Goal: Task Accomplishment & Management: Complete application form

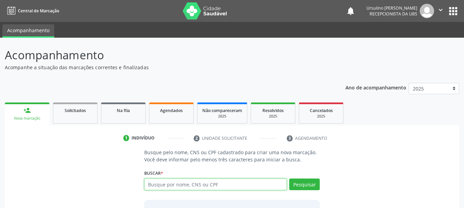
click at [224, 188] on input "text" at bounding box center [215, 185] width 143 height 12
paste input "700 5017 6947 9457"
type input "700 5017 6947 9457"
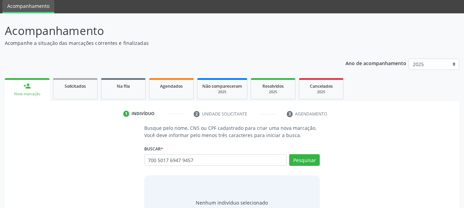
scroll to position [56, 0]
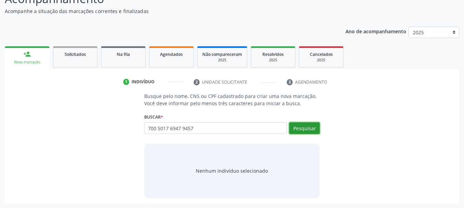
click at [298, 129] on button "Pesquisar" at bounding box center [304, 129] width 31 height 12
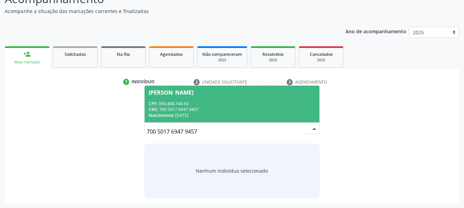
click at [197, 97] on span "Michele Milania da Silva Santos Sa CPF: 090.468.744-94 CNS: 700 5017 6947 9457 …" at bounding box center [231, 104] width 175 height 37
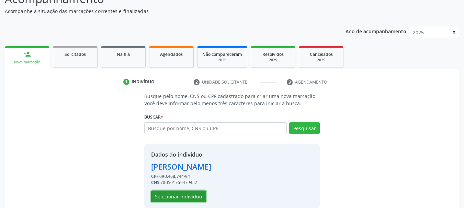
click at [179, 198] on button "Selecionar indivíduo" at bounding box center [178, 197] width 55 height 12
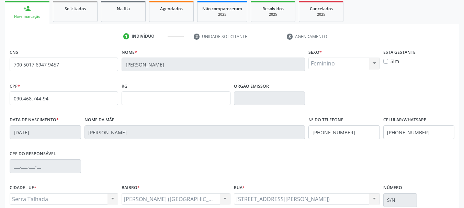
scroll to position [164, 0]
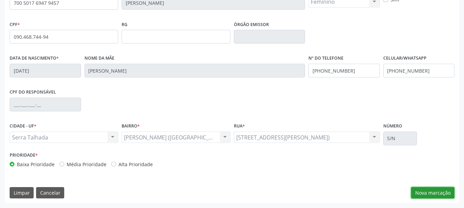
drag, startPoint x: 422, startPoint y: 192, endPoint x: 402, endPoint y: 186, distance: 20.6
click at [422, 192] on button "Nova marcação" at bounding box center [432, 193] width 43 height 12
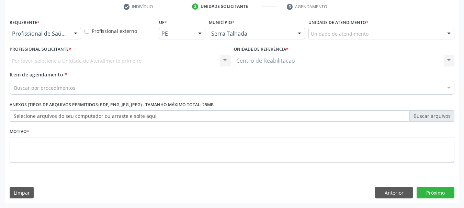
scroll to position [132, 0]
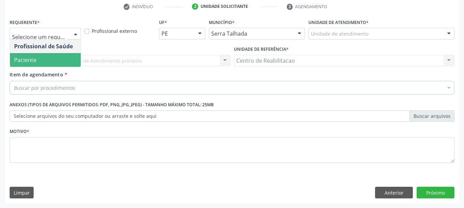
click at [43, 61] on span "Paciente" at bounding box center [45, 60] width 71 height 14
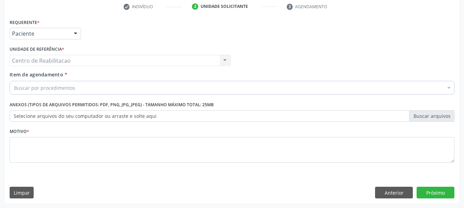
click at [122, 34] on div "Requerente * Paciente Profissional de Saúde Paciente Nenhum resultado encontrad…" at bounding box center [232, 30] width 448 height 27
click at [81, 86] on div "Buscar por procedimentos" at bounding box center [232, 88] width 444 height 14
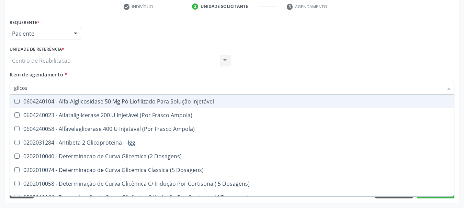
type input "glicosi"
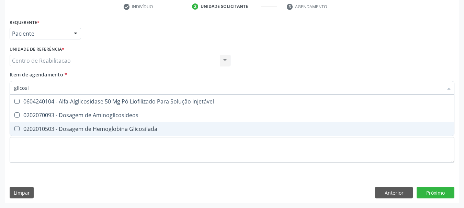
click at [126, 130] on div "0202010503 - Dosagem de Hemoglobina Glicosilada" at bounding box center [232, 128] width 436 height 5
checkbox Glicosilada "true"
type input "t4"
checkbox Glicosilada "false"
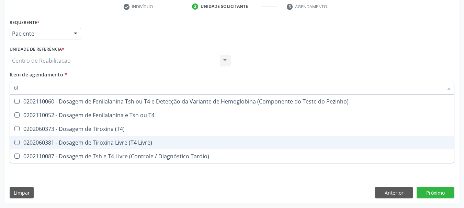
click at [131, 142] on div "0202060381 - Dosagem de Tiroxina Livre (T4 Livre)" at bounding box center [232, 142] width 436 height 5
checkbox Livre\) "true"
type input "t"
checkbox Livre\) "false"
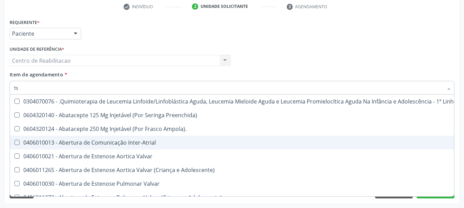
type input "tsh"
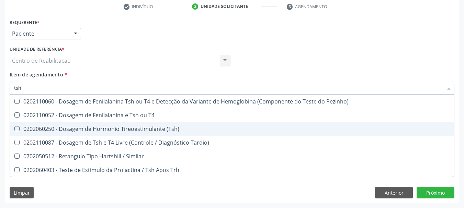
click at [148, 129] on div "0202060250 - Dosagem de Hormonio Tireoestimulante (Tsh)" at bounding box center [232, 128] width 436 height 5
checkbox \(Tsh\) "true"
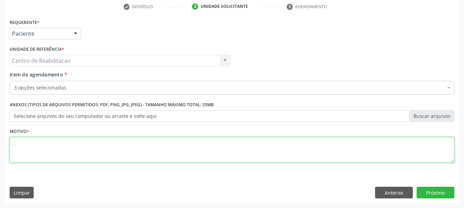
type textarea "."
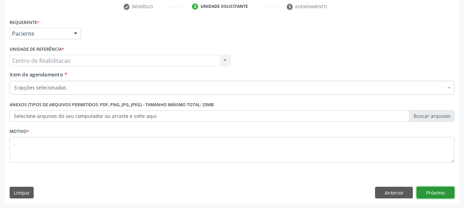
click button "Próximo" at bounding box center [435, 193] width 38 height 12
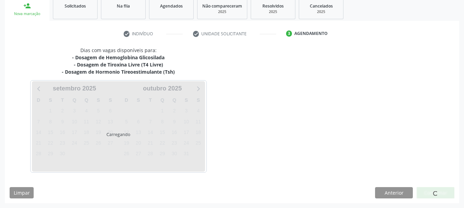
scroll to position [105, 0]
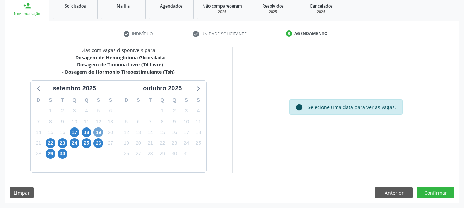
click at [100, 133] on span "19" at bounding box center [98, 133] width 10 height 10
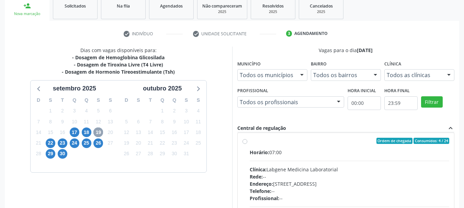
scroll to position [0, 0]
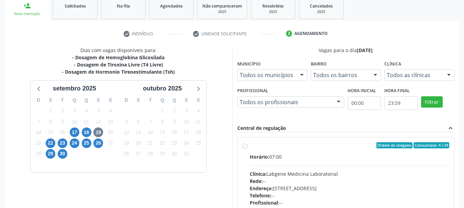
click at [320, 161] on div "Horário: 07:00 Clínica: Labgene Medicina Laboratorial Rede: -- Endereço: nº 531…" at bounding box center [350, 200] width 200 height 94
click at [247, 149] on input "Ordem de chegada Consumidos: 4 / 24 Horário: 07:00 Clínica: Labgene Medicina La…" at bounding box center [244, 145] width 5 height 6
radio input "true"
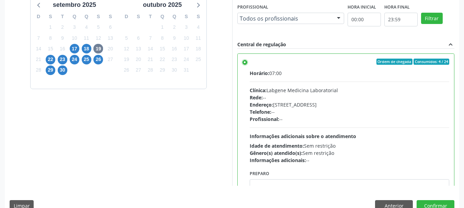
scroll to position [202, 0]
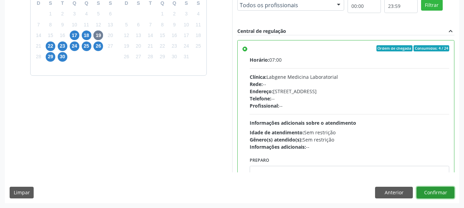
click at [433, 193] on button "Confirmar" at bounding box center [435, 193] width 38 height 12
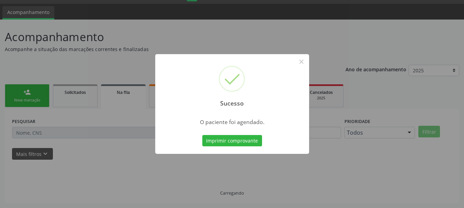
scroll to position [18, 0]
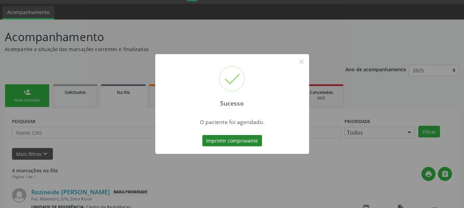
click at [247, 139] on button "Imprimir comprovante" at bounding box center [232, 141] width 60 height 12
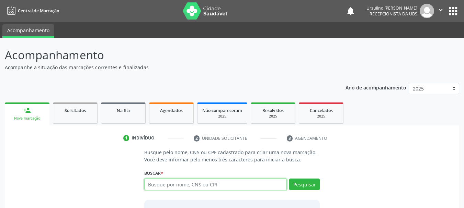
click at [193, 185] on input "text" at bounding box center [215, 185] width 143 height 12
type input "898003458022432"
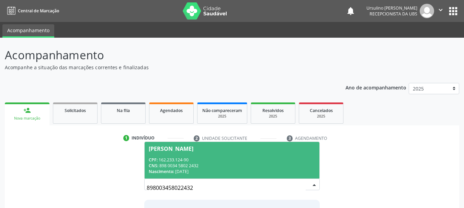
click at [222, 162] on div "CPF: 162.233.124-90" at bounding box center [232, 160] width 167 height 6
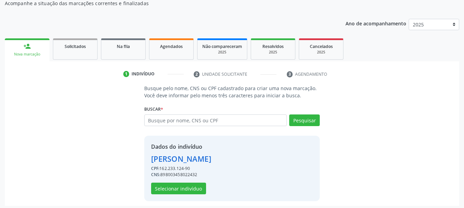
scroll to position [67, 0]
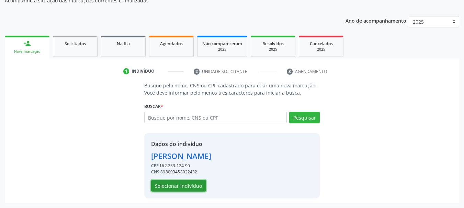
click at [174, 184] on button "Selecionar indivíduo" at bounding box center [178, 186] width 55 height 12
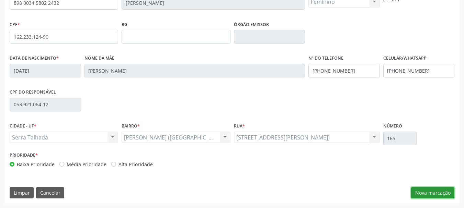
click at [430, 192] on button "Nova marcação" at bounding box center [432, 193] width 43 height 12
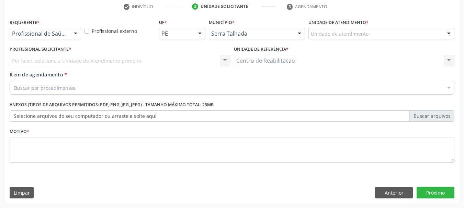
scroll to position [132, 0]
drag, startPoint x: 33, startPoint y: 32, endPoint x: 43, endPoint y: 55, distance: 24.6
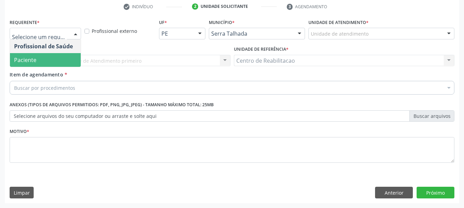
drag, startPoint x: 44, startPoint y: 63, endPoint x: 48, endPoint y: 63, distance: 3.8
click at [44, 61] on span "Paciente" at bounding box center [45, 60] width 71 height 14
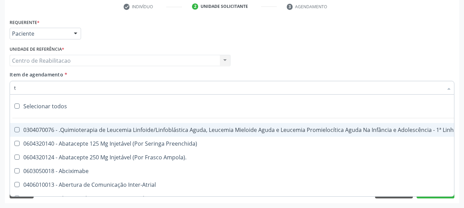
type input "t4"
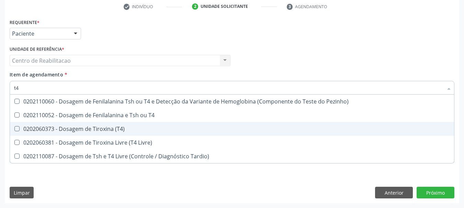
click at [133, 131] on div "0202060373 - Dosagem de Tiroxina (T4)" at bounding box center [232, 128] width 436 height 5
checkbox \(T4\) "true"
type input "tsh"
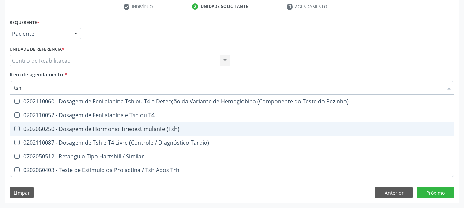
click at [133, 131] on div "0202060250 - Dosagem de Hormonio Tireoestimulante (Tsh)" at bounding box center [232, 128] width 436 height 5
checkbox \(Tsh\) "true"
type textarea "."
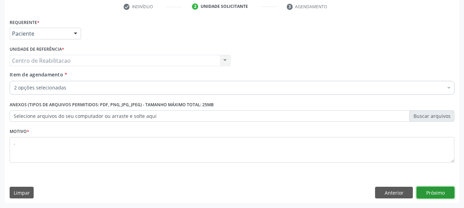
click button "Próximo" at bounding box center [435, 193] width 38 height 12
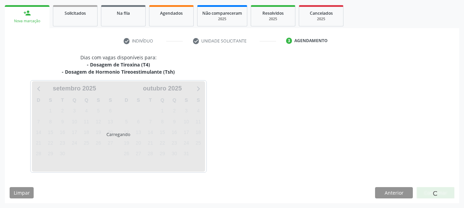
scroll to position [97, 0]
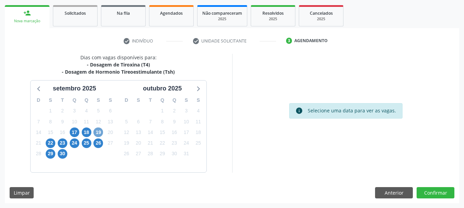
click at [101, 135] on span "19" at bounding box center [98, 133] width 10 height 10
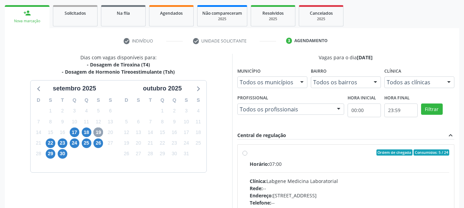
scroll to position [132, 0]
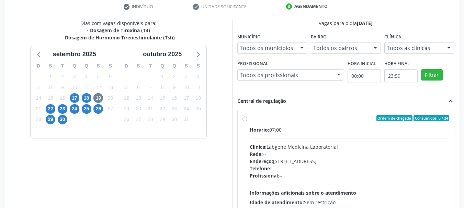
click at [315, 127] on div "Horário: 07:00" at bounding box center [350, 129] width 200 height 7
click at [247, 121] on input "Ordem de chegada Consumidos: 5 / 24 Horário: 07:00 Clínica: Labgene Medicina La…" at bounding box center [244, 118] width 5 height 6
radio input "true"
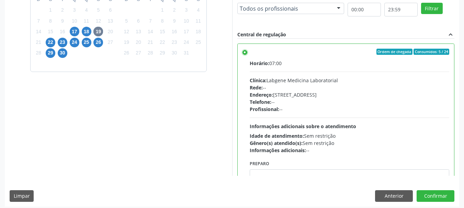
scroll to position [202, 0]
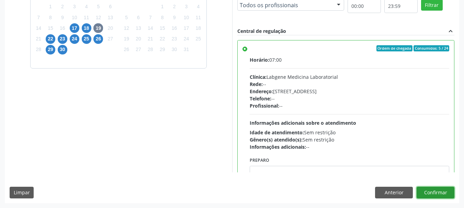
click at [442, 197] on button "Confirmar" at bounding box center [435, 193] width 38 height 12
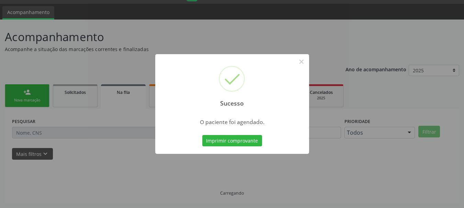
scroll to position [18, 0]
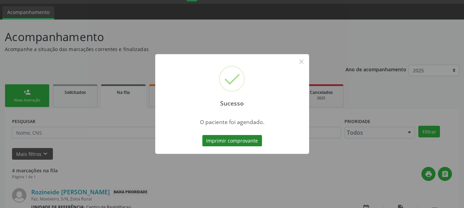
click at [241, 138] on button "Imprimir comprovante" at bounding box center [232, 141] width 60 height 12
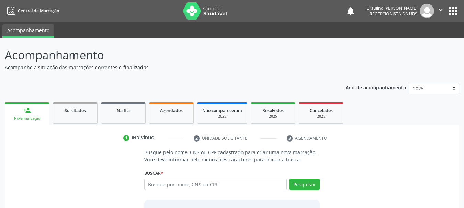
click at [200, 185] on input "text" at bounding box center [215, 185] width 143 height 12
type input "700403432050349"
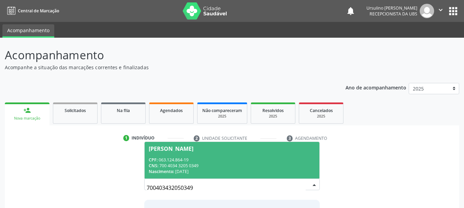
click at [249, 158] on div "CPF: 063.124.864-19" at bounding box center [232, 160] width 167 height 6
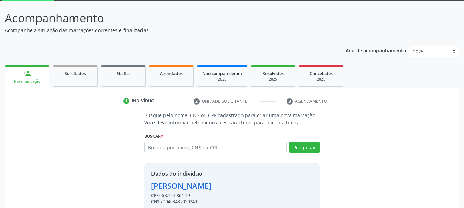
scroll to position [67, 0]
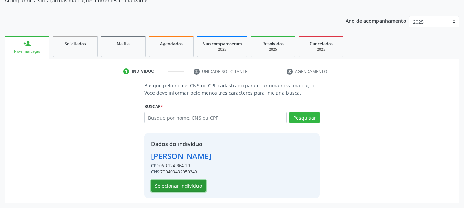
click at [192, 189] on button "Selecionar indivíduo" at bounding box center [178, 186] width 55 height 12
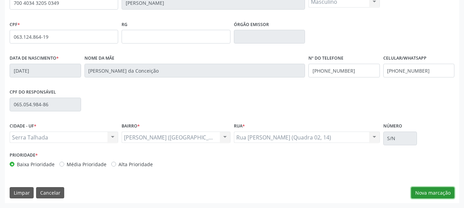
click at [426, 196] on button "Nova marcação" at bounding box center [432, 193] width 43 height 12
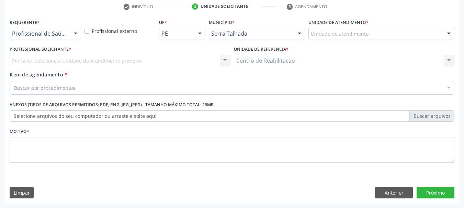
scroll to position [132, 0]
click at [35, 37] on div "Profissional de Saúde" at bounding box center [45, 34] width 71 height 12
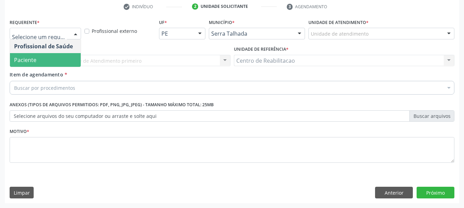
click at [41, 60] on span "Paciente" at bounding box center [45, 60] width 71 height 14
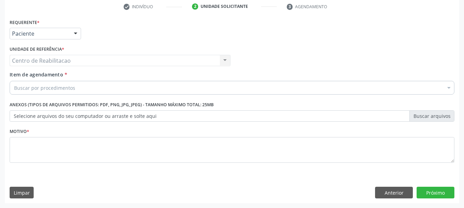
click at [90, 90] on div "Buscar por procedimentos" at bounding box center [232, 88] width 444 height 14
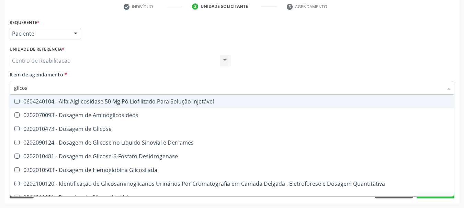
type input "glicose"
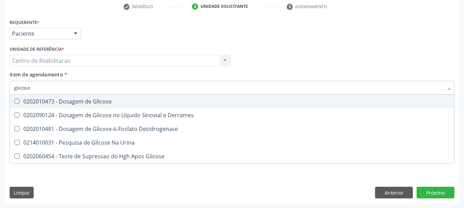
click at [100, 102] on div "0202010473 - Dosagem de Glicose" at bounding box center [232, 101] width 436 height 5
checkbox Glicose "true"
type input "c"
checkbox Glicose "false"
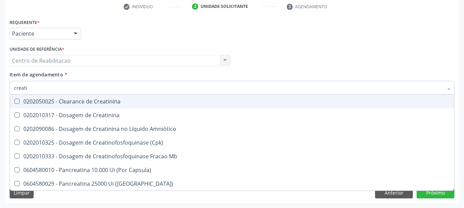
type input "creatin"
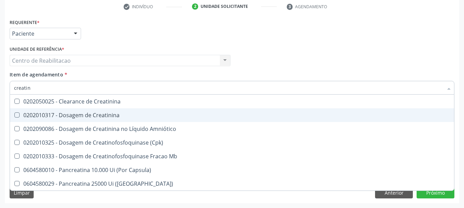
click at [103, 117] on div "0202010317 - Dosagem de Creatinina" at bounding box center [232, 115] width 436 height 5
checkbox Creatinina "true"
type input "ureia"
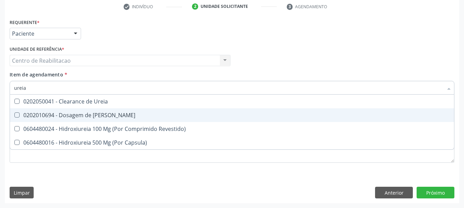
click at [103, 117] on div "0202010694 - Dosagem de [PERSON_NAME]" at bounding box center [232, 115] width 436 height 5
checkbox Ureia "true"
type input "c"
checkbox Ureia "false"
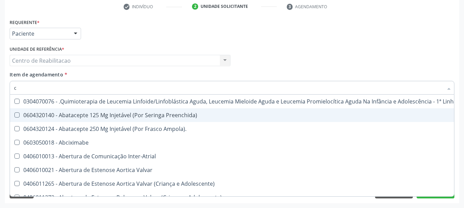
type input "co"
checkbox Creatinina "true"
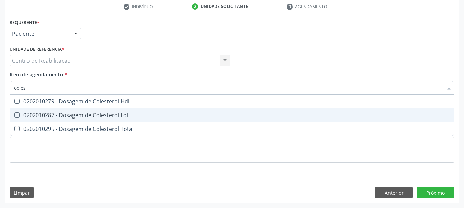
type input "colest"
click at [103, 117] on div "0202010287 - Dosagem de Colesterol Ldl" at bounding box center [232, 115] width 436 height 5
checkbox Ldl "true"
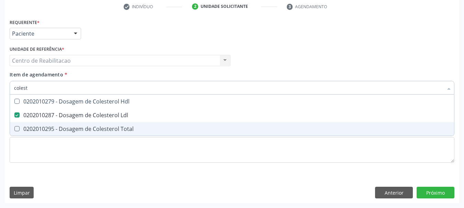
click at [117, 130] on div "0202010295 - Dosagem de Colesterol Total" at bounding box center [232, 128] width 436 height 5
checkbox Total "true"
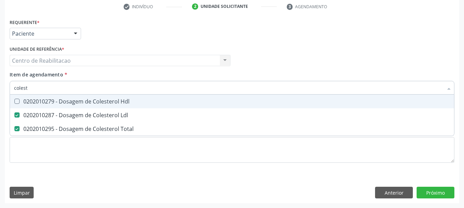
click at [117, 102] on div "0202010279 - Dosagem de Colesterol Hdl" at bounding box center [232, 101] width 436 height 5
checkbox Hdl "true"
type input "tg"
checkbox Hdl "false"
checkbox Ldl "false"
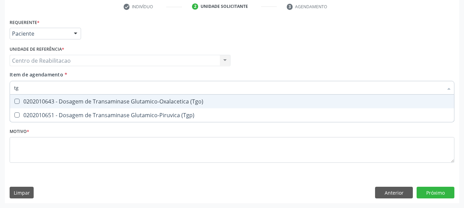
click at [117, 102] on div "0202010643 - Dosagem de Transaminase Glutamico-Oxalacetica (Tgo)" at bounding box center [232, 101] width 436 height 5
checkbox \(Tgo\) "true"
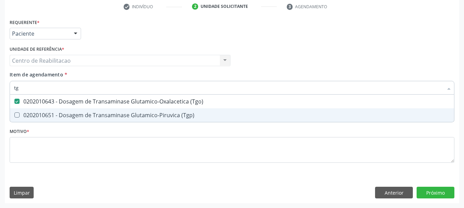
click at [119, 117] on div "0202010651 - Dosagem de Transaminase Glutamico-Piruvica (Tgp)" at bounding box center [232, 115] width 436 height 5
checkbox \(Tgp\) "true"
type input "trigli"
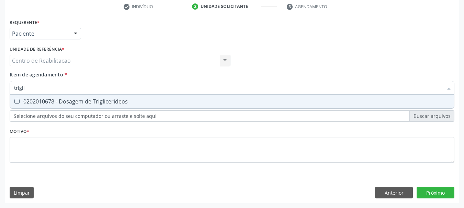
click at [133, 100] on div "0202010678 - Dosagem de Triglicerideos" at bounding box center [232, 101] width 436 height 5
checkbox Triglicerideos "true"
type input "hemo"
checkbox Triglicerideos "false"
type input "hemogra"
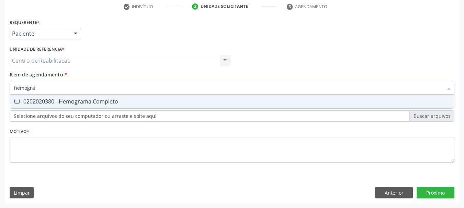
click at [133, 100] on div "0202020380 - Hemograma Completo" at bounding box center [232, 101] width 436 height 5
checkbox Completo "true"
type input "urin"
checkbox Completo "false"
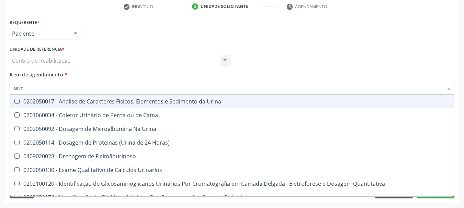
type input "urina"
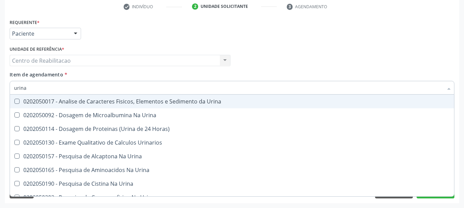
click at [133, 100] on div "0202050017 - Analise de Caracteres Fisicos, Elementos e Sedimento da Urina" at bounding box center [232, 101] width 436 height 5
checkbox Urina "true"
type input "psa"
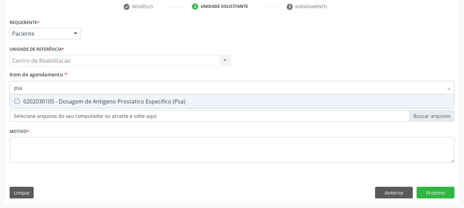
click at [133, 100] on div "0202030105 - Dosagem de Antigeno Prostatico Especifico (Psa)" at bounding box center [232, 101] width 436 height 5
checkbox \(Psa\) "true"
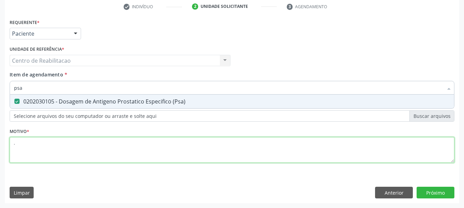
type textarea "."
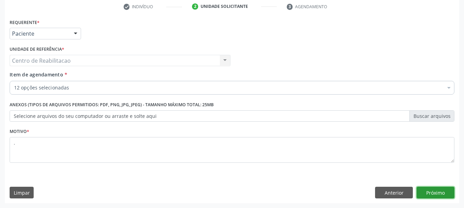
click button "Próximo" at bounding box center [435, 193] width 38 height 12
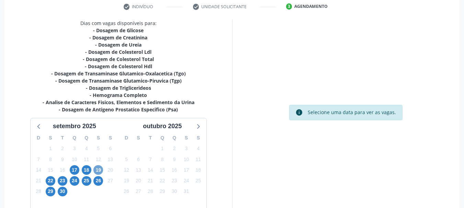
click at [101, 170] on span "19" at bounding box center [98, 170] width 10 height 10
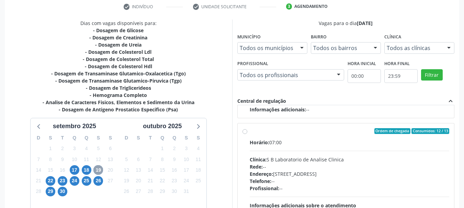
scroll to position [108, 0]
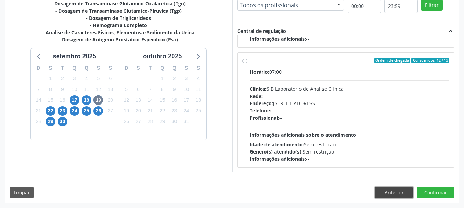
click at [396, 196] on button "Anterior" at bounding box center [394, 193] width 38 height 12
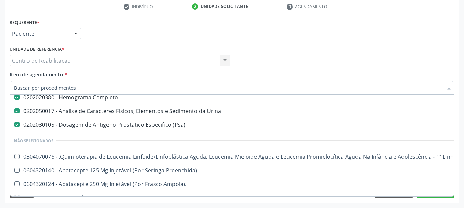
scroll to position [172, 0]
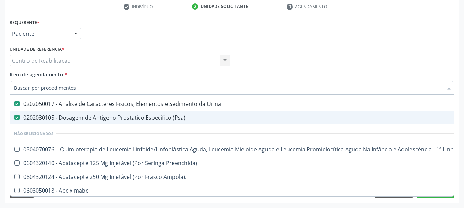
click at [172, 117] on div "0202030105 - Dosagem de Antigeno Prostatico Especifico (Psa)" at bounding box center [281, 117] width 534 height 5
checkbox \(Psa\) "false"
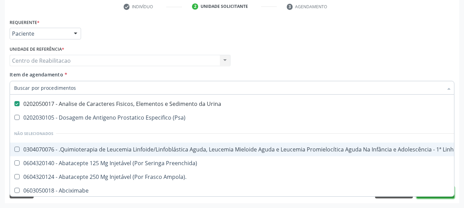
click at [424, 197] on button "Próximo" at bounding box center [435, 193] width 38 height 12
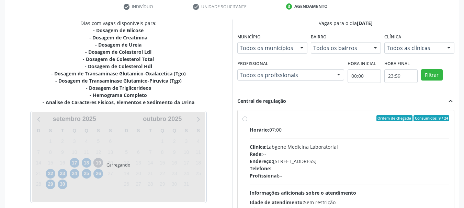
scroll to position [0, 0]
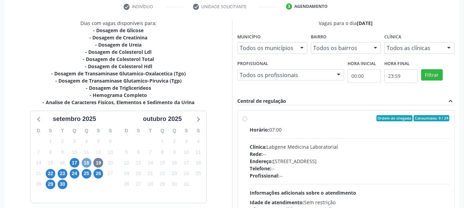
click at [90, 164] on span "18" at bounding box center [87, 163] width 10 height 10
click at [100, 164] on span "19" at bounding box center [98, 163] width 10 height 10
click at [306, 130] on div "Horário: 07:00" at bounding box center [350, 129] width 200 height 7
click at [247, 121] on input "Ordem de chegada Consumidos: 6 / 12 Horário: 07:00 Clínica: Laboratorio Jose Pa…" at bounding box center [244, 118] width 5 height 6
radio input "true"
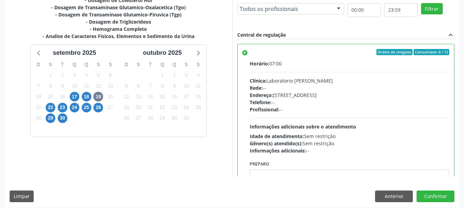
scroll to position [202, 0]
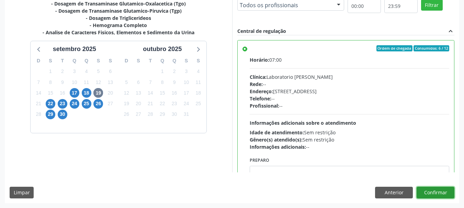
click at [440, 193] on button "Confirmar" at bounding box center [435, 193] width 38 height 12
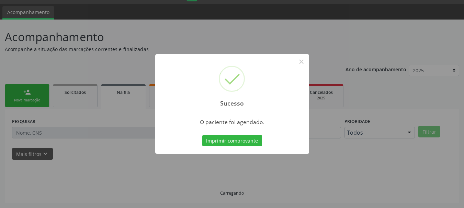
scroll to position [18, 0]
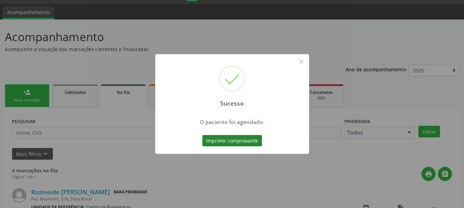
click at [249, 144] on button "Imprimir comprovante" at bounding box center [232, 141] width 60 height 12
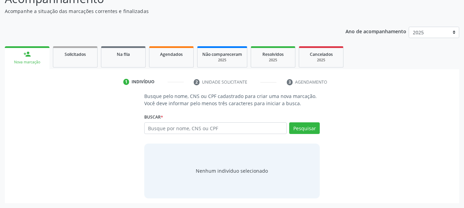
scroll to position [56, 0]
click at [228, 129] on input "text" at bounding box center [215, 129] width 143 height 12
type input "700 4034 3205 0349"
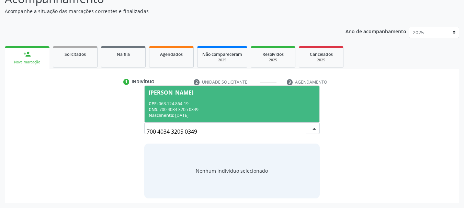
click at [233, 106] on div "CPF: 063.124.864-19" at bounding box center [232, 104] width 167 height 6
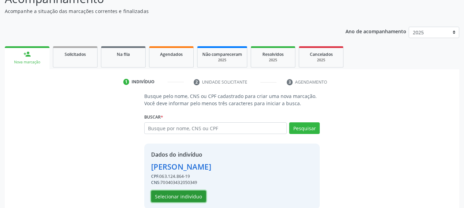
click at [196, 198] on button "Selecionar indivíduo" at bounding box center [178, 197] width 55 height 12
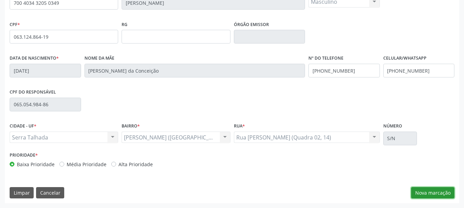
drag, startPoint x: 424, startPoint y: 192, endPoint x: 352, endPoint y: 166, distance: 76.7
click at [425, 192] on button "Nova marcação" at bounding box center [432, 193] width 43 height 12
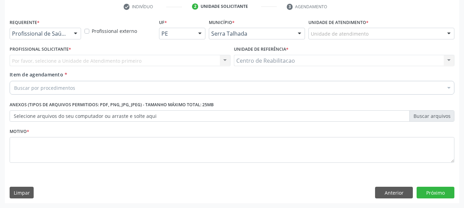
scroll to position [132, 0]
click at [49, 29] on div "Profissional de Saúde" at bounding box center [45, 34] width 71 height 12
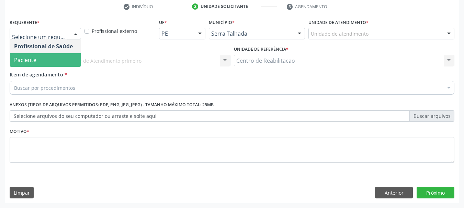
click at [53, 59] on span "Paciente" at bounding box center [45, 60] width 71 height 14
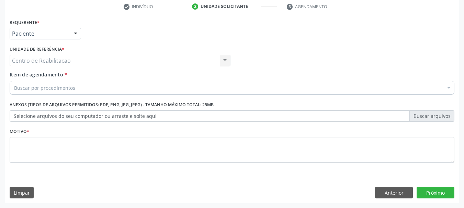
click at [66, 92] on div "Buscar por procedimentos" at bounding box center [232, 88] width 444 height 14
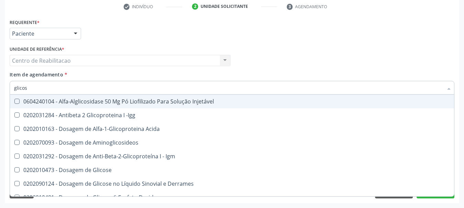
type input "glicosi"
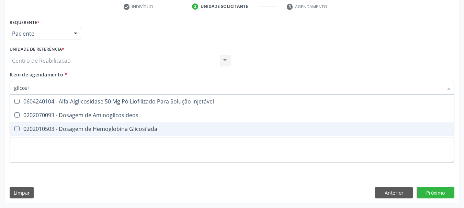
click at [119, 130] on div "0202010503 - Dosagem de Hemoglobina Glicosilada" at bounding box center [232, 128] width 436 height 5
checkbox Glicosilada "true"
type input "psa"
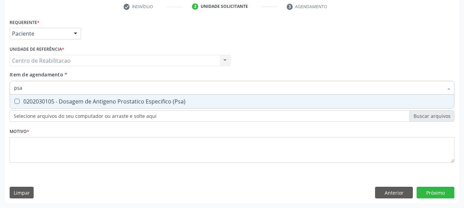
click at [158, 103] on div "0202030105 - Dosagem de Antigeno Prostatico Especifico (Psa)" at bounding box center [232, 101] width 436 height 5
checkbox \(Psa\) "true"
type input "ts"
checkbox \(Psa\) "false"
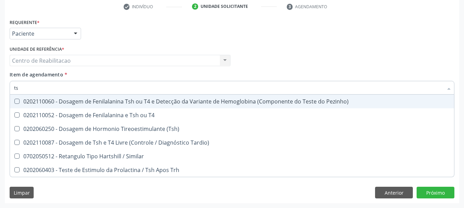
type input "tsh"
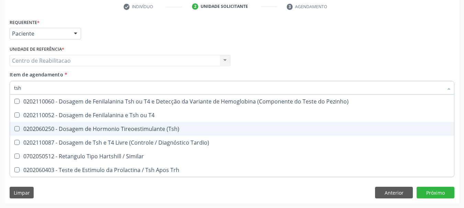
click at [175, 129] on div "0202060250 - Dosagem de Hormonio Tireoestimulante (Tsh)" at bounding box center [232, 128] width 436 height 5
checkbox \(Tsh\) "true"
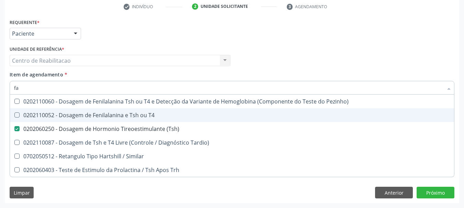
type input "fan"
checkbox \(Tsh\) "false"
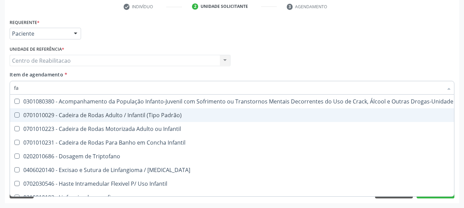
type input "f"
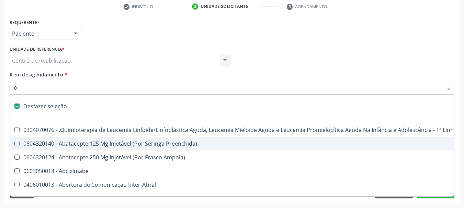
type input "02"
checkbox \(Frasco\) "true"
checkbox Indireta "true"
checkbox Simples "true"
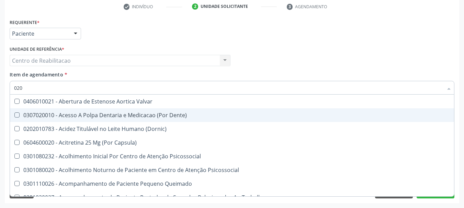
type input "0202"
checkbox Não\) "true"
checkbox Força "true"
checkbox Puericultura "true"
checkbox B "false"
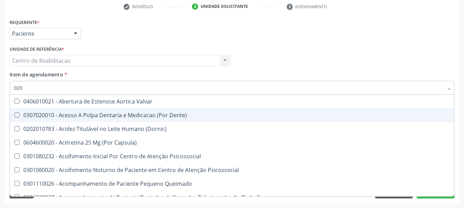
type input "0202"
checkbox Não\) "true"
checkbox Força "true"
checkbox Puericultura "true"
checkbox B "false"
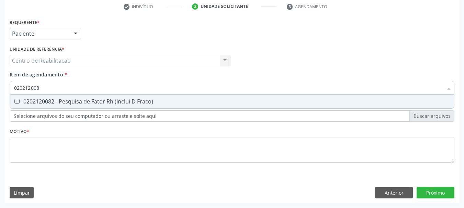
type input "0202120082"
click at [172, 103] on div "0202120082 - Pesquisa de Fator Rh (Inclui D Fraco)" at bounding box center [232, 101] width 436 height 5
checkbox Fraco\) "true"
type input "02021200"
checkbox Fraco\) "false"
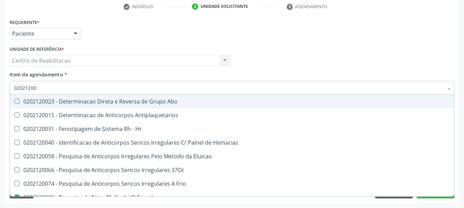
type input "020212008"
checkbox Abo "true"
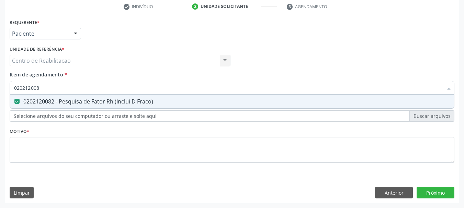
type input "02021200"
checkbox Fraco\) "false"
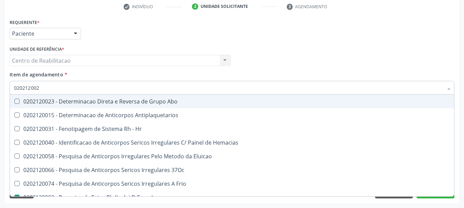
type input "0202120023"
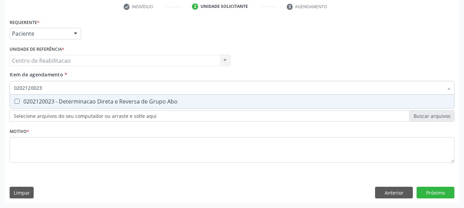
click at [172, 103] on div "0202120023 - Determinacao Direta e Reversa de Grupo Abo" at bounding box center [232, 101] width 436 height 5
checkbox Abo "true"
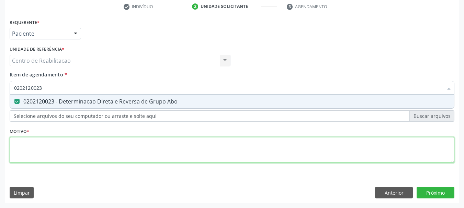
click at [157, 148] on div "Requerente * Paciente Profissional de Saúde Paciente Nenhum resultado encontrad…" at bounding box center [232, 94] width 444 height 155
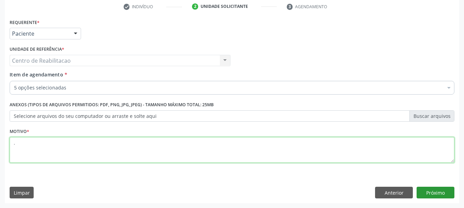
type textarea "."
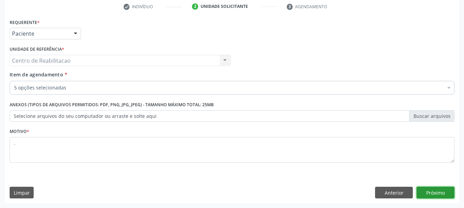
click at [444, 194] on button "Próximo" at bounding box center [435, 193] width 38 height 12
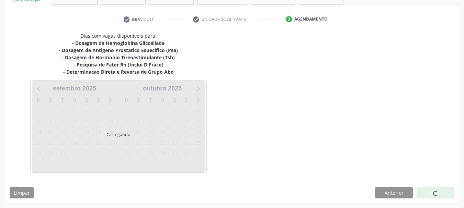
scroll to position [119, 0]
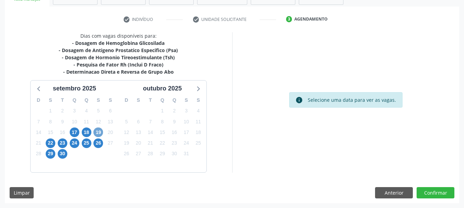
click at [101, 133] on span "19" at bounding box center [98, 133] width 10 height 10
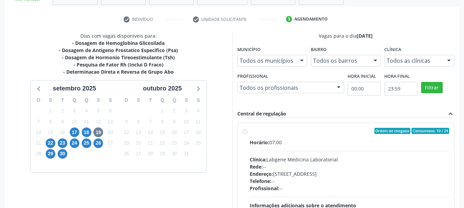
click at [307, 139] on div "Horário: 07:00" at bounding box center [350, 142] width 200 height 7
click at [247, 134] on input "Ordem de chegada Consumidos: 10 / 24 Horário: 07:00 Clínica: Labgene Medicina L…" at bounding box center [244, 131] width 5 height 6
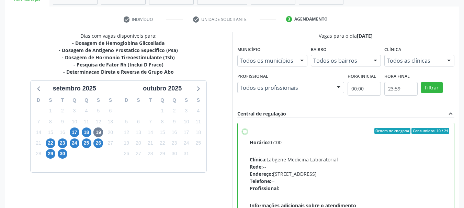
radio input "true"
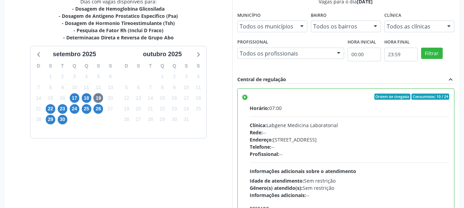
scroll to position [202, 0]
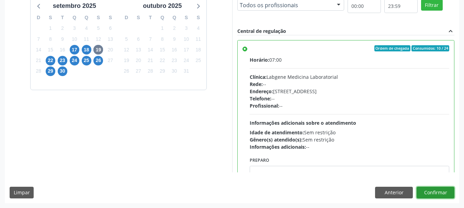
click at [437, 189] on button "Confirmar" at bounding box center [435, 193] width 38 height 12
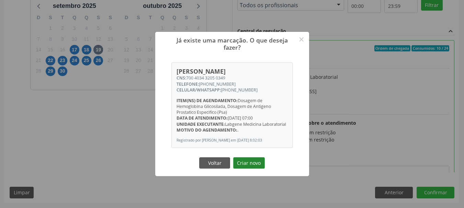
click at [258, 168] on button "Criar novo" at bounding box center [249, 164] width 32 height 12
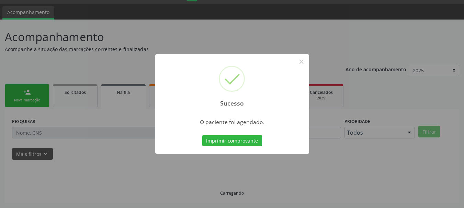
scroll to position [18, 0]
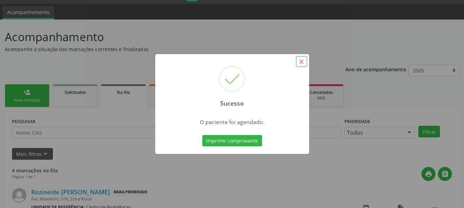
click at [302, 61] on button "×" at bounding box center [302, 62] width 12 height 12
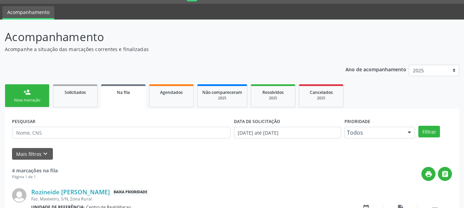
click at [33, 99] on div "Nova marcação" at bounding box center [27, 100] width 34 height 5
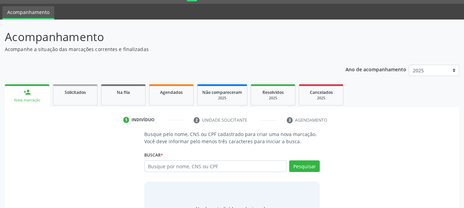
click at [32, 99] on div "Nova marcação" at bounding box center [27, 100] width 35 height 5
click at [158, 167] on input "text" at bounding box center [215, 167] width 143 height 12
type input "209136105630005"
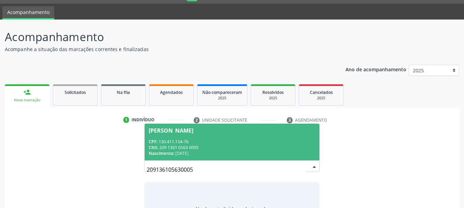
click at [212, 138] on span "Raiane Barbosa dos Santos CPF: 130.411.154-76 CNS: 209 1361 0563 0005 Nasciment…" at bounding box center [231, 142] width 175 height 37
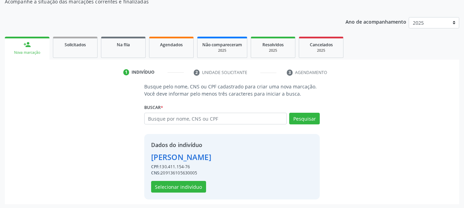
scroll to position [67, 0]
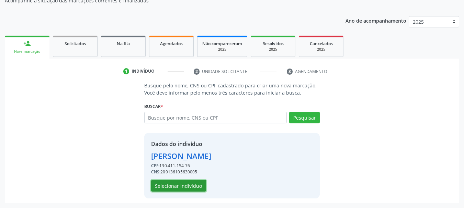
click at [190, 188] on button "Selecionar indivíduo" at bounding box center [178, 186] width 55 height 12
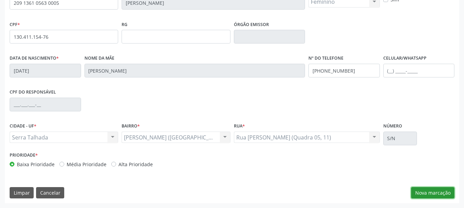
click at [442, 197] on button "Nova marcação" at bounding box center [432, 193] width 43 height 12
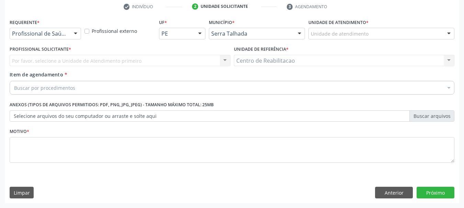
scroll to position [132, 0]
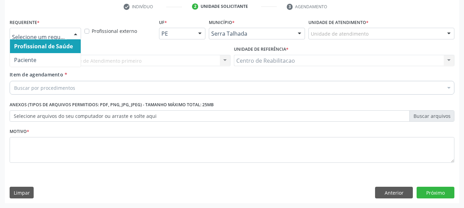
click at [55, 37] on div at bounding box center [45, 34] width 71 height 12
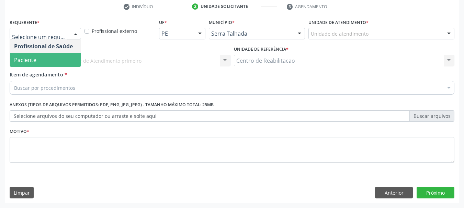
click at [55, 56] on span "Paciente" at bounding box center [45, 60] width 71 height 14
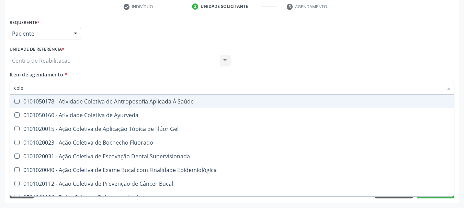
type input "coles"
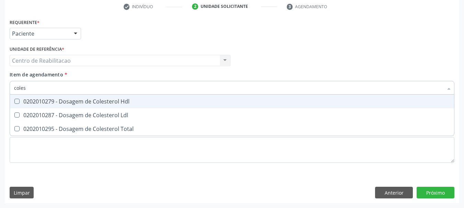
click at [86, 100] on div "0202010279 - Dosagem de Colesterol Hdl" at bounding box center [232, 101] width 436 height 5
checkbox Hdl "true"
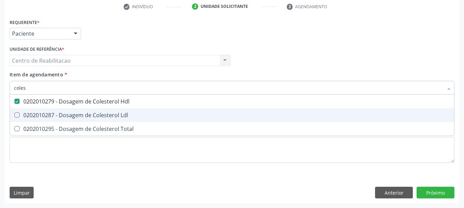
click at [90, 114] on div "0202010287 - Dosagem de Colesterol Ldl" at bounding box center [232, 115] width 436 height 5
checkbox Ldl "true"
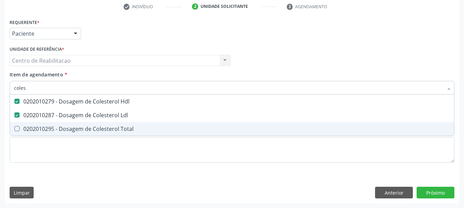
click at [90, 125] on span "0202010295 - Dosagem de Colesterol Total" at bounding box center [232, 129] width 444 height 14
checkbox Total "true"
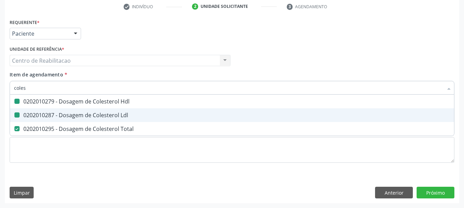
type input "c"
checkbox Hdl "false"
checkbox Ldl "false"
checkbox Total "false"
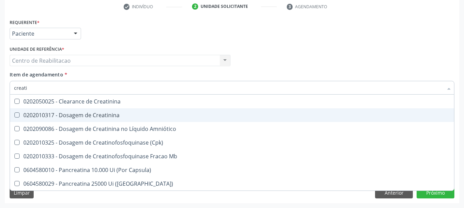
type input "creatin"
click at [93, 119] on span "0202010317 - Dosagem de Creatinina" at bounding box center [232, 115] width 444 height 14
checkbox Creatinina "true"
type input "trigli"
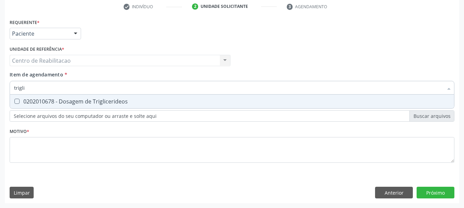
click at [115, 101] on div "0202010678 - Dosagem de Triglicerideos" at bounding box center [232, 101] width 436 height 5
checkbox Triglicerideos "true"
type input "u"
checkbox Triglicerideos "false"
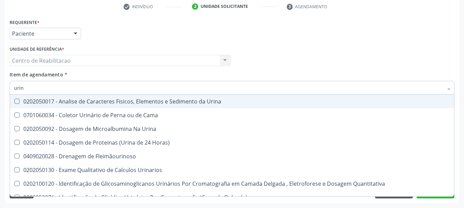
type input "urina"
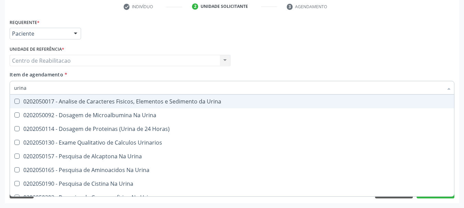
click at [115, 101] on div "0202050017 - Analise de Caracteres Fisicos, Elementos e Sedimento da Urina" at bounding box center [232, 101] width 436 height 5
checkbox Urina "true"
type input "gli"
checkbox Urina "false"
checkbox Eletroforese\) "true"
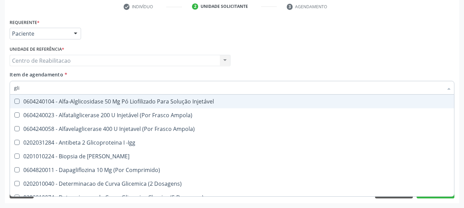
type input "glic"
checkbox Derrames "true"
checkbox Triglicerideos "false"
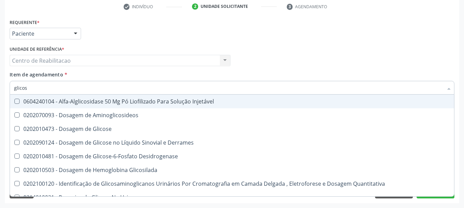
type input "glicose"
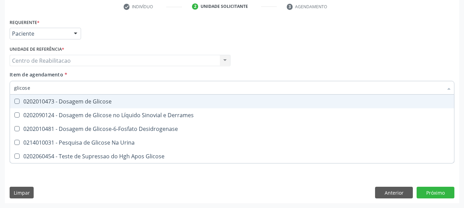
click at [115, 101] on div "0202010473 - Dosagem de Glicose" at bounding box center [232, 101] width 436 height 5
checkbox Glicose "true"
type input "hemo"
checkbox Glicose "false"
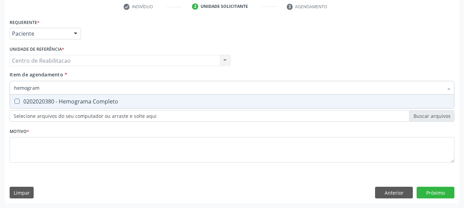
type input "hemograma"
click at [115, 101] on div "0202020380 - Hemograma Completo" at bounding box center [232, 101] width 436 height 5
checkbox Completo "true"
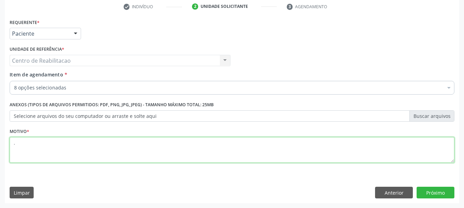
type textarea "."
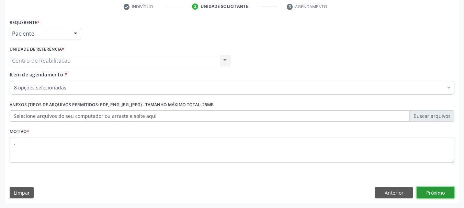
click button "Próximo" at bounding box center [435, 193] width 38 height 12
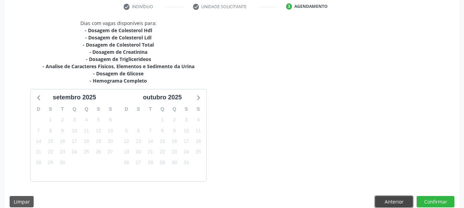
click at [392, 201] on button "Anterior" at bounding box center [394, 202] width 38 height 12
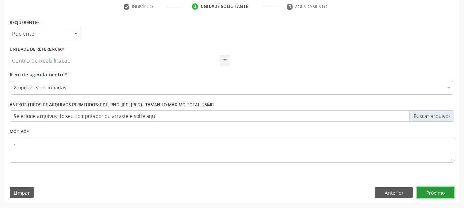
click at [441, 190] on button "Próximo" at bounding box center [435, 193] width 38 height 12
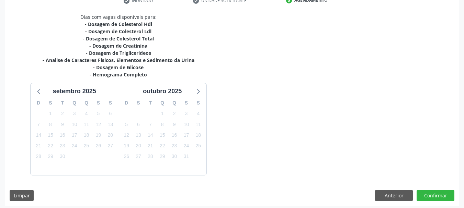
scroll to position [141, 0]
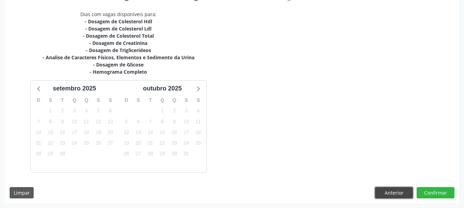
click at [381, 193] on button "Anterior" at bounding box center [394, 193] width 38 height 12
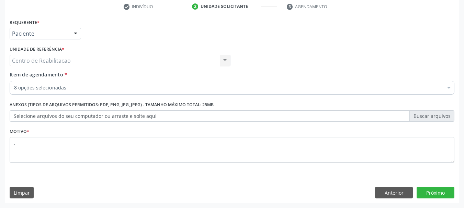
scroll to position [132, 0]
click at [384, 195] on button "Anterior" at bounding box center [394, 193] width 38 height 12
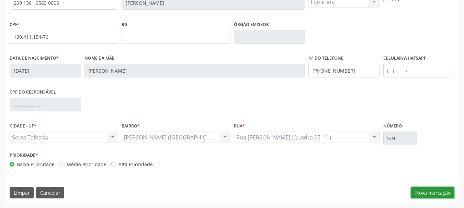
click at [438, 195] on button "Nova marcação" at bounding box center [432, 193] width 43 height 12
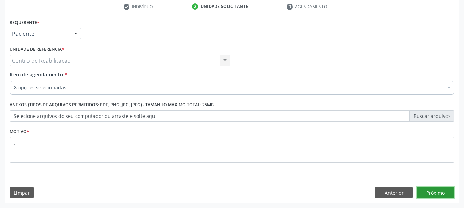
click at [442, 195] on button "Próximo" at bounding box center [435, 193] width 38 height 12
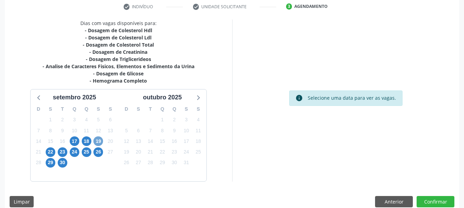
click at [97, 139] on span "19" at bounding box center [98, 142] width 10 height 10
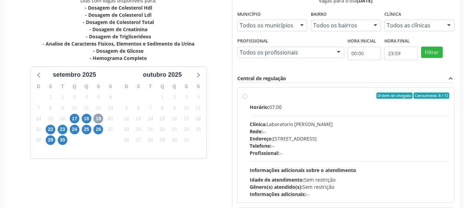
scroll to position [166, 0]
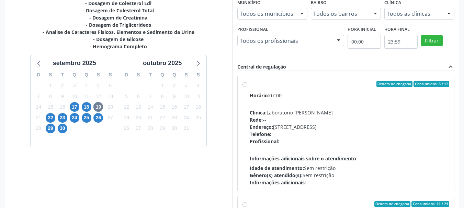
click at [306, 91] on label "Ordem de chegada Consumidos: 8 / 12 Horário: 07:00 Clínica: Laboratorio Jose Pa…" at bounding box center [350, 133] width 200 height 105
click at [247, 87] on input "Ordem de chegada Consumidos: 8 / 12 Horário: 07:00 Clínica: Laboratorio Jose Pa…" at bounding box center [244, 84] width 5 height 6
radio input "true"
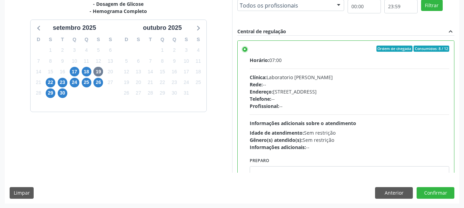
scroll to position [202, 0]
click at [441, 190] on button "Confirmar" at bounding box center [435, 193] width 38 height 12
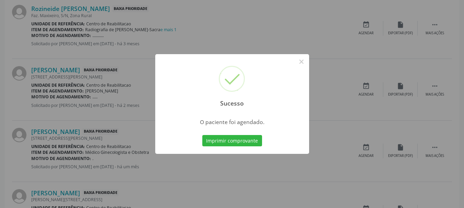
scroll to position [18, 0]
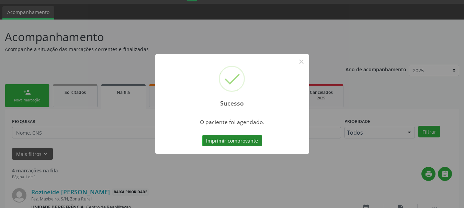
click at [246, 139] on button "Imprimir comprovante" at bounding box center [232, 141] width 60 height 12
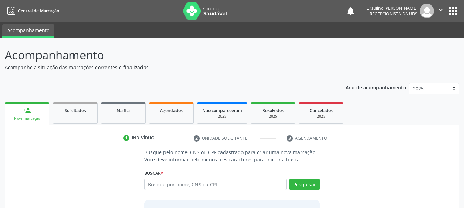
click at [219, 185] on input "text" at bounding box center [215, 185] width 143 height 12
type input "209 1361 0563 0005"
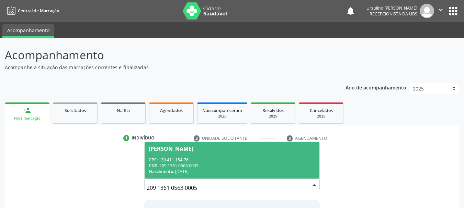
click at [228, 165] on div "CNS: 209 1361 0563 0005" at bounding box center [232, 166] width 167 height 6
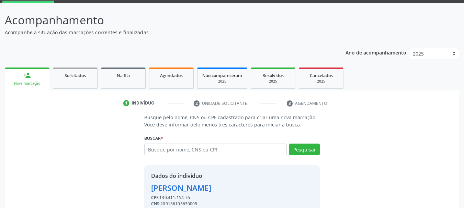
scroll to position [67, 0]
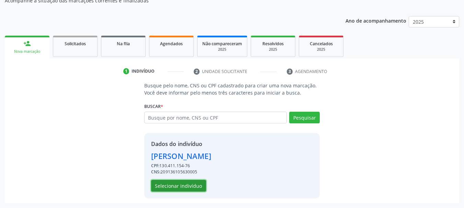
click at [188, 188] on button "Selecionar indivíduo" at bounding box center [178, 186] width 55 height 12
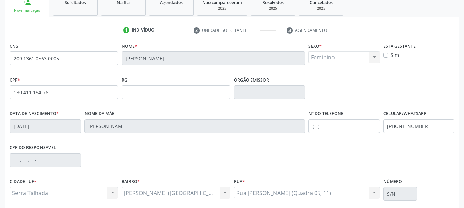
scroll to position [164, 0]
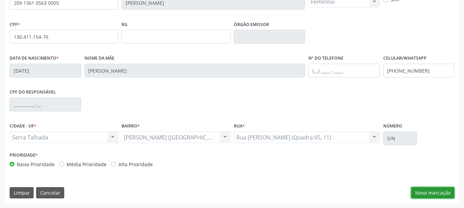
click at [426, 193] on button "Nova marcação" at bounding box center [432, 193] width 43 height 12
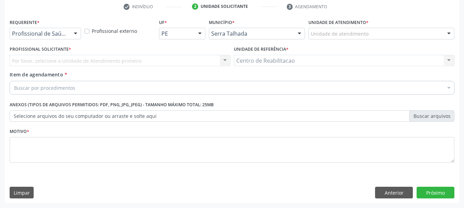
scroll to position [132, 0]
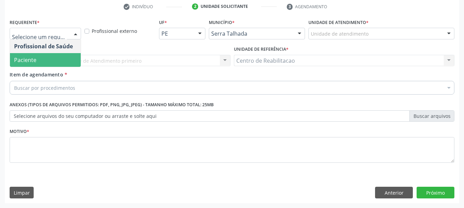
click at [47, 60] on span "Paciente" at bounding box center [45, 60] width 71 height 14
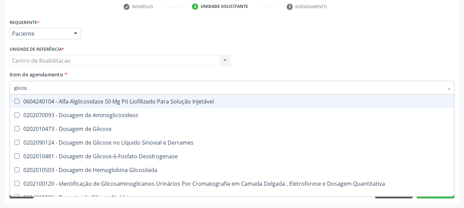
type input "glicosi"
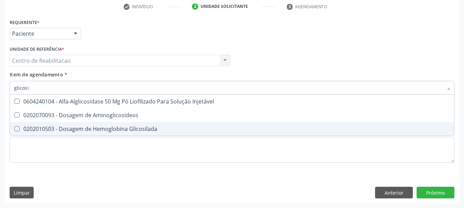
click at [120, 132] on div "0202010503 - Dosagem de Hemoglobina Glicosilada" at bounding box center [232, 128] width 436 height 5
checkbox Glicosilada "true"
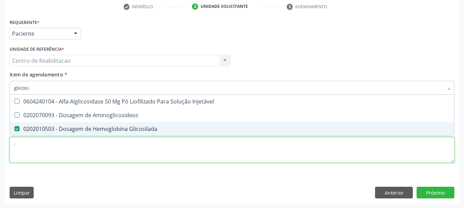
type textarea "."
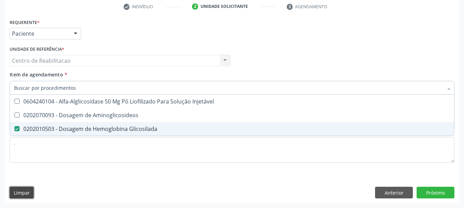
checkbox Aminoglicosideos "true"
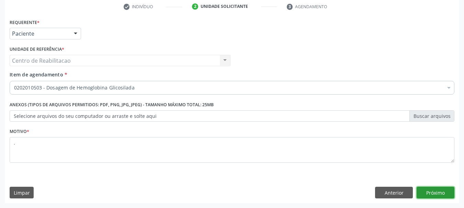
click button "Próximo" at bounding box center [435, 193] width 38 height 12
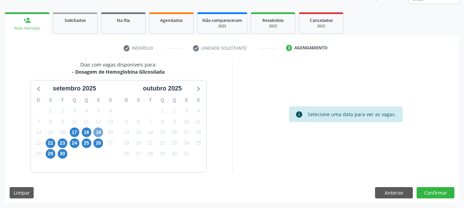
click at [101, 134] on span "19" at bounding box center [98, 133] width 10 height 10
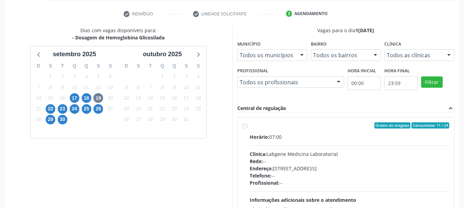
drag, startPoint x: 275, startPoint y: 131, endPoint x: 280, endPoint y: 114, distance: 17.4
click at [276, 131] on label "Ordem de chegada Consumidos: 11 / 24 Horário: 07:00 Clínica: Labgene Medicina L…" at bounding box center [350, 175] width 200 height 105
click at [247, 129] on input "Ordem de chegada Consumidos: 11 / 24 Horário: 07:00 Clínica: Labgene Medicina L…" at bounding box center [244, 126] width 5 height 6
radio input "true"
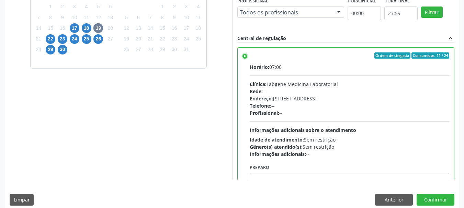
scroll to position [202, 0]
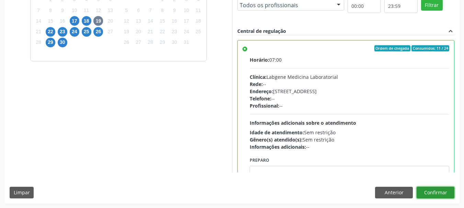
click at [436, 193] on button "Confirmar" at bounding box center [435, 193] width 38 height 12
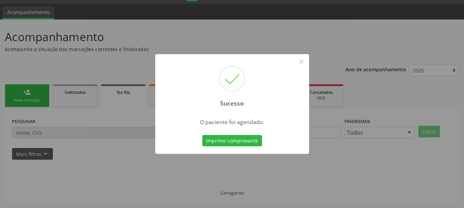
scroll to position [18, 0]
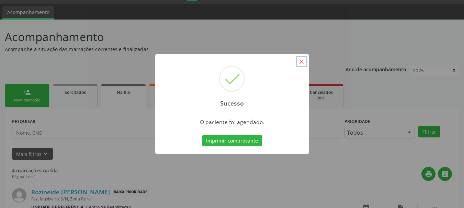
click at [304, 63] on button "×" at bounding box center [302, 62] width 12 height 12
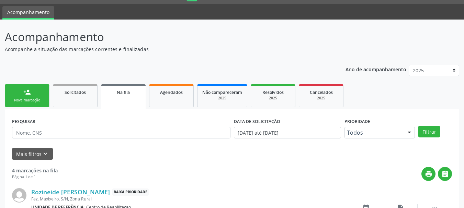
click at [35, 102] on div "Nova marcação" at bounding box center [27, 100] width 34 height 5
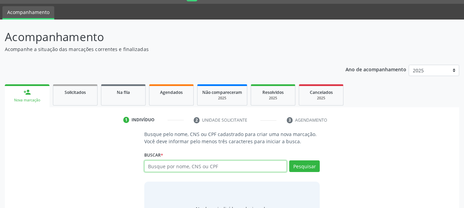
click at [171, 168] on input "text" at bounding box center [215, 167] width 143 height 12
type input "05006123400"
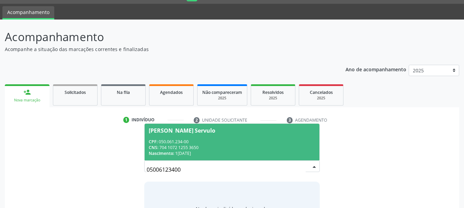
click at [189, 150] on div "CNS: 704 1072 1255 3650" at bounding box center [232, 148] width 167 height 6
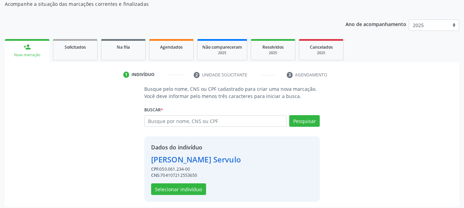
scroll to position [67, 0]
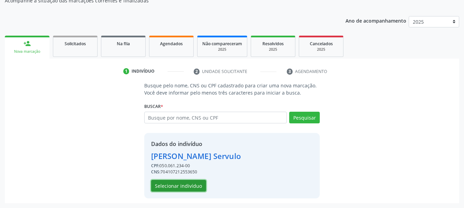
click at [198, 183] on button "Selecionar indivíduo" at bounding box center [178, 186] width 55 height 12
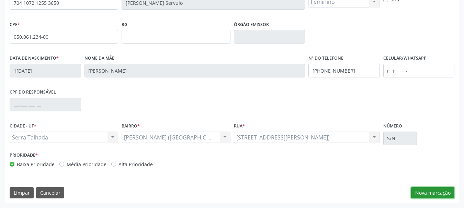
click at [421, 191] on button "Nova marcação" at bounding box center [432, 193] width 43 height 12
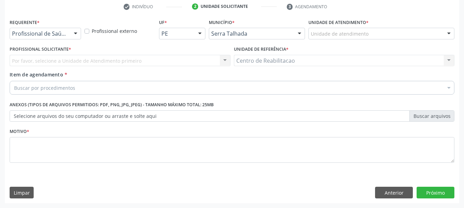
scroll to position [132, 0]
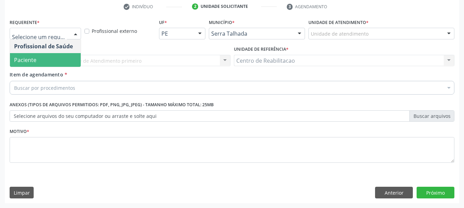
click at [57, 62] on span "Paciente" at bounding box center [45, 60] width 71 height 14
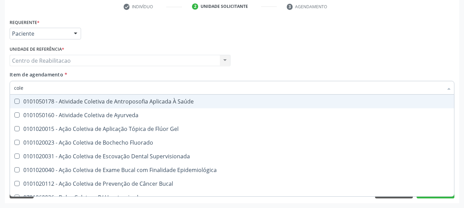
type input "coles"
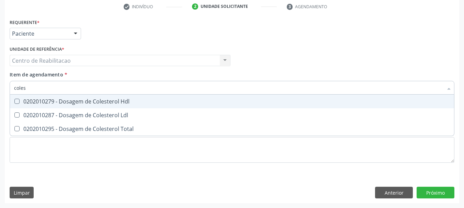
click at [84, 99] on div "0202010279 - Dosagem de Colesterol Hdl" at bounding box center [232, 101] width 436 height 5
checkbox Hdl "true"
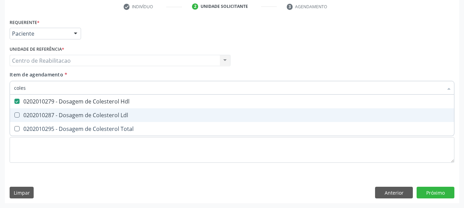
click at [94, 115] on div "0202010287 - Dosagem de Colesterol Ldl" at bounding box center [232, 115] width 436 height 5
checkbox Ldl "true"
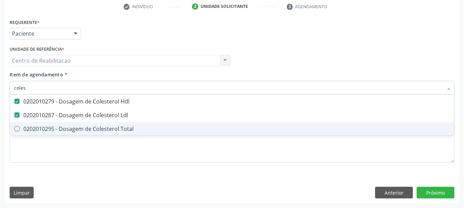
click at [95, 130] on div "0202010295 - Dosagem de Colesterol Total" at bounding box center [232, 128] width 436 height 5
checkbox Total "true"
type input "cr"
checkbox Hdl "false"
checkbox Ldl "false"
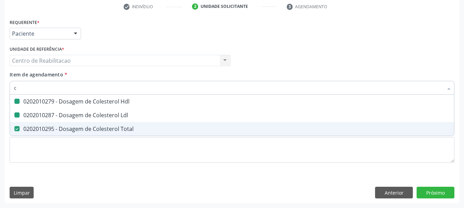
checkbox Total "false"
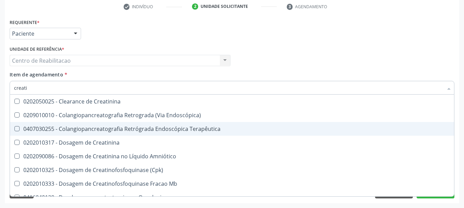
type input "creatin"
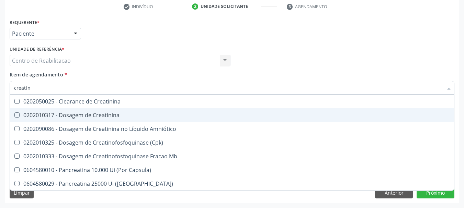
click at [106, 114] on div "0202010317 - Dosagem de Creatinina" at bounding box center [232, 115] width 436 height 5
checkbox Creatinina "true"
type input "tri"
checkbox Creatinina "false"
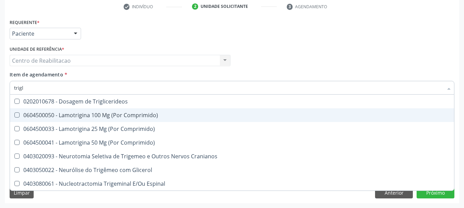
type input "trigli"
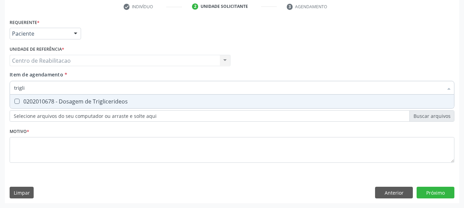
click at [113, 99] on div "0202010678 - Dosagem de Triglicerideos" at bounding box center [232, 101] width 436 height 5
checkbox Triglicerideos "true"
type input "coles"
checkbox Triglicerideos "true"
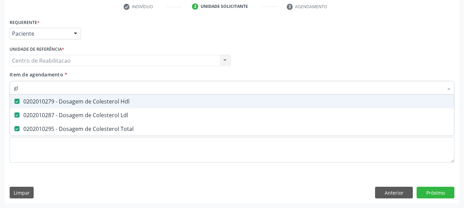
type input "gli"
checkbox Hdl "false"
checkbox Ldl "false"
checkbox Total "false"
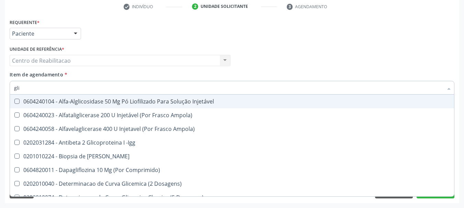
type input "glic"
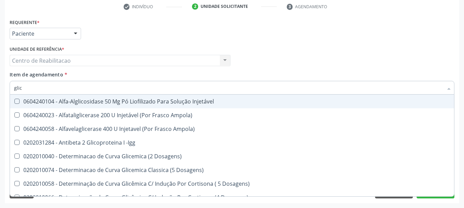
checkbox Triglicerideos "true"
checkbox Delgada\) "false"
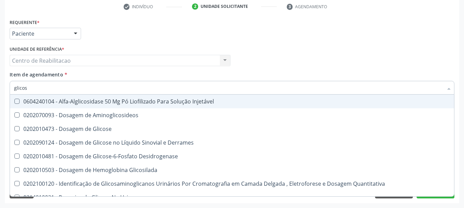
type input "glicose"
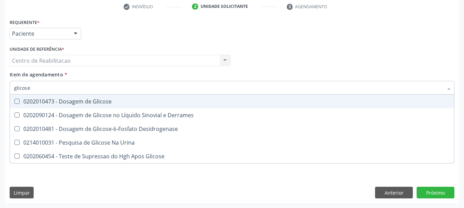
click at [113, 98] on span "0202010473 - Dosagem de Glicose" at bounding box center [232, 102] width 444 height 14
checkbox Glicose "true"
type input "hemog"
checkbox Glicose "false"
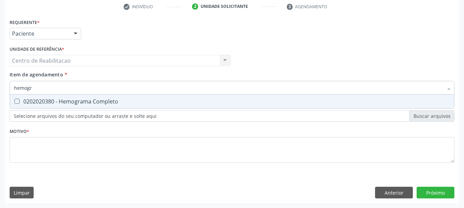
type input "hemogra"
click at [113, 99] on div "0202020380 - Hemograma Completo" at bounding box center [232, 101] width 436 height 5
checkbox Completo "true"
type input "ureia"
checkbox Completo "false"
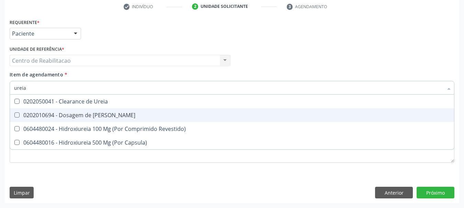
click at [110, 114] on div "0202010694 - Dosagem de [PERSON_NAME]" at bounding box center [232, 115] width 436 height 5
checkbox Ureia "true"
type input "ac"
checkbox Ureia "false"
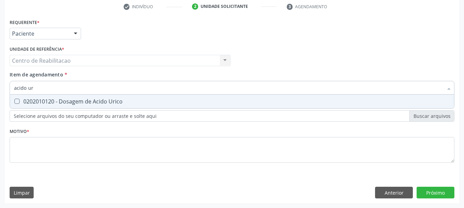
type input "acido uri"
click at [119, 99] on div "0202010120 - Dosagem de Acido Urico" at bounding box center [232, 101] width 436 height 5
checkbox Urico "true"
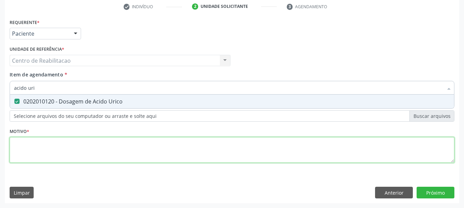
click at [124, 152] on div "Requerente * Paciente Profissional de Saúde Paciente Nenhum resultado encontrad…" at bounding box center [232, 94] width 444 height 155
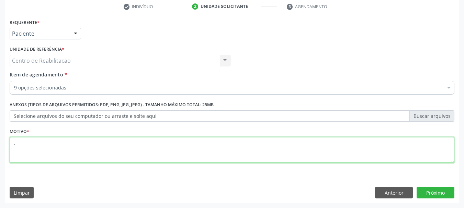
type textarea "."
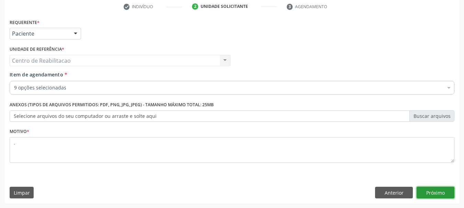
click button "Próximo" at bounding box center [435, 193] width 38 height 12
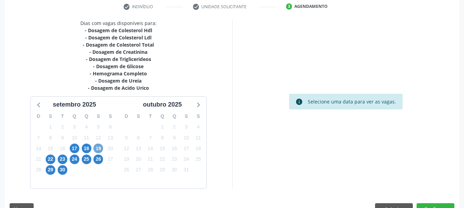
click at [101, 150] on span "19" at bounding box center [98, 149] width 10 height 10
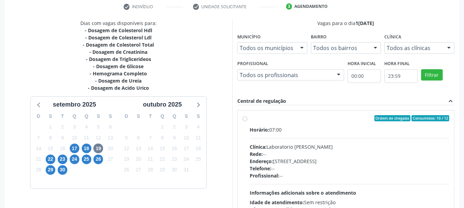
click at [292, 120] on div "Ordem de chegada Consumidos: 10 / 12" at bounding box center [350, 118] width 200 height 6
click at [247, 120] on input "Ordem de chegada Consumidos: 10 / 12 Horário: 07:00 Clínica: Laboratorio Jose P…" at bounding box center [244, 118] width 5 height 6
radio input "true"
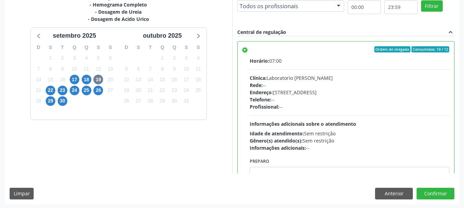
scroll to position [202, 0]
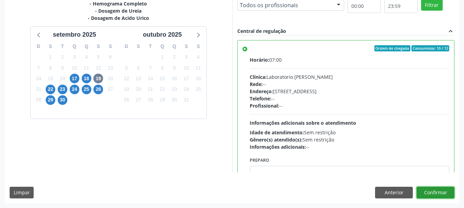
click at [443, 195] on button "Confirmar" at bounding box center [435, 193] width 38 height 12
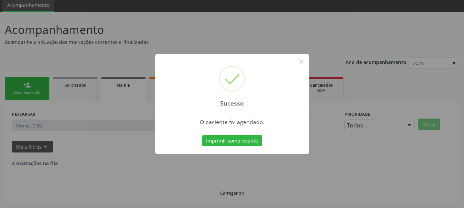
scroll to position [18, 0]
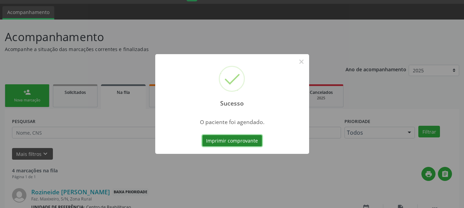
click at [241, 141] on button "Imprimir comprovante" at bounding box center [232, 141] width 60 height 12
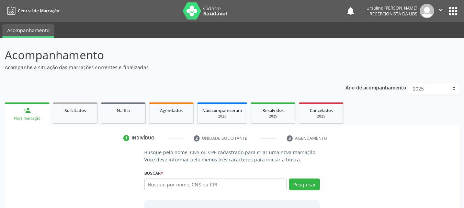
click at [196, 186] on input "text" at bounding box center [215, 185] width 143 height 12
type input "704 1072 1255 3650"
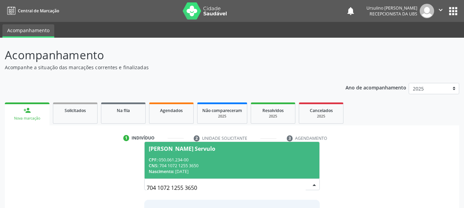
click at [210, 160] on div "CPF: 050.061.234-00" at bounding box center [232, 160] width 167 height 6
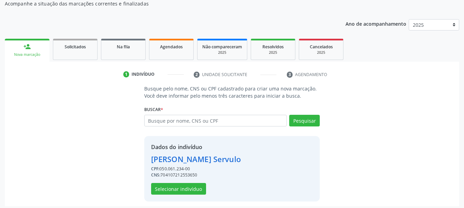
scroll to position [67, 0]
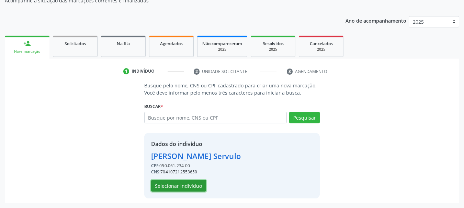
click at [184, 183] on button "Selecionar indivíduo" at bounding box center [178, 186] width 55 height 12
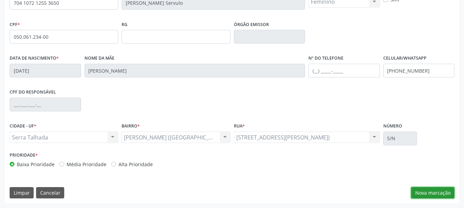
click at [430, 191] on button "Nova marcação" at bounding box center [432, 193] width 43 height 12
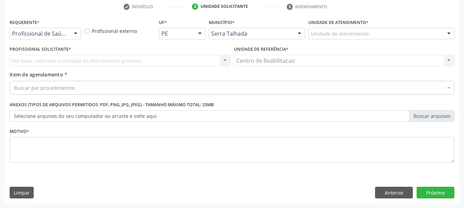
scroll to position [132, 0]
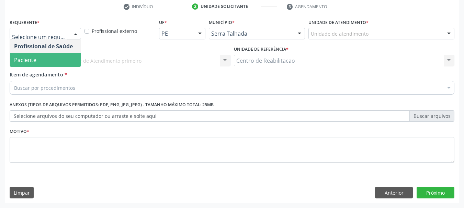
click at [53, 61] on span "Paciente" at bounding box center [45, 60] width 71 height 14
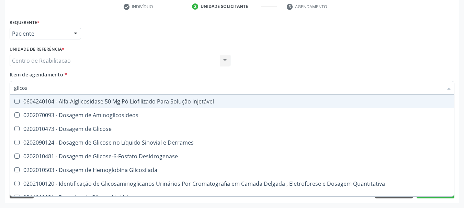
type input "glicosi"
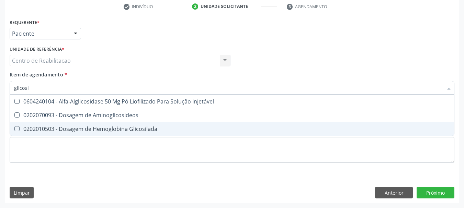
click at [159, 130] on div "0202010503 - Dosagem de Hemoglobina Glicosilada" at bounding box center [232, 128] width 436 height 5
checkbox Glicosilada "true"
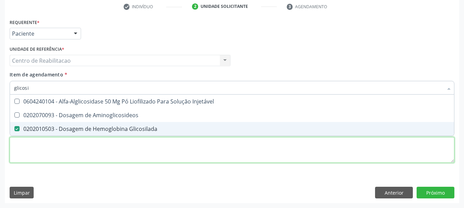
click at [178, 149] on div "Requerente * Paciente Profissional de Saúde Paciente Nenhum resultado encontrad…" at bounding box center [232, 94] width 444 height 155
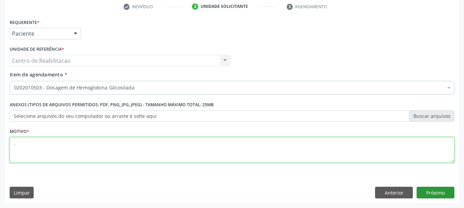
type textarea "."
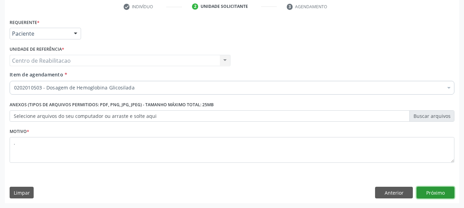
click at [432, 194] on button "Próximo" at bounding box center [435, 193] width 38 height 12
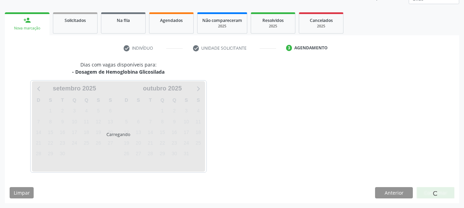
scroll to position [90, 0]
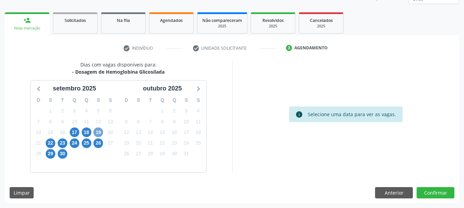
click at [100, 132] on span "19" at bounding box center [98, 133] width 10 height 10
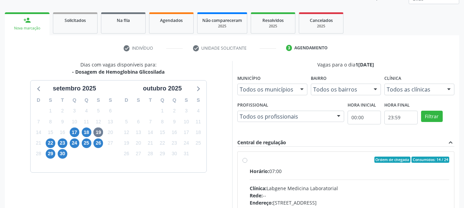
click at [273, 168] on div "Horário: 07:00" at bounding box center [350, 171] width 200 height 7
click at [247, 163] on input "Ordem de chegada Consumidos: 14 / 24 Horário: 07:00 Clínica: Labgene Medicina L…" at bounding box center [244, 160] width 5 height 6
radio input "true"
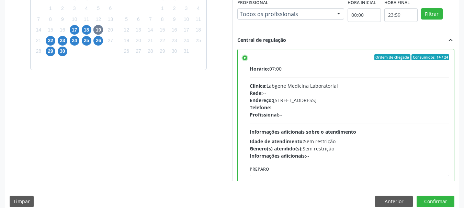
scroll to position [193, 0]
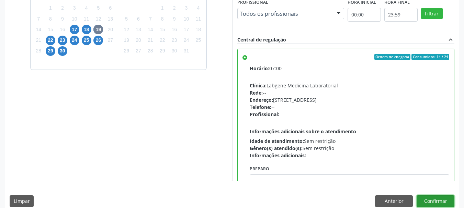
click at [441, 201] on button "Confirmar" at bounding box center [435, 202] width 38 height 12
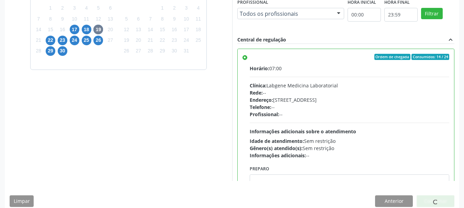
scroll to position [18, 0]
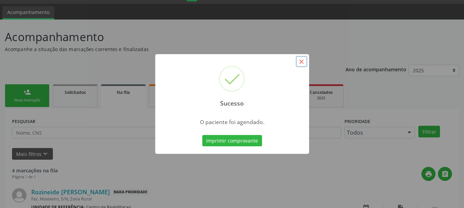
click at [302, 62] on button "×" at bounding box center [302, 62] width 12 height 12
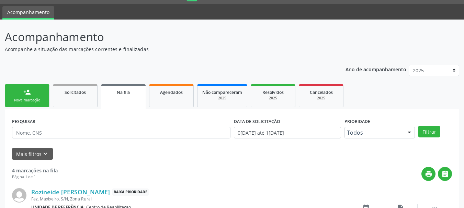
click at [20, 87] on link "person_add Nova marcação" at bounding box center [27, 95] width 45 height 23
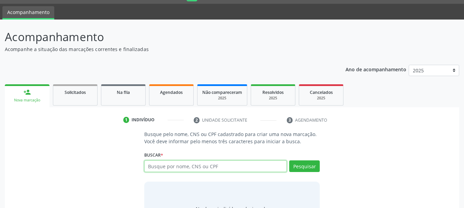
click at [195, 170] on input "text" at bounding box center [215, 167] width 143 height 12
type input "707003812774632"
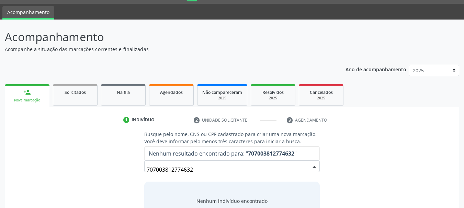
click at [204, 166] on input "707003812774632" at bounding box center [226, 170] width 159 height 14
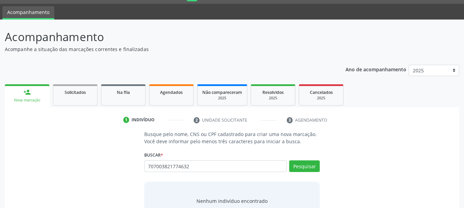
type input "707003821774632"
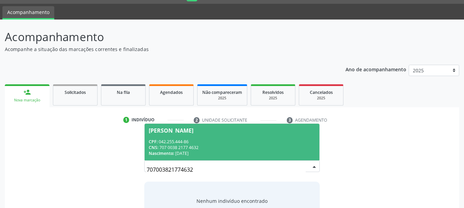
click at [204, 145] on div "CNS: 707 0038 2177 4632" at bounding box center [232, 148] width 167 height 6
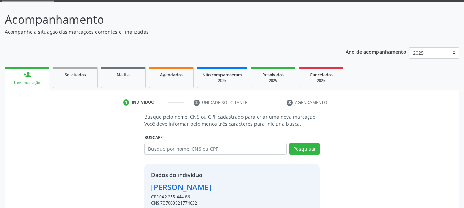
scroll to position [67, 0]
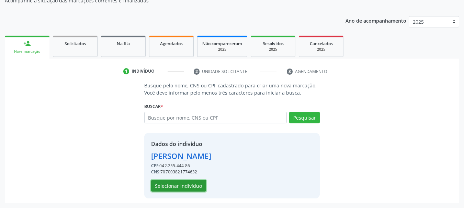
click at [184, 189] on button "Selecionar indivíduo" at bounding box center [178, 186] width 55 height 12
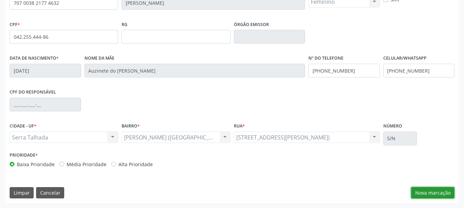
click at [434, 195] on button "Nova marcação" at bounding box center [432, 193] width 43 height 12
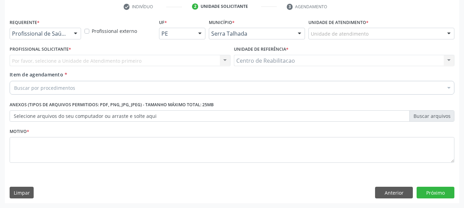
scroll to position [132, 0]
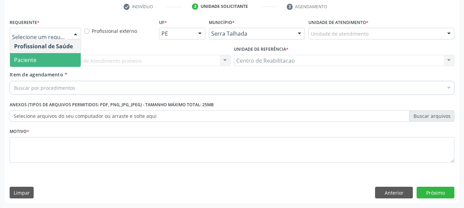
click at [50, 58] on span "Paciente" at bounding box center [45, 60] width 71 height 14
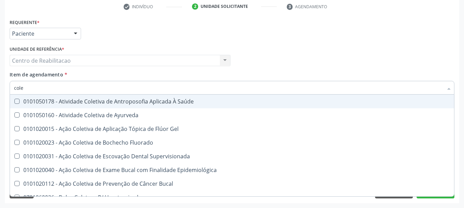
type input "coles"
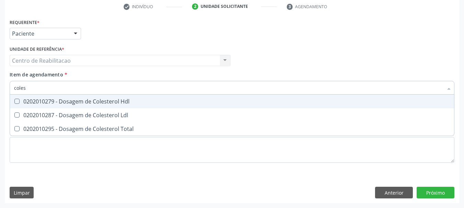
click at [72, 99] on div "0202010279 - Dosagem de Colesterol Hdl" at bounding box center [232, 101] width 436 height 5
checkbox Hdl "true"
click at [74, 109] on ul "Desfazer seleção 0202010279 - Dosagem de Colesterol Hdl 0202010287 - Dosagem de…" at bounding box center [232, 115] width 444 height 41
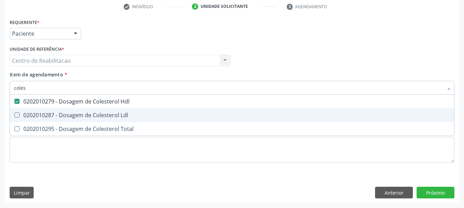
click at [75, 116] on div "0202010287 - Dosagem de Colesterol Ldl" at bounding box center [232, 115] width 436 height 5
checkbox Ldl "true"
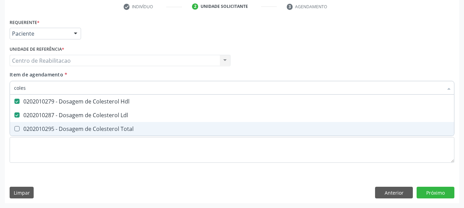
click at [74, 123] on span "0202010295 - Dosagem de Colesterol Total" at bounding box center [232, 129] width 444 height 14
checkbox Total "true"
type input "c"
checkbox Hdl "false"
checkbox Ldl "false"
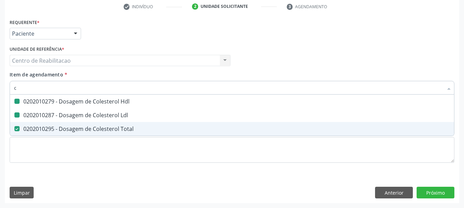
checkbox Total "false"
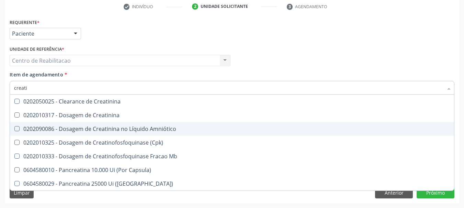
type input "creatin"
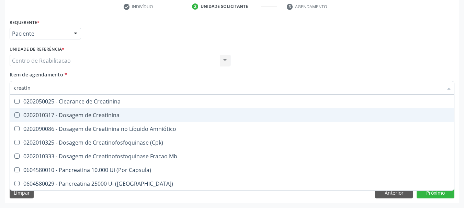
click at [88, 115] on div "0202010317 - Dosagem de Creatinina" at bounding box center [232, 115] width 436 height 5
checkbox Creatinina "true"
type input "t"
checkbox Creatinina "false"
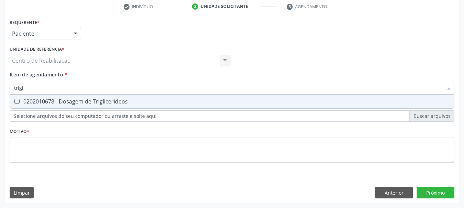
type input "trigli"
click at [103, 103] on div "0202010678 - Dosagem de Triglicerideos" at bounding box center [232, 101] width 436 height 5
checkbox Triglicerideos "true"
type input "urei"
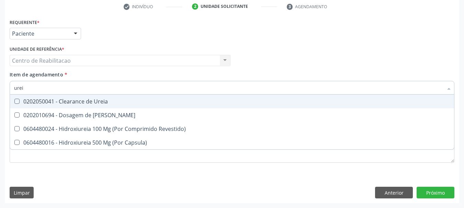
checkbox Ureia "false"
type input "ureia"
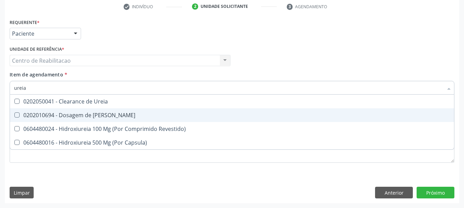
click at [104, 114] on div "0202010694 - Dosagem de [PERSON_NAME]" at bounding box center [232, 115] width 436 height 5
checkbox Ureia "true"
type input "uri"
checkbox Ureia "false"
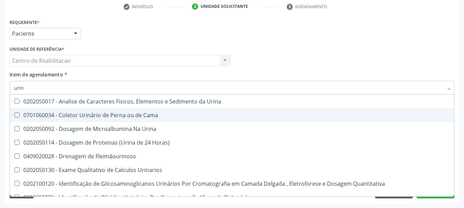
type input "urina"
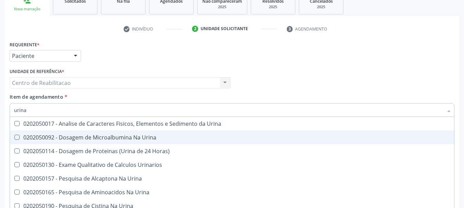
scroll to position [97, 0]
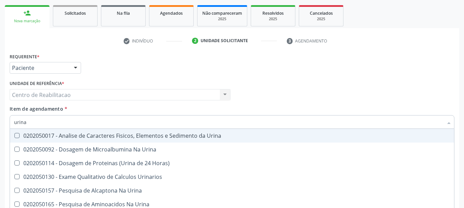
click at [137, 138] on div "0202050017 - Analise de Caracteres Fisicos, Elementos e Sedimento da Urina" at bounding box center [232, 135] width 436 height 5
checkbox Urina "true"
type input "hemo"
checkbox Urina "false"
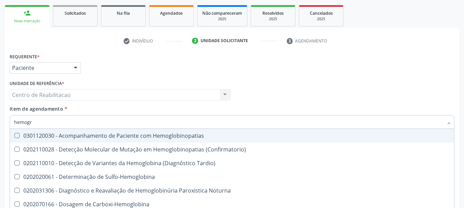
type input "hemogra"
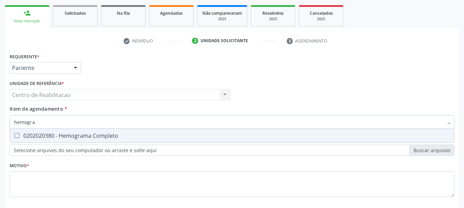
click at [137, 138] on div "0202020380 - Hemograma Completo" at bounding box center [232, 135] width 436 height 5
checkbox Completo "true"
type input "urei"
checkbox Completo "false"
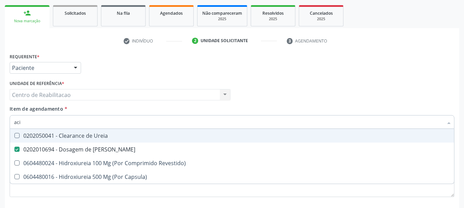
type input "acid"
checkbox Ureia "false"
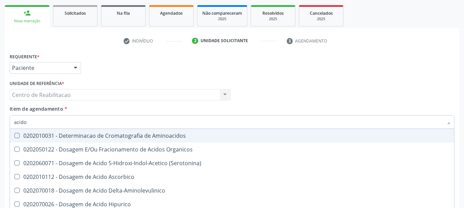
type input "acido u"
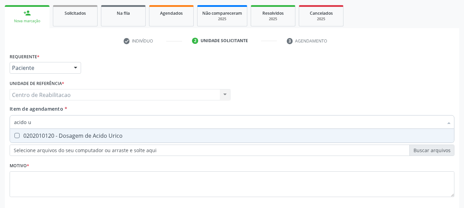
click at [137, 138] on div "0202010120 - Dosagem de Acido Urico" at bounding box center [232, 135] width 436 height 5
checkbox Urico "true"
click at [145, 124] on input "acido u" at bounding box center [228, 122] width 429 height 14
click at [2, 125] on div "Acompanhamento Acompanhe a situação das marcações correntes e finalizadas Relat…" at bounding box center [232, 91] width 464 height 302
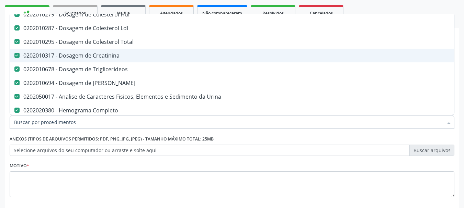
scroll to position [69, 0]
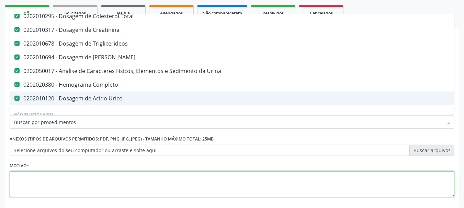
click at [72, 175] on textarea at bounding box center [232, 185] width 444 height 26
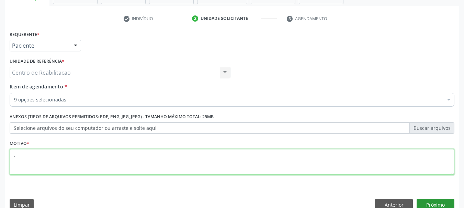
scroll to position [132, 0]
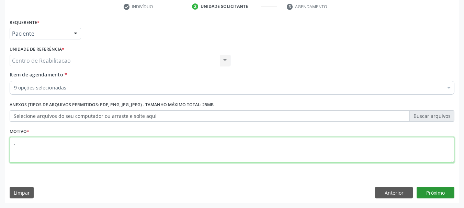
type textarea "."
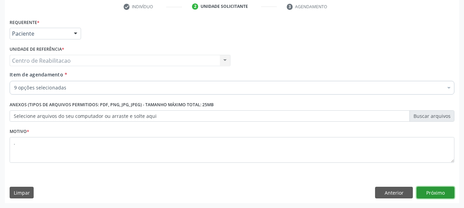
click at [430, 193] on button "Próximo" at bounding box center [435, 193] width 38 height 12
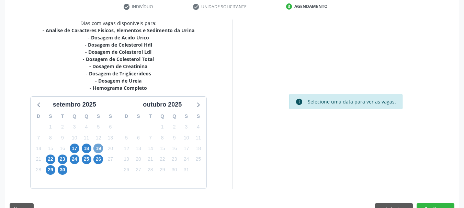
click at [101, 150] on span "19" at bounding box center [98, 149] width 10 height 10
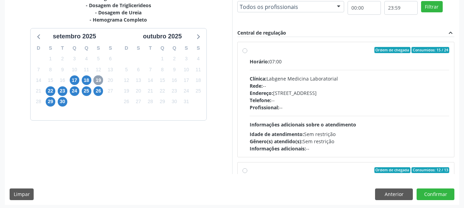
scroll to position [200, 0]
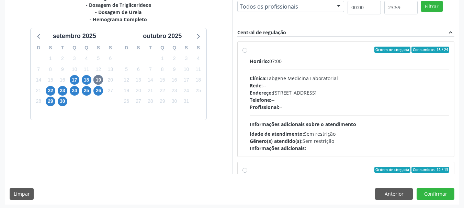
click at [294, 60] on div "Horário: 07:00" at bounding box center [350, 61] width 200 height 7
click at [247, 53] on input "Ordem de chegada Consumidos: 15 / 24 Horário: 07:00 Clínica: Labgene Medicina L…" at bounding box center [244, 50] width 5 height 6
radio input "true"
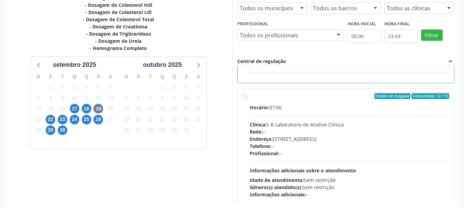
scroll to position [154, 0]
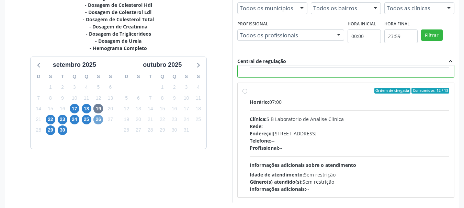
click at [100, 118] on span "26" at bounding box center [98, 120] width 10 height 10
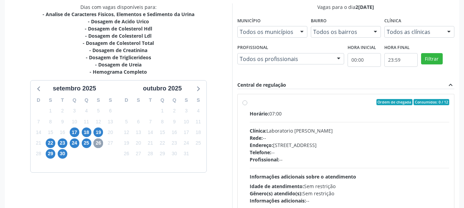
scroll to position [172, 0]
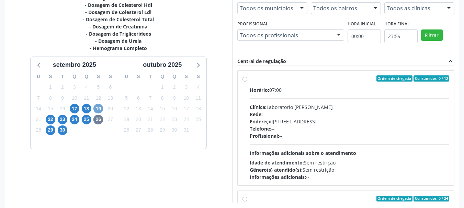
click at [101, 108] on span "19" at bounding box center [98, 109] width 10 height 10
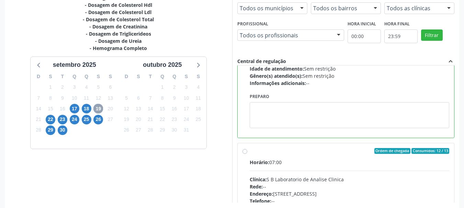
scroll to position [103, 0]
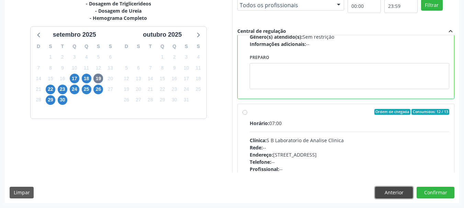
click at [384, 192] on button "Anterior" at bounding box center [394, 193] width 38 height 12
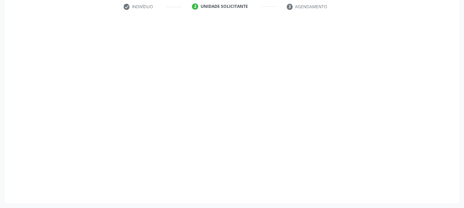
scroll to position [132, 0]
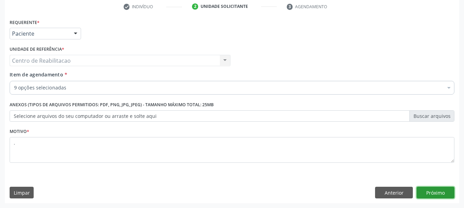
click at [436, 195] on button "Próximo" at bounding box center [435, 193] width 38 height 12
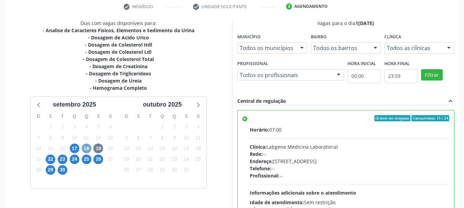
click at [85, 145] on span "18" at bounding box center [87, 149] width 10 height 10
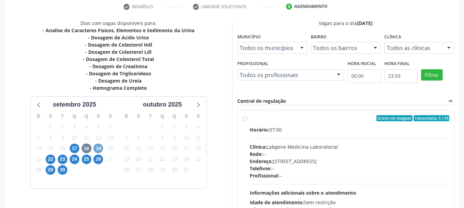
click at [100, 149] on span "19" at bounding box center [98, 149] width 10 height 10
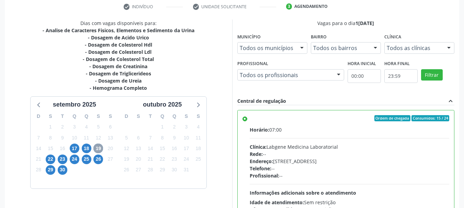
click at [100, 147] on span "19" at bounding box center [98, 149] width 10 height 10
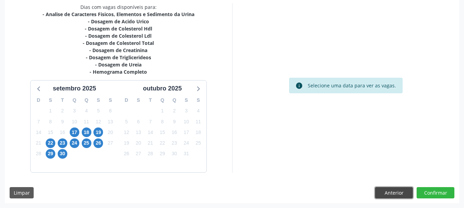
click at [392, 195] on button "Anterior" at bounding box center [394, 193] width 38 height 12
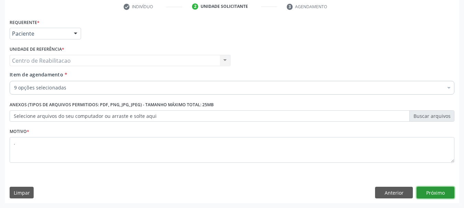
click at [437, 192] on button "Próximo" at bounding box center [435, 193] width 38 height 12
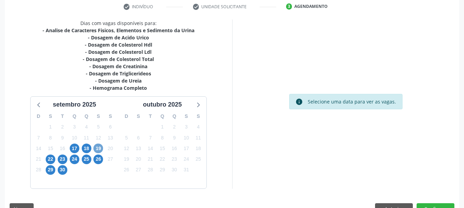
click at [97, 144] on span "19" at bounding box center [98, 149] width 10 height 10
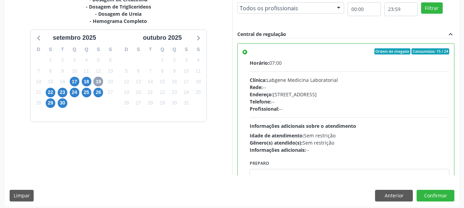
scroll to position [202, 0]
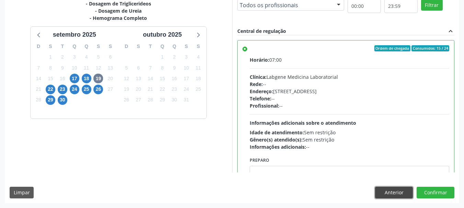
click at [384, 190] on button "Anterior" at bounding box center [394, 193] width 38 height 12
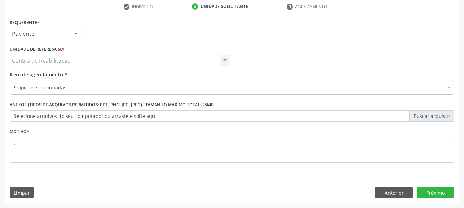
scroll to position [132, 0]
click at [384, 194] on button "Anterior" at bounding box center [394, 193] width 38 height 12
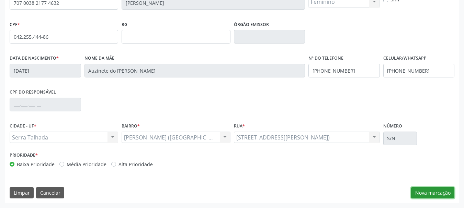
click at [436, 193] on button "Nova marcação" at bounding box center [432, 193] width 43 height 12
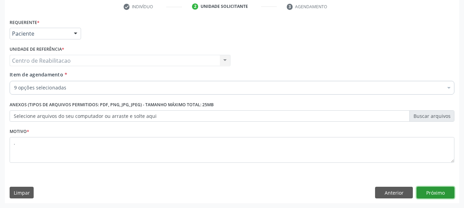
click at [440, 190] on button "Próximo" at bounding box center [435, 193] width 38 height 12
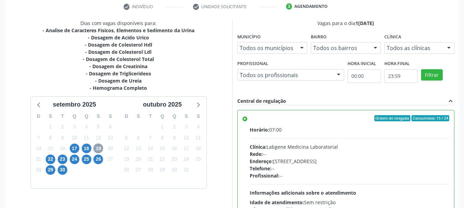
click at [99, 147] on span "19" at bounding box center [98, 149] width 10 height 10
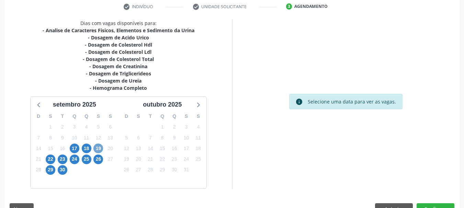
click at [99, 147] on span "19" at bounding box center [98, 149] width 10 height 10
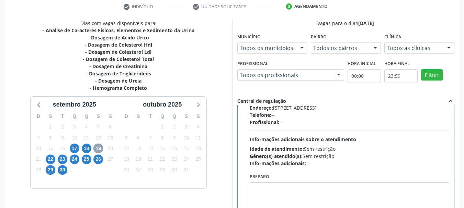
scroll to position [137, 0]
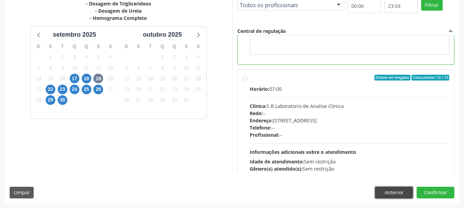
click at [386, 192] on button "Anterior" at bounding box center [394, 193] width 38 height 12
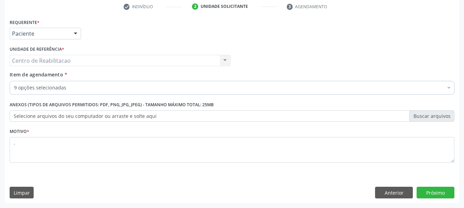
scroll to position [132, 0]
click at [386, 192] on button "Anterior" at bounding box center [394, 193] width 38 height 12
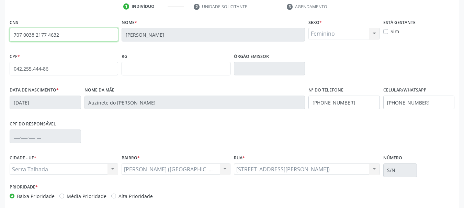
click at [47, 35] on input "707 0038 2177 4632" at bounding box center [64, 35] width 108 height 14
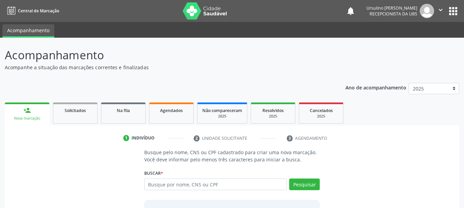
click at [189, 181] on input "text" at bounding box center [215, 185] width 143 height 12
type input "707 0038 2177 4632,"
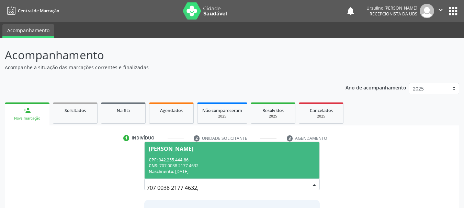
click at [199, 174] on div "Nascimento: [DATE]" at bounding box center [232, 172] width 167 height 6
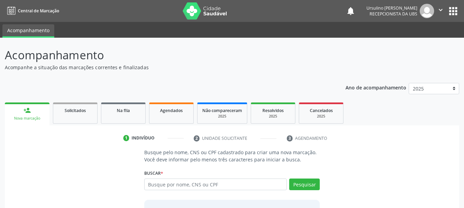
click at [322, 188] on div "Busque pelo nome, CNS ou CPF cadastrado para criar uma nova marcação. Você deve…" at bounding box center [231, 207] width 185 height 116
click at [310, 181] on button "Pesquisar" at bounding box center [304, 185] width 31 height 12
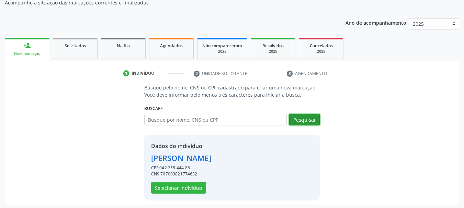
scroll to position [67, 0]
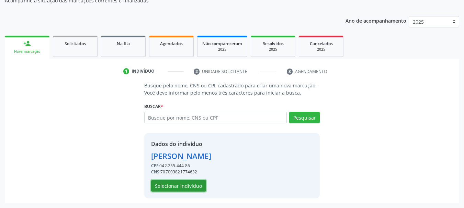
click at [176, 188] on button "Selecionar indivíduo" at bounding box center [178, 186] width 55 height 12
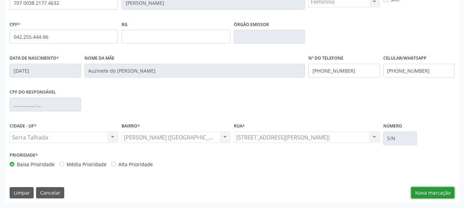
click at [428, 190] on button "Nova marcação" at bounding box center [432, 193] width 43 height 12
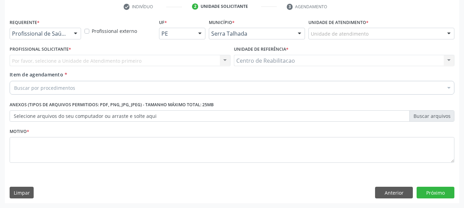
click at [41, 26] on div "Requerente * Profissional de Saúde Profissional de Saúde Paciente Nenhum result…" at bounding box center [45, 28] width 71 height 22
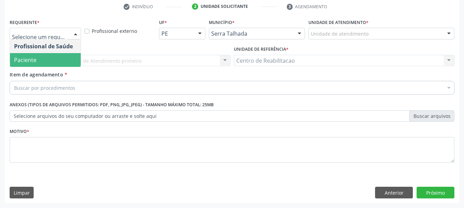
click at [40, 60] on span "Paciente" at bounding box center [45, 60] width 71 height 14
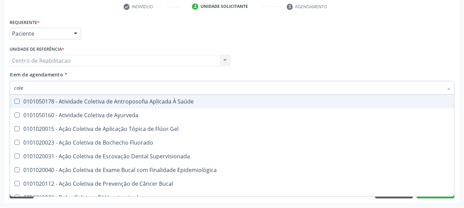
type input "coles"
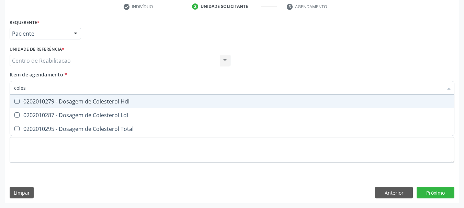
click at [79, 104] on div "0202010279 - Dosagem de Colesterol Hdl" at bounding box center [232, 101] width 436 height 5
checkbox Hdl "true"
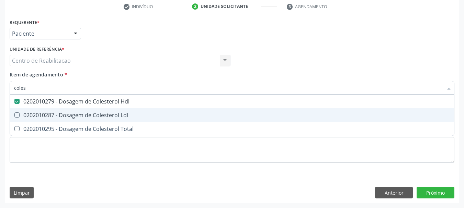
click at [82, 115] on div "0202010287 - Dosagem de Colesterol Ldl" at bounding box center [232, 115] width 436 height 5
checkbox Ldl "true"
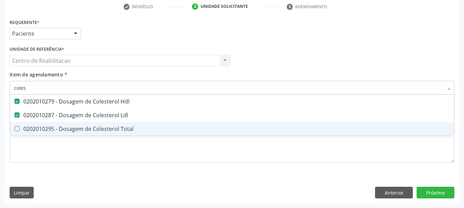
click at [81, 129] on div "0202010295 - Dosagem de Colesterol Total" at bounding box center [232, 128] width 436 height 5
checkbox Total "true"
type input "c"
checkbox Hdl "false"
checkbox Ldl "false"
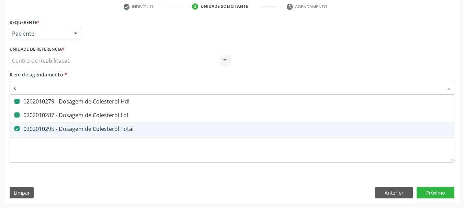
checkbox Total "false"
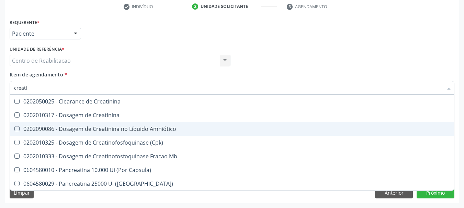
type input "creatin"
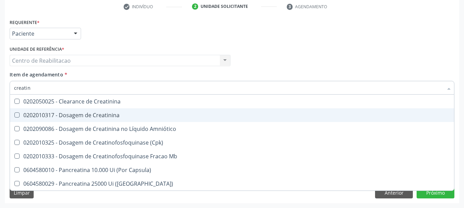
click at [92, 115] on div "0202010317 - Dosagem de Creatinina" at bounding box center [232, 115] width 436 height 5
checkbox Creatinina "true"
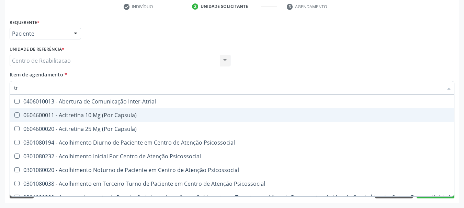
type input "tri"
checkbox Capsula\) "false"
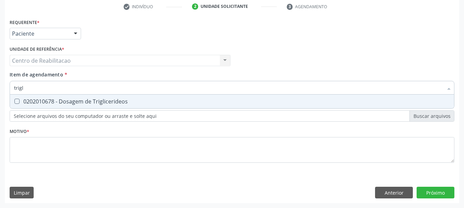
type input "trigli"
click at [111, 97] on span "0202010678 - Dosagem de Triglicerideos" at bounding box center [232, 102] width 444 height 14
checkbox Triglicerideos "true"
type input "urei"
checkbox Triglicerideos "false"
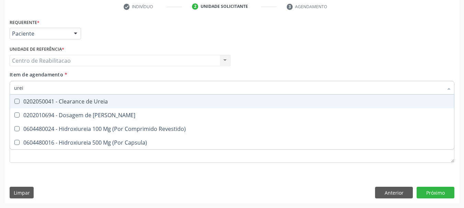
type input "ureia"
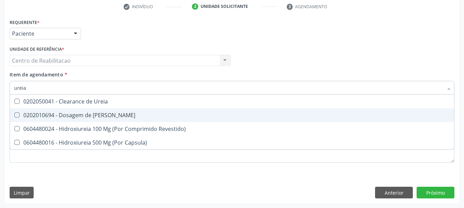
click at [111, 116] on div "0202010694 - Dosagem de [PERSON_NAME]" at bounding box center [232, 115] width 436 height 5
checkbox Ureia "true"
type input "co"
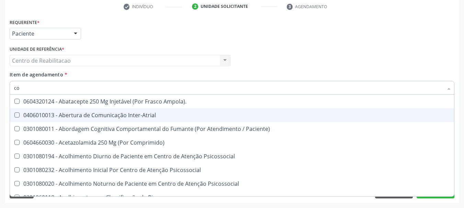
checkbox Inter-Atrial "false"
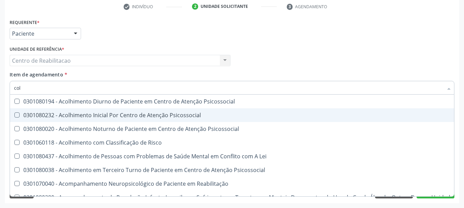
type input "cole"
checkbox Mama "true"
checkbox Utero "true"
checkbox Oncologia "true"
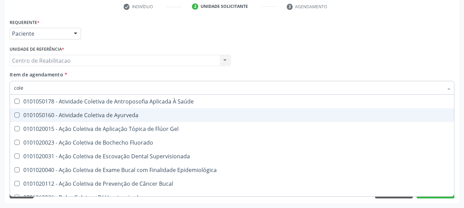
type input "coles"
checkbox Saúde "true"
checkbox Ayurveda "true"
checkbox Gel "true"
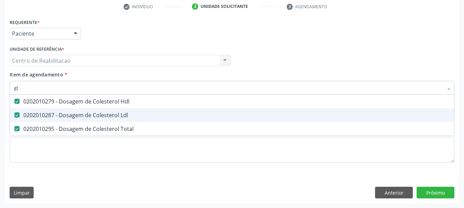
type input "gli"
checkbox Hdl "false"
checkbox Ldl "false"
checkbox Total "false"
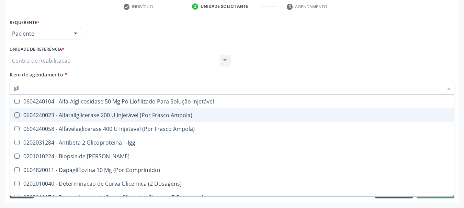
type input "glic"
checkbox Derrames "true"
checkbox Triglicerideos "false"
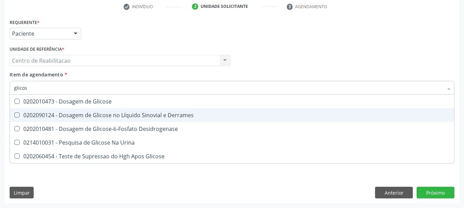
type input "glicose"
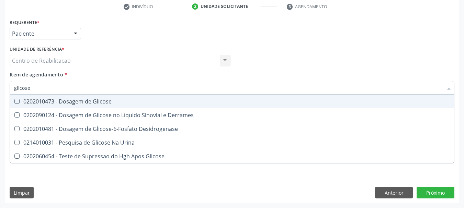
click at [111, 103] on div "0202010473 - Dosagem de Glicose" at bounding box center [232, 101] width 436 height 5
checkbox Glicose "true"
type input "hemog"
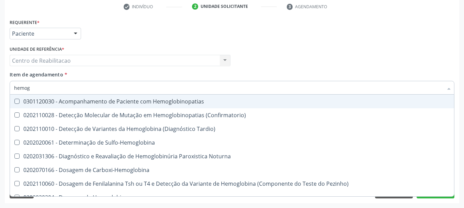
checkbox Hemoglobinopatias "false"
type input "hemogra"
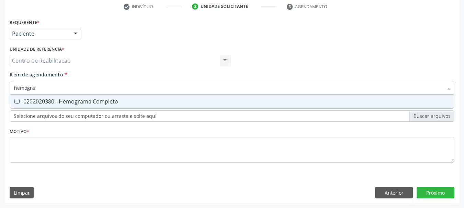
click at [111, 103] on div "0202020380 - Hemograma Completo" at bounding box center [232, 101] width 436 height 5
checkbox Completo "true"
type input "ureia"
checkbox Completo "false"
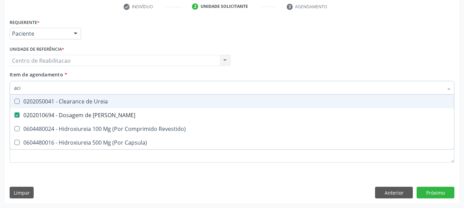
type input "acid"
checkbox Ureia "false"
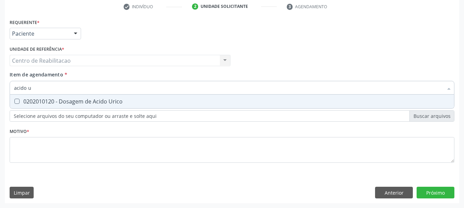
type input "acido ur"
click at [111, 103] on div "0202010120 - Dosagem de Acido Urico" at bounding box center [232, 101] width 436 height 5
checkbox Urico "true"
type input "trigl"
checkbox Triglicerideos "true"
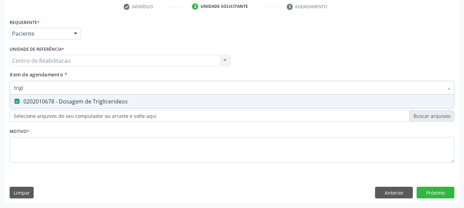
type input "trigli"
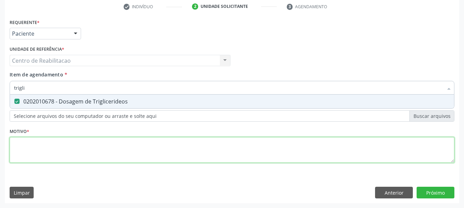
type textarea "."
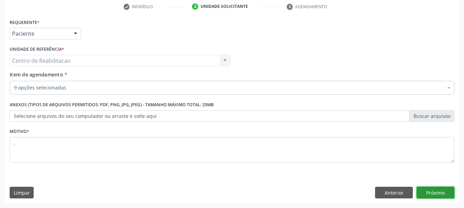
click button "Próximo" at bounding box center [435, 193] width 38 height 12
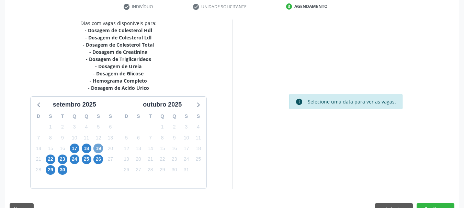
click at [97, 149] on span "19" at bounding box center [98, 149] width 10 height 10
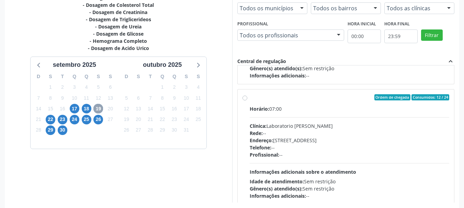
scroll to position [229, 0]
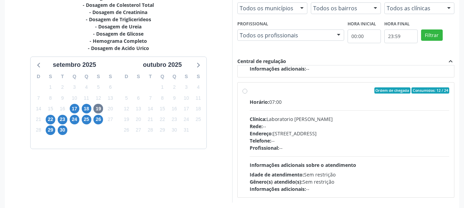
click at [293, 99] on div "Horário: 07:00" at bounding box center [350, 102] width 200 height 7
click at [247, 94] on input "Ordem de chegada Consumidos: 12 / 24 Horário: 07:00 Clínica: Laboratorio Jose P…" at bounding box center [244, 91] width 5 height 6
radio input "true"
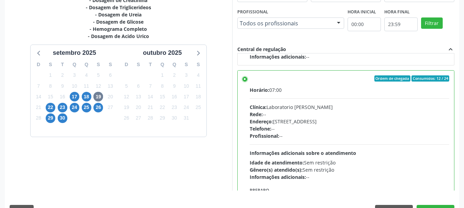
scroll to position [202, 0]
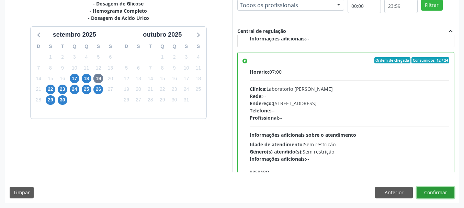
click at [443, 190] on button "Confirmar" at bounding box center [435, 193] width 38 height 12
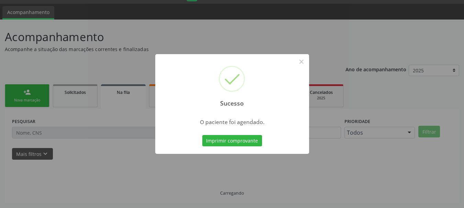
scroll to position [18, 0]
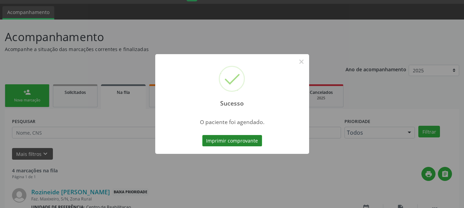
click at [244, 139] on button "Imprimir comprovante" at bounding box center [232, 141] width 60 height 12
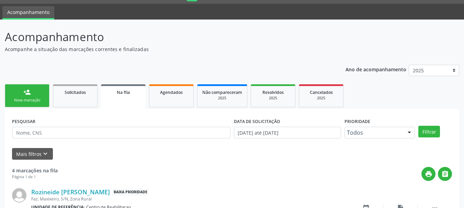
click at [34, 94] on link "person_add Nova marcação" at bounding box center [27, 95] width 45 height 23
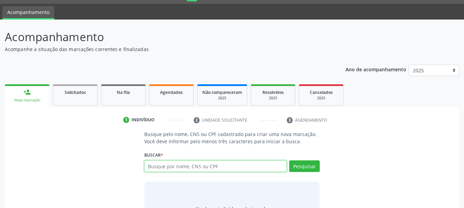
click at [165, 167] on input "text" at bounding box center [215, 167] width 143 height 12
paste input "707 0038 2177 4632"
type input "707 0038 2177 4632"
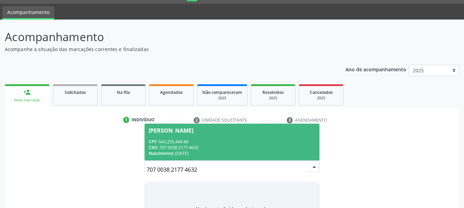
click at [205, 138] on span "Diana Alves Lima CPF: 042.255.444-86 CNS: 707 0038 2177 4632 Nascimento: 03/11/…" at bounding box center [231, 142] width 175 height 37
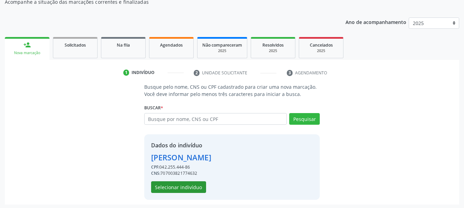
scroll to position [67, 0]
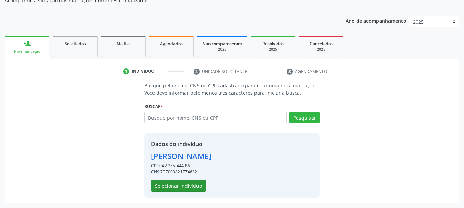
click at [183, 194] on div "Dados do indivíduo Diana Alves Lima CPF: 042.255.444-86 CNS: 707003821774632 Se…" at bounding box center [232, 166] width 176 height 66
click at [184, 189] on button "Selecionar indivíduo" at bounding box center [178, 186] width 55 height 12
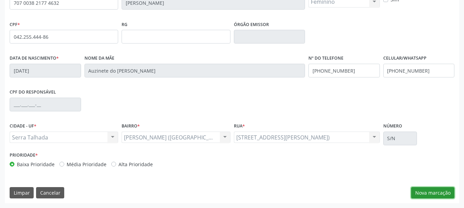
click at [430, 191] on button "Nova marcação" at bounding box center [432, 193] width 43 height 12
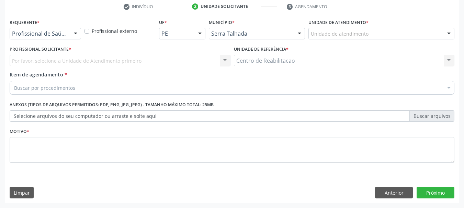
scroll to position [132, 0]
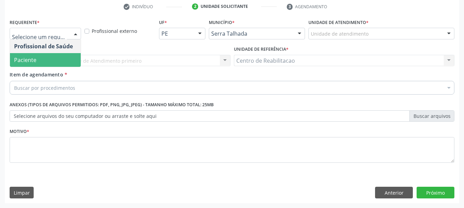
click at [40, 57] on span "Paciente" at bounding box center [45, 60] width 71 height 14
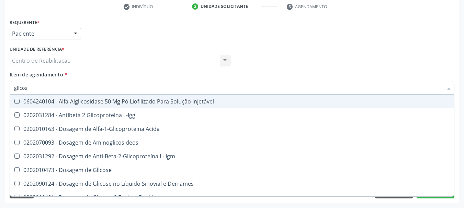
type input "glicosi"
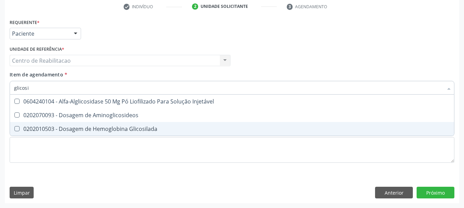
click at [133, 128] on div "0202010503 - Dosagem de Hemoglobina Glicosilada" at bounding box center [232, 128] width 436 height 5
checkbox Glicosilada "true"
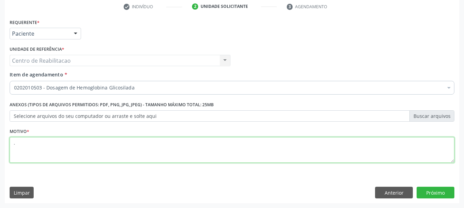
type textarea "."
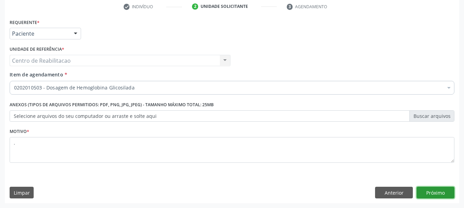
click button "Próximo" at bounding box center [435, 193] width 38 height 12
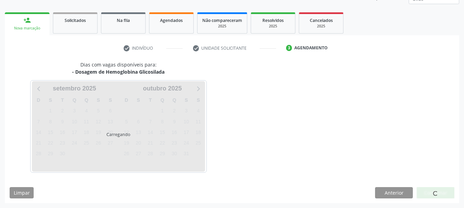
scroll to position [90, 0]
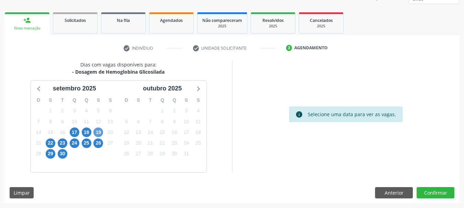
click at [102, 135] on div "19" at bounding box center [98, 132] width 10 height 11
click at [101, 134] on span "19" at bounding box center [98, 133] width 10 height 10
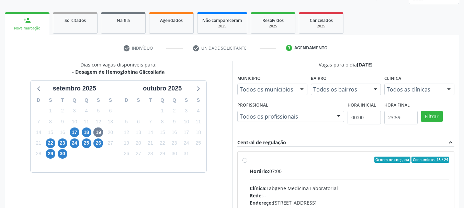
click at [286, 169] on div "Horário: 07:00" at bounding box center [350, 171] width 200 height 7
click at [247, 163] on input "Ordem de chegada Consumidos: 15 / 24 Horário: 07:00 Clínica: Labgene Medicina L…" at bounding box center [244, 160] width 5 height 6
radio input "true"
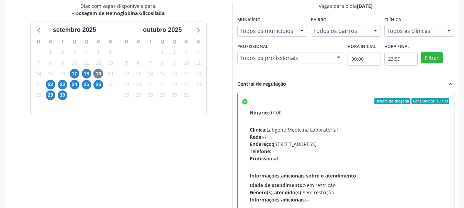
scroll to position [202, 0]
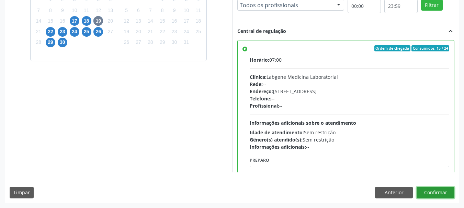
click at [439, 194] on button "Confirmar" at bounding box center [435, 193] width 38 height 12
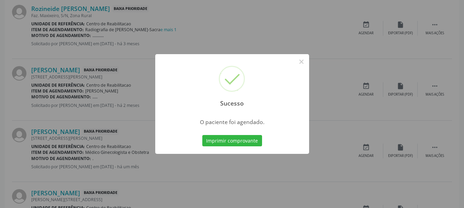
scroll to position [18, 0]
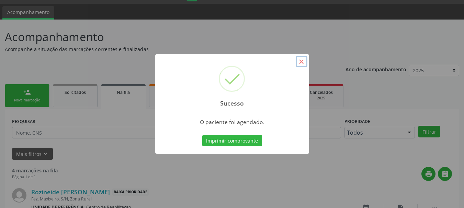
click at [298, 62] on button "×" at bounding box center [302, 62] width 12 height 12
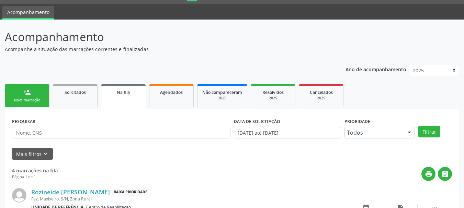
drag, startPoint x: 38, startPoint y: 100, endPoint x: 49, endPoint y: 101, distance: 11.0
click at [38, 100] on div "Nova marcação" at bounding box center [27, 100] width 34 height 5
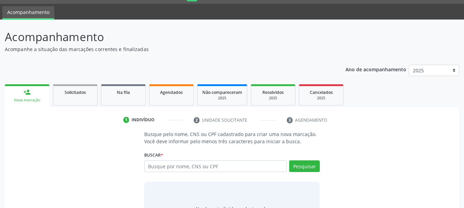
click at [40, 101] on div "Nova marcação" at bounding box center [27, 100] width 35 height 5
click at [168, 164] on input "text" at bounding box center [215, 167] width 143 height 12
type input "702607229163345"
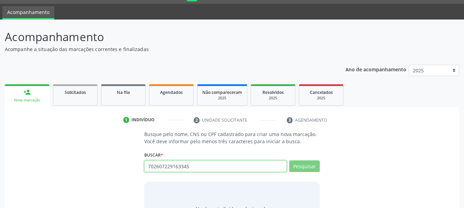
scroll to position [53, 0]
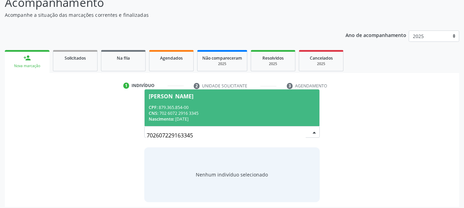
click at [209, 112] on div "CNS: 702 6072 2916 3345" at bounding box center [232, 114] width 167 height 6
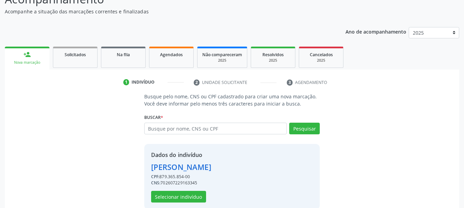
scroll to position [67, 0]
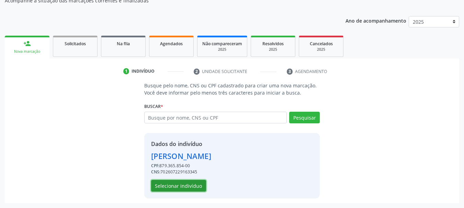
click at [185, 186] on button "Selecionar indivíduo" at bounding box center [178, 186] width 55 height 12
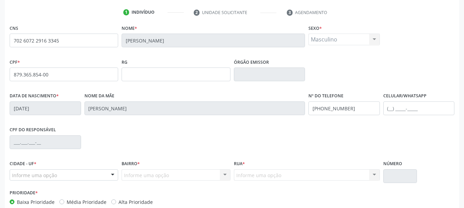
scroll to position [164, 0]
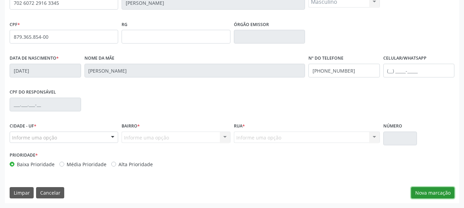
click at [426, 188] on button "Nova marcação" at bounding box center [432, 193] width 43 height 12
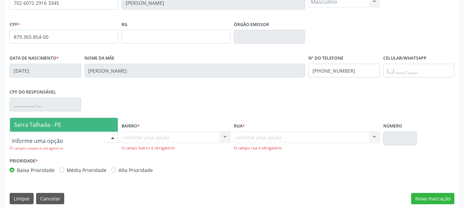
click at [58, 139] on div at bounding box center [64, 138] width 108 height 12
click at [60, 130] on span "Serra Talhada - PE" at bounding box center [64, 125] width 108 height 14
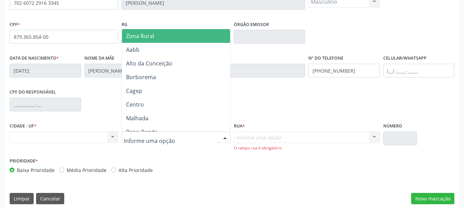
click at [143, 132] on div at bounding box center [175, 138] width 108 height 12
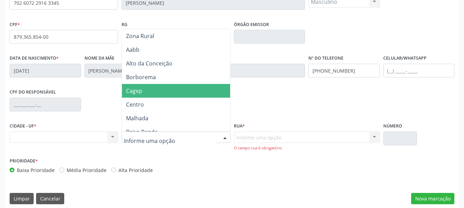
type input "m"
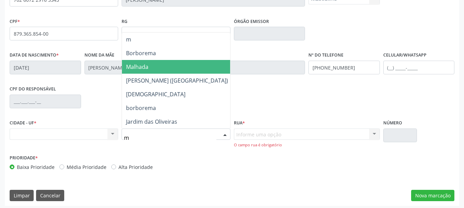
scroll to position [170, 0]
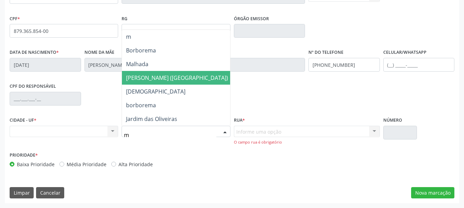
click at [176, 80] on span "[PERSON_NAME] ([GEOGRAPHIC_DATA])" at bounding box center [177, 78] width 102 height 8
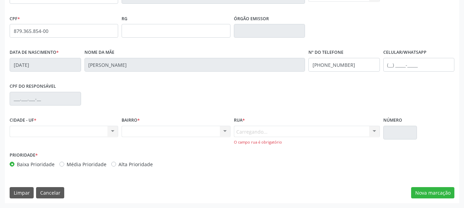
click at [263, 132] on div "Carregando... Nenhum resultado encontrado para: " " Nenhuma opção encontrada. D…" at bounding box center [307, 136] width 146 height 20
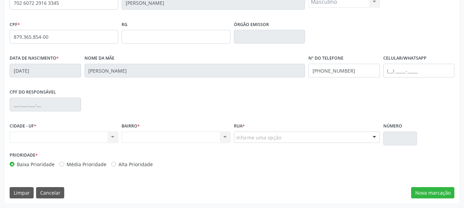
scroll to position [164, 0]
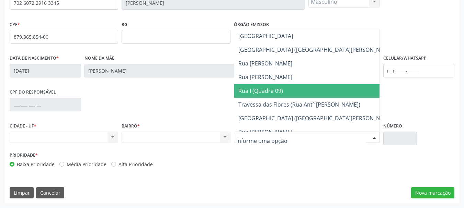
click at [281, 90] on span "Rua I (Quadra 09)" at bounding box center [260, 91] width 45 height 8
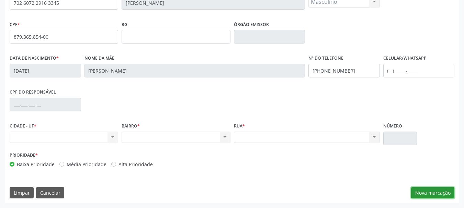
drag, startPoint x: 437, startPoint y: 191, endPoint x: 405, endPoint y: 183, distance: 32.3
click at [437, 192] on button "Nova marcação" at bounding box center [432, 193] width 43 height 12
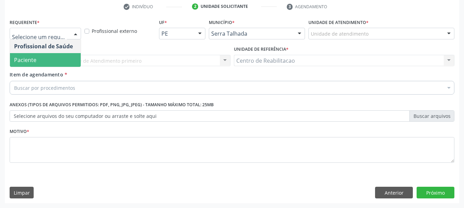
click at [49, 59] on span "Paciente" at bounding box center [45, 60] width 71 height 14
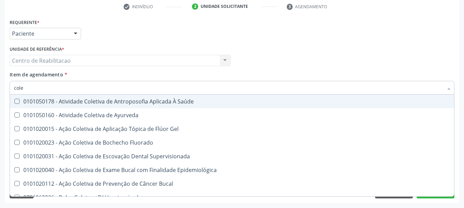
type input "coles"
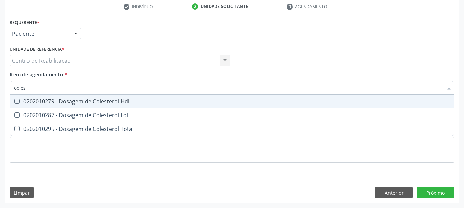
click at [66, 101] on div "0202010279 - Dosagem de Colesterol Hdl" at bounding box center [232, 101] width 436 height 5
checkbox Hdl "true"
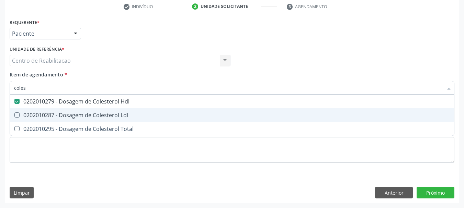
click at [71, 114] on div "0202010287 - Dosagem de Colesterol Ldl" at bounding box center [232, 115] width 436 height 5
checkbox Ldl "true"
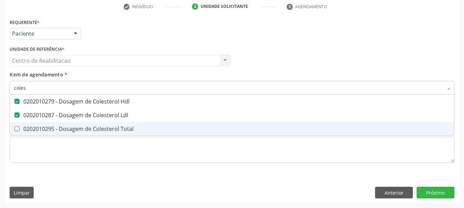
click at [71, 128] on div "0202010295 - Dosagem de Colesterol Total" at bounding box center [232, 128] width 436 height 5
checkbox Total "true"
type input "c"
checkbox Hdl "false"
checkbox Ldl "false"
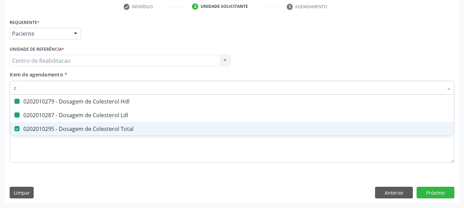
checkbox Total "false"
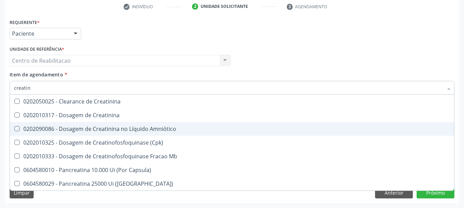
type input "creatini"
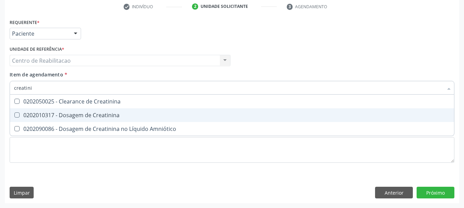
click at [68, 113] on div "0202010317 - Dosagem de Creatinina" at bounding box center [232, 115] width 436 height 5
checkbox Creatinina "true"
type input "tri"
checkbox Creatinina "false"
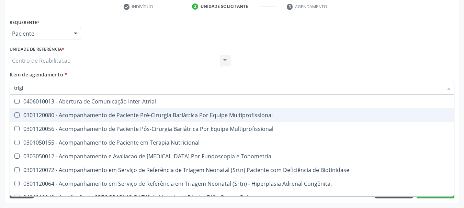
type input "trigli"
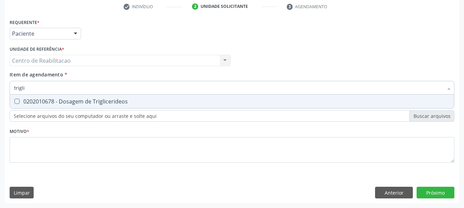
click at [76, 103] on div "0202010678 - Dosagem de Triglicerideos" at bounding box center [232, 101] width 436 height 5
checkbox Triglicerideos "true"
type input "uri"
checkbox Triglicerideos "false"
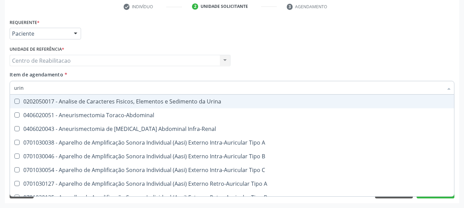
type input "urina"
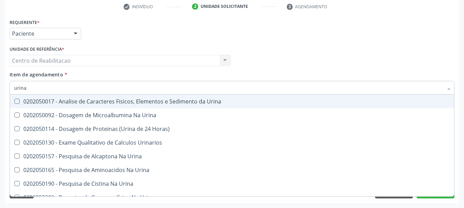
click at [77, 101] on div "0202050017 - Analise de Caracteres Fisicos, Elementos e Sedimento da Urina" at bounding box center [232, 101] width 436 height 5
checkbox Urina "true"
type input "gli"
checkbox Urina "false"
checkbox Eletroforese\) "true"
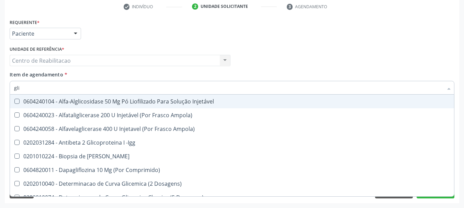
type input "glic"
checkbox Derrames "true"
checkbox Triglicerideos "false"
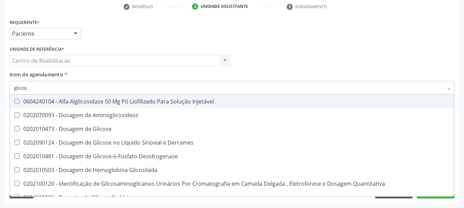
type input "glicose"
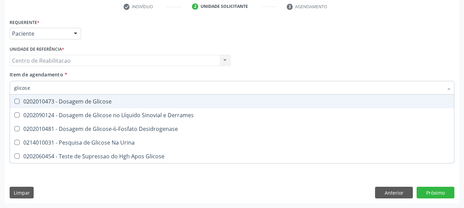
click at [77, 101] on div "0202010473 - Dosagem de Glicose" at bounding box center [232, 101] width 436 height 5
checkbox Glicose "true"
type input "he"
checkbox Glicose "false"
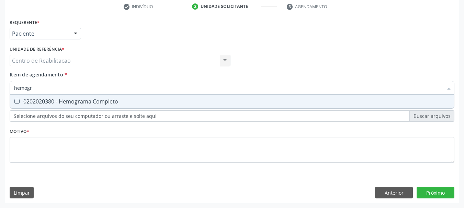
type input "hemogra"
click at [77, 101] on div "0202020380 - Hemograma Completo" at bounding box center [232, 101] width 436 height 5
checkbox Completo "true"
type input "ure"
checkbox Completo "false"
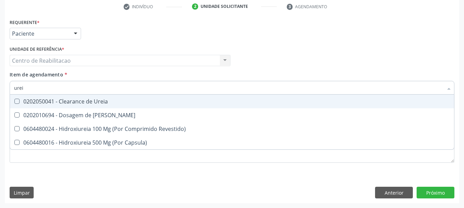
type input "ureia"
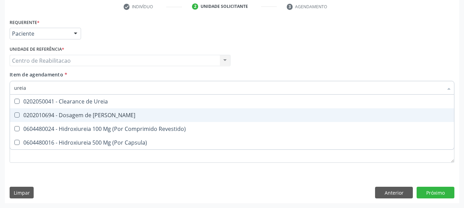
click at [84, 114] on div "0202010694 - Dosagem de [PERSON_NAME]" at bounding box center [232, 115] width 436 height 5
checkbox Ureia "true"
type input "ac"
checkbox Ureia "false"
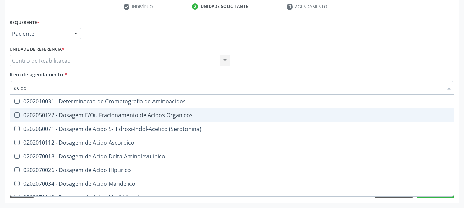
type input "acido u"
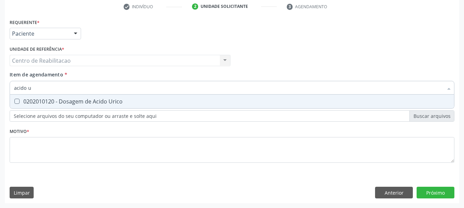
click at [105, 104] on div "0202010120 - Dosagem de Acido Urico" at bounding box center [232, 101] width 436 height 5
checkbox Urico "true"
type input "aci"
checkbox Urico "false"
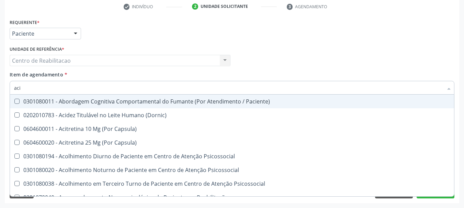
type input "acid"
checkbox Bilateral "true"
type input "acido"
checkbox Reabilitacao "true"
checkbox Bilateral "false"
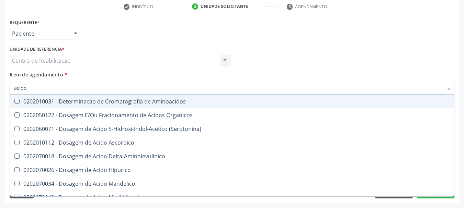
type input "acido u"
checkbox Aminoacidos "true"
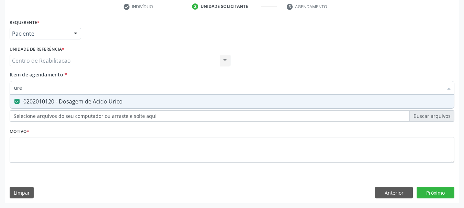
type input "urei"
checkbox Urico "false"
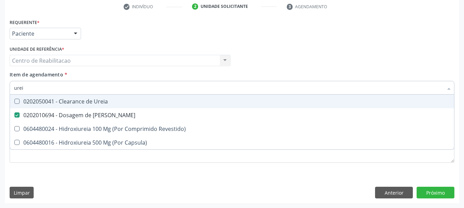
type input "ureia"
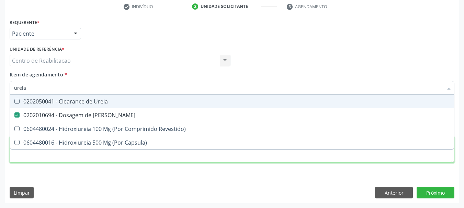
checkbox Revestido\) "true"
checkbox Capsula\) "true"
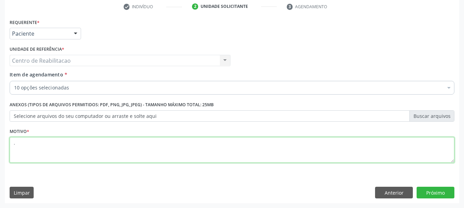
type textarea "."
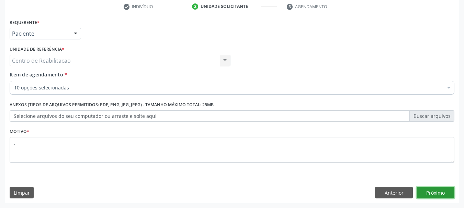
click button "Próximo" at bounding box center [435, 193] width 38 height 12
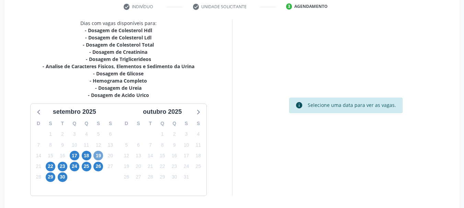
click at [97, 156] on span "19" at bounding box center [98, 156] width 10 height 10
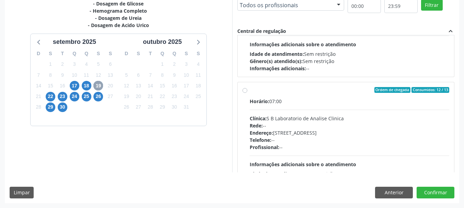
scroll to position [229, 0]
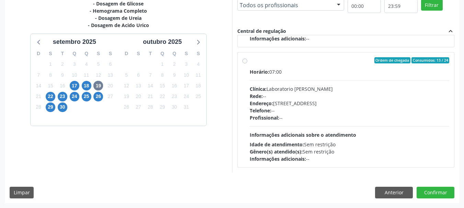
click at [275, 60] on div "Ordem de chegada Consumidos: 13 / 24" at bounding box center [350, 60] width 200 height 6
click at [247, 60] on input "Ordem de chegada Consumidos: 13 / 24 Horário: 07:00 Clínica: Laboratorio Jose P…" at bounding box center [244, 60] width 5 height 6
radio input "true"
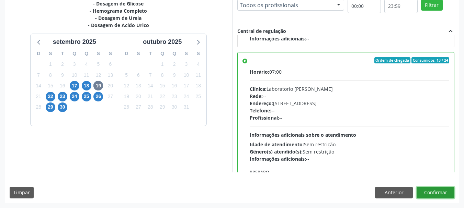
click at [439, 197] on button "Confirmar" at bounding box center [435, 193] width 38 height 12
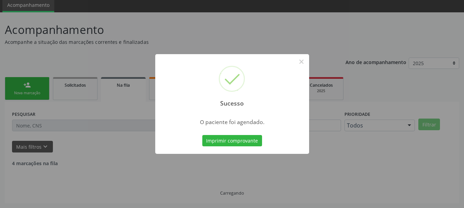
scroll to position [18, 0]
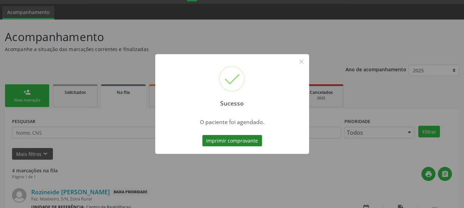
click at [242, 139] on button "Imprimir comprovante" at bounding box center [232, 141] width 60 height 12
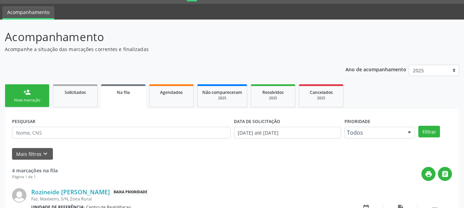
click at [26, 99] on div "Nova marcação" at bounding box center [27, 100] width 34 height 5
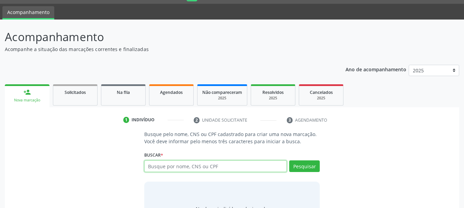
click at [186, 171] on input "text" at bounding box center [215, 167] width 143 height 12
paste input "702 6072 2916 3345"
type input "702 6072 2916 3345"
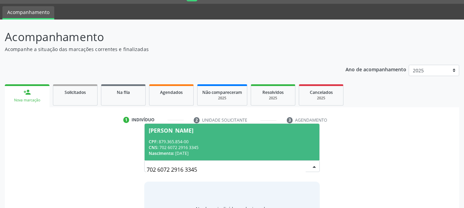
click at [190, 152] on div "Nascimento: 17/05/1972" at bounding box center [232, 154] width 167 height 6
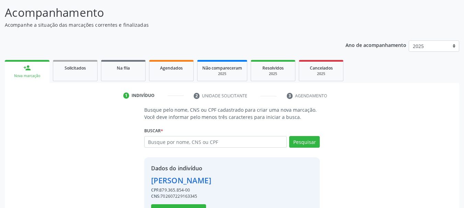
scroll to position [67, 0]
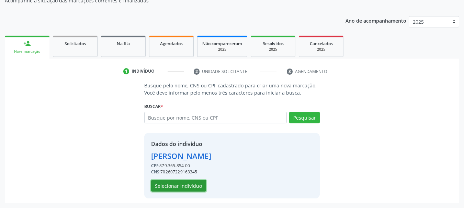
click at [184, 189] on button "Selecionar indivíduo" at bounding box center [178, 186] width 55 height 12
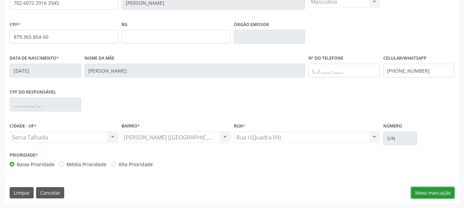
click at [428, 196] on button "Nova marcação" at bounding box center [432, 193] width 43 height 12
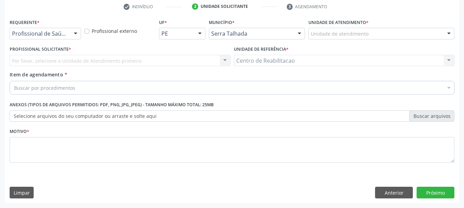
scroll to position [132, 0]
click at [38, 27] on label "Requerente *" at bounding box center [25, 22] width 30 height 11
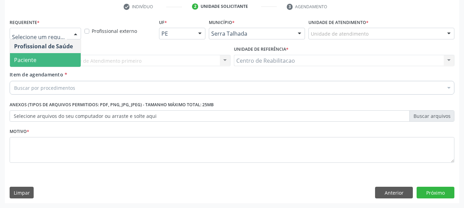
click at [47, 57] on span "Paciente" at bounding box center [45, 60] width 71 height 14
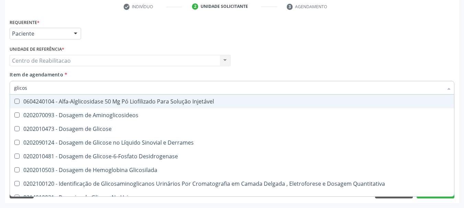
type input "glicosi"
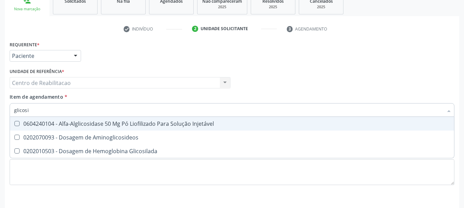
scroll to position [97, 0]
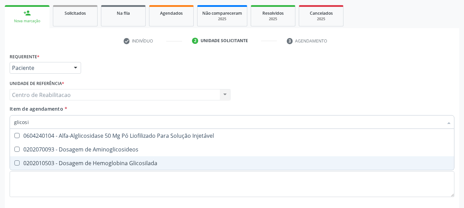
click at [124, 161] on div "0202010503 - Dosagem de Hemoglobina Glicosilada" at bounding box center [232, 163] width 436 height 5
checkbox Glicosilada "true"
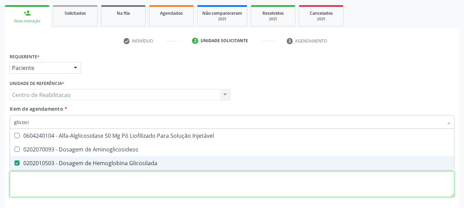
type textarea "."
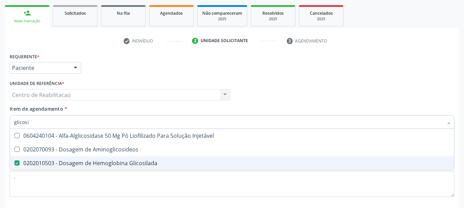
checkbox Aminoglicosideos "true"
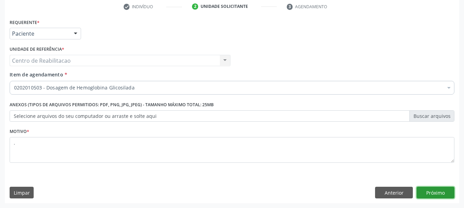
click button "Próximo" at bounding box center [435, 193] width 38 height 12
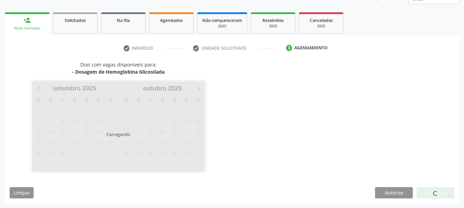
scroll to position [90, 0]
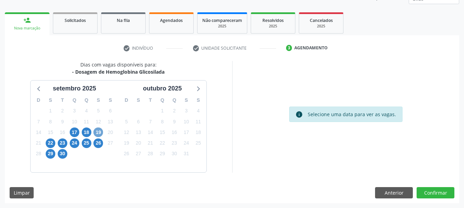
click at [101, 131] on span "19" at bounding box center [98, 133] width 10 height 10
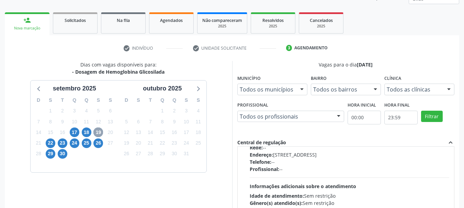
scroll to position [0, 0]
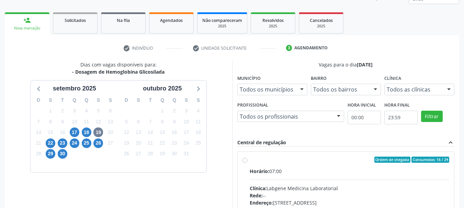
click at [317, 155] on div "Ordem de chegada Consumidos: 16 / 24 Horário: 07:00 Clínica: Labgene Medicina L…" at bounding box center [346, 209] width 217 height 115
radio input "true"
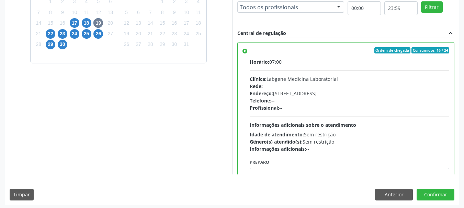
scroll to position [202, 0]
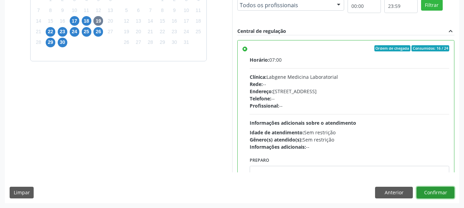
click at [445, 192] on button "Confirmar" at bounding box center [435, 193] width 38 height 12
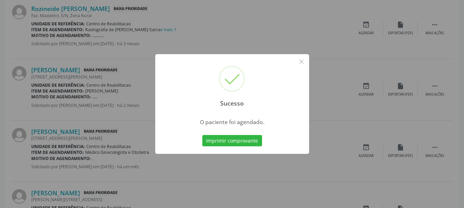
scroll to position [18, 0]
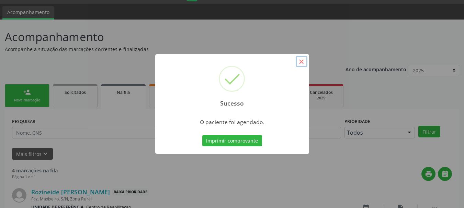
click at [302, 64] on button "×" at bounding box center [302, 62] width 12 height 12
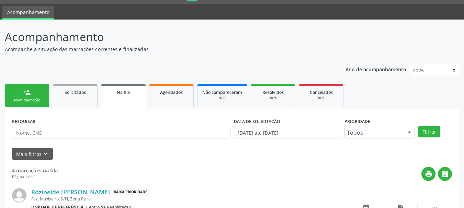
drag, startPoint x: 24, startPoint y: 103, endPoint x: 165, endPoint y: 4, distance: 171.3
click at [24, 103] on div "Nova marcação" at bounding box center [27, 100] width 34 height 5
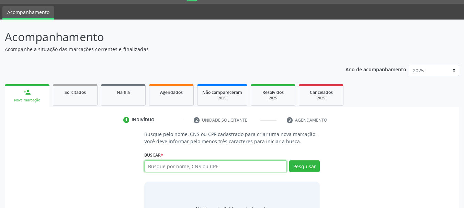
click at [197, 168] on input "text" at bounding box center [215, 167] width 143 height 12
type input "801440481475422"
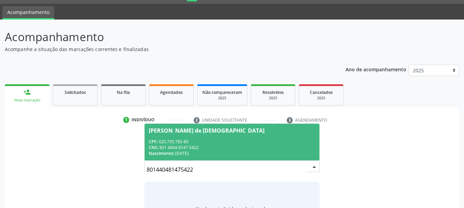
click at [236, 158] on span "Maria Dalva de Jesus CPF: 025.735.785-85 CNS: 801 4404 8147 5422 Nascimento: 06…" at bounding box center [231, 142] width 175 height 37
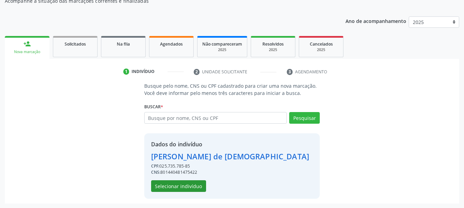
scroll to position [67, 0]
click at [186, 187] on button "Selecionar indivíduo" at bounding box center [178, 186] width 55 height 12
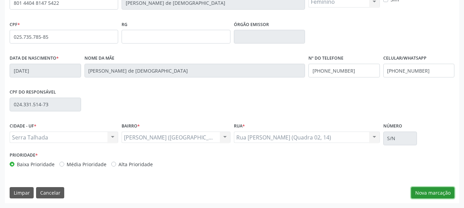
click at [429, 196] on button "Nova marcação" at bounding box center [432, 193] width 43 height 12
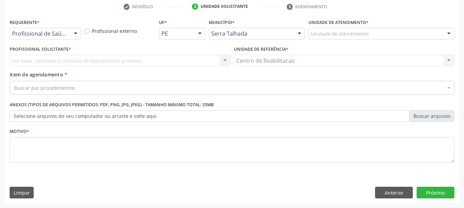
scroll to position [132, 0]
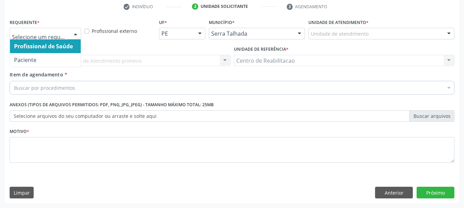
click at [51, 52] on span "Profissional de Saúde" at bounding box center [45, 46] width 71 height 14
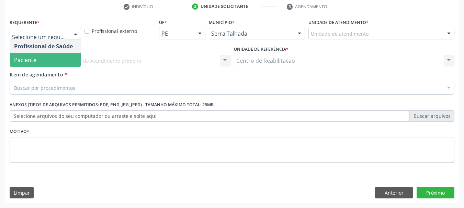
click at [41, 62] on span "Paciente" at bounding box center [45, 60] width 71 height 14
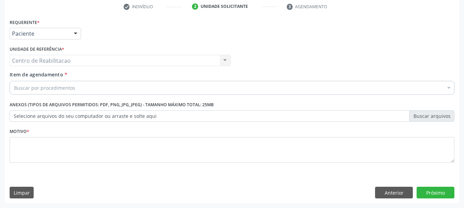
click at [78, 89] on div "Buscar por procedimentos" at bounding box center [232, 88] width 444 height 14
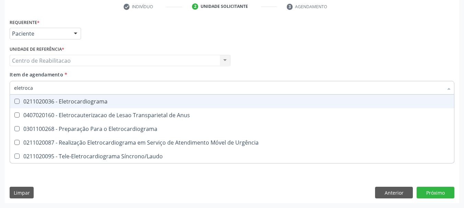
type input "eletrocar"
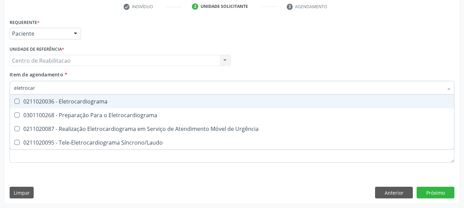
click at [91, 97] on span "0211020036 - Eletrocardiograma" at bounding box center [232, 102] width 444 height 14
checkbox Eletrocardiograma "true"
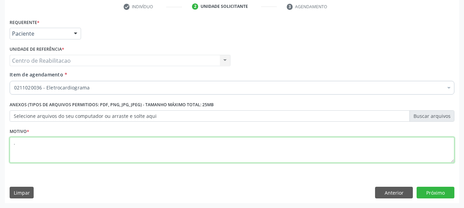
type textarea "."
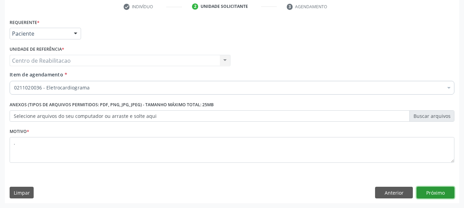
click button "Próximo" at bounding box center [435, 193] width 38 height 12
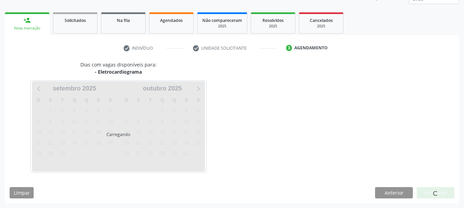
scroll to position [90, 0]
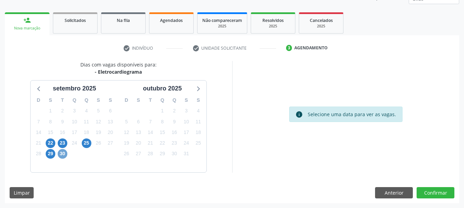
click at [62, 155] on span "30" at bounding box center [63, 154] width 10 height 10
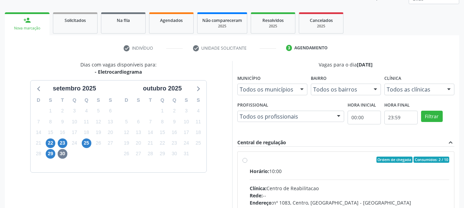
click at [318, 171] on div "Horário: 10:00" at bounding box center [350, 171] width 200 height 7
click at [247, 163] on input "Ordem de chegada Consumidos: 2 / 10 Horário: 10:00 Clínica: Centro de Reabilita…" at bounding box center [244, 160] width 5 height 6
radio input "true"
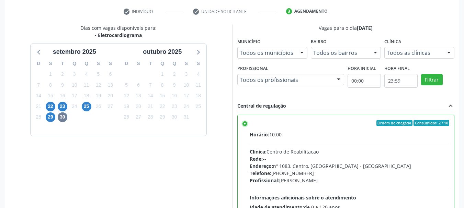
scroll to position [202, 0]
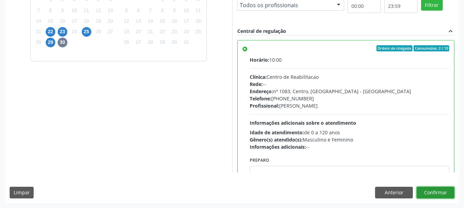
click at [431, 194] on button "Confirmar" at bounding box center [435, 193] width 38 height 12
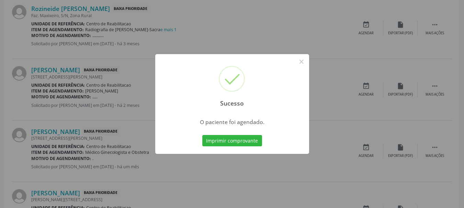
scroll to position [18, 0]
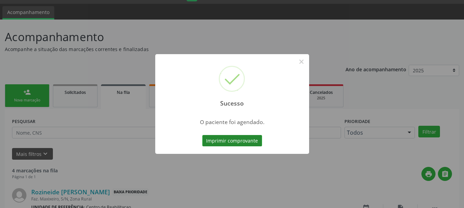
click at [223, 142] on button "Imprimir comprovante" at bounding box center [232, 141] width 60 height 12
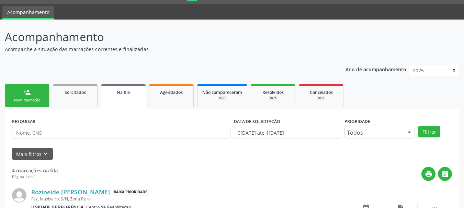
scroll to position [18, 0]
click at [33, 99] on div "Nova marcação" at bounding box center [27, 100] width 34 height 5
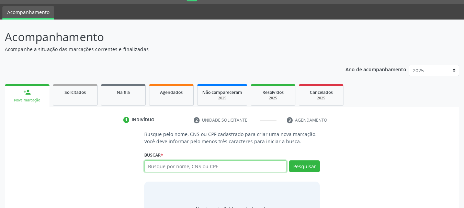
click at [221, 166] on input "text" at bounding box center [215, 167] width 143 height 12
click at [176, 169] on input "text" at bounding box center [215, 167] width 143 height 12
type input "025735785185"
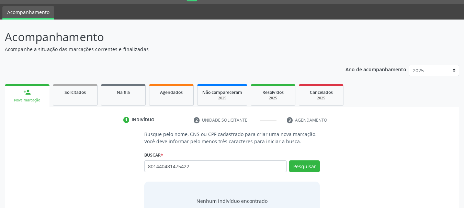
type input "801440481475422"
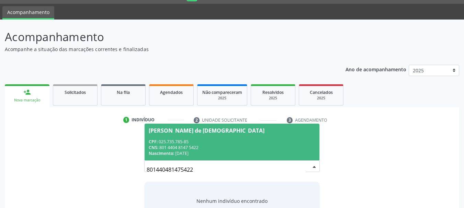
click at [206, 145] on div "CNS: 801 4404 8147 5422" at bounding box center [232, 148] width 167 height 6
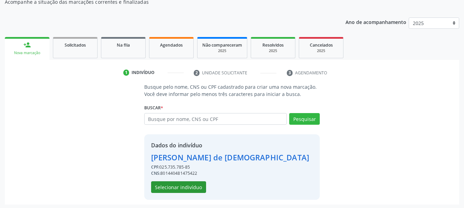
scroll to position [67, 0]
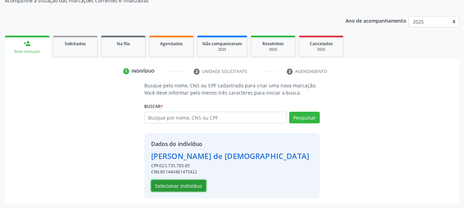
click at [187, 186] on button "Selecionar indivíduo" at bounding box center [178, 186] width 55 height 12
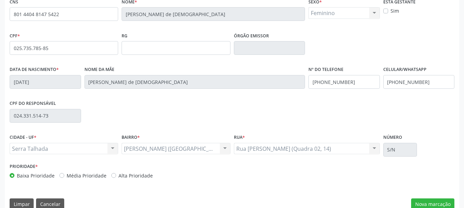
scroll to position [164, 0]
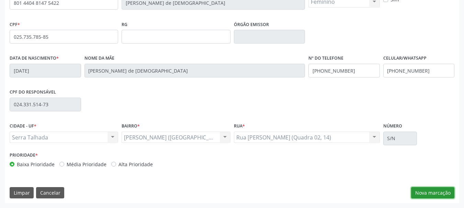
click at [422, 195] on button "Nova marcação" at bounding box center [432, 193] width 43 height 12
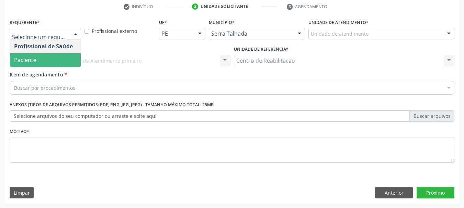
click at [57, 60] on span "Paciente" at bounding box center [45, 60] width 71 height 14
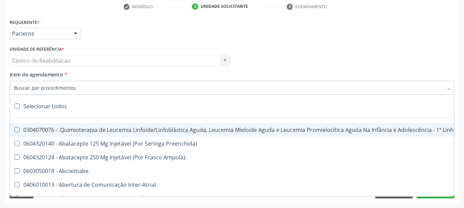
click at [75, 86] on input "Item de agendamento *" at bounding box center [228, 88] width 429 height 14
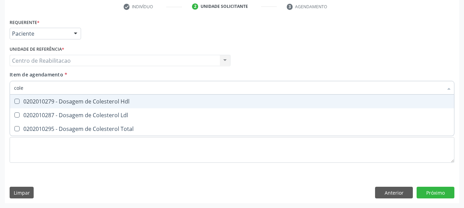
type input "coles"
click at [105, 102] on div "0202010279 - Dosagem de Colesterol Hdl" at bounding box center [232, 101] width 436 height 5
checkbox Hdl "true"
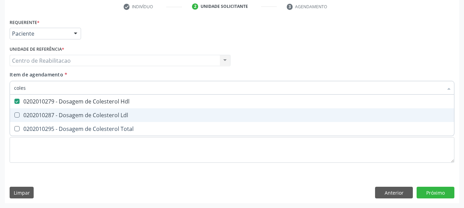
click at [108, 114] on div "0202010287 - Dosagem de Colesterol Ldl" at bounding box center [232, 115] width 436 height 5
checkbox Ldl "true"
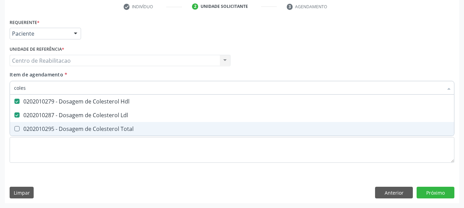
click at [109, 127] on div "0202010295 - Dosagem de Colesterol Total" at bounding box center [232, 128] width 436 height 5
checkbox Total "true"
type input "c"
checkbox Hdl "false"
checkbox Ldl "false"
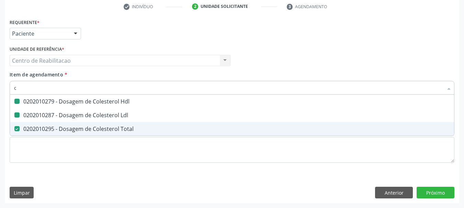
checkbox Total "false"
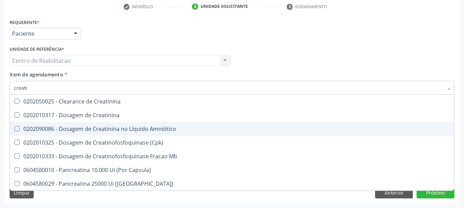
type input "creatin"
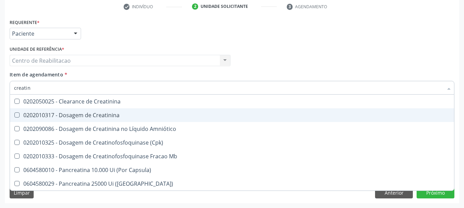
click at [114, 117] on div "0202010317 - Dosagem de Creatinina" at bounding box center [232, 115] width 436 height 5
checkbox Creatinina "true"
type input "tri"
checkbox Creatinina "false"
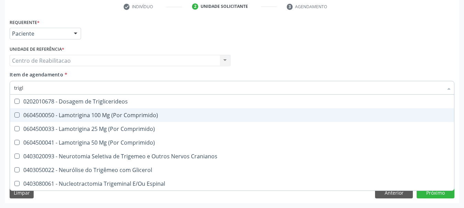
type input "trigli"
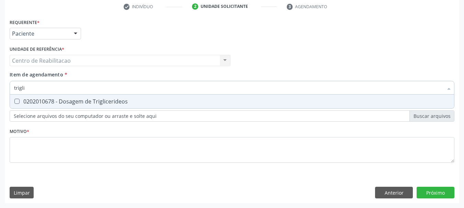
click at [134, 107] on span "0202010678 - Dosagem de Triglicerideos" at bounding box center [232, 102] width 444 height 14
checkbox Triglicerideos "true"
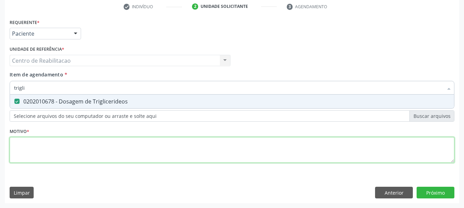
click at [126, 150] on div "Requerente * Paciente Profissional de Saúde Paciente Nenhum resultado encontrad…" at bounding box center [232, 94] width 444 height 155
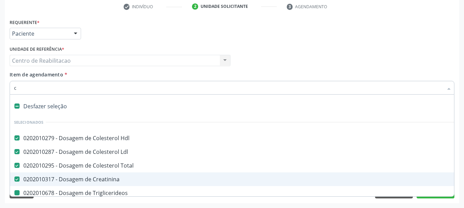
type input "co"
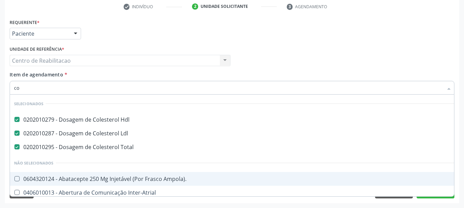
checkbox Ampola\)\ "false"
type input "hem"
checkbox Hdl "false"
checkbox Total "false"
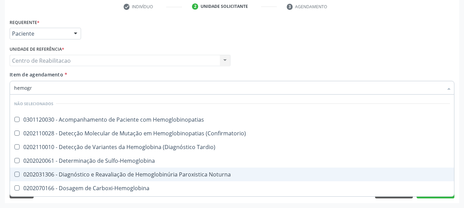
type input "hemogra"
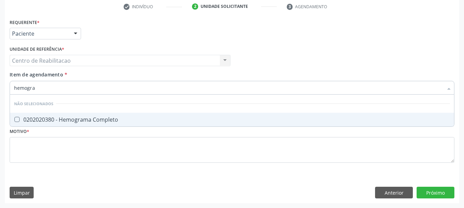
click at [54, 91] on input "hemogra" at bounding box center [228, 88] width 429 height 14
click at [51, 120] on div "0202020380 - Hemograma Completo" at bounding box center [232, 119] width 436 height 5
checkbox Completo "true"
type input "ureia"
checkbox Completo "false"
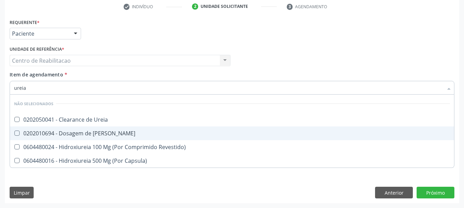
click at [65, 131] on div "0202010694 - Dosagem de [PERSON_NAME]" at bounding box center [232, 133] width 436 height 5
checkbox Ureia "true"
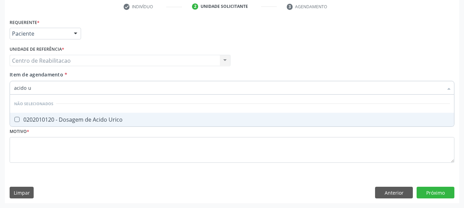
type input "acido ur"
click at [79, 120] on div "0202010120 - Dosagem de Acido Urico" at bounding box center [232, 119] width 436 height 5
checkbox Urico "true"
type input "he"
checkbox Urico "false"
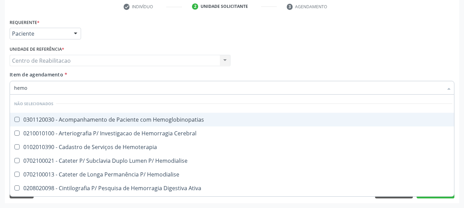
type input "hemog"
checkbox Carboxi-Hemoglobina "true"
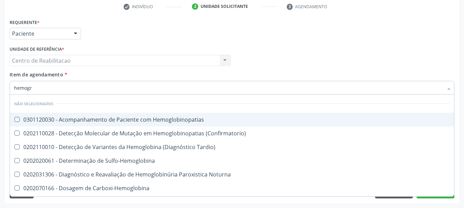
type input "hemogra"
checkbox Hemoglobinopatias "true"
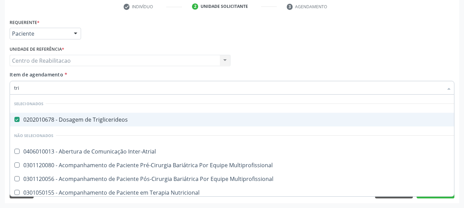
type input "t"
checkbox Inter-Atrial "true"
checkbox Multiprofissional "true"
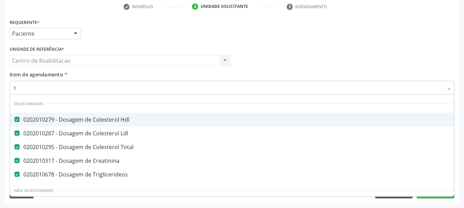
type input "tr"
checkbox Total "false"
checkbox Creatinina "false"
checkbox Triglicerideos "false"
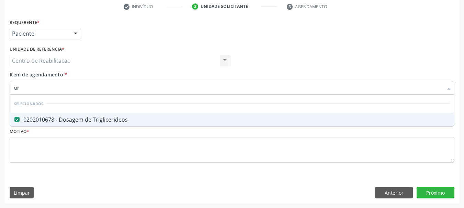
type input "ure"
checkbox Triglicerideos "false"
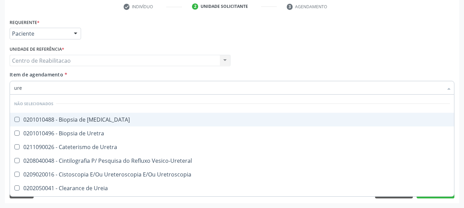
type input "ur"
checkbox Ureia "false"
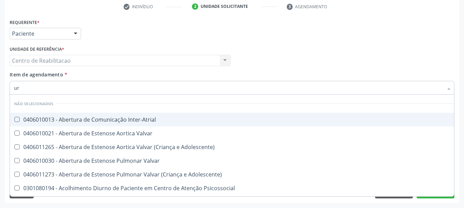
type input "uri"
checkbox B "true"
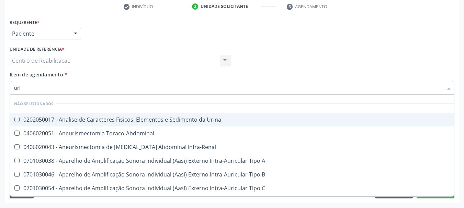
type input "urin"
checkbox Urico "false"
type input "urina"
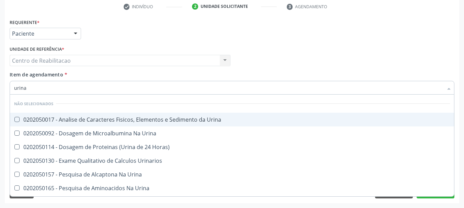
click at [80, 114] on span "0202050017 - Analise de Caracteres Fisicos, Elementos e Sedimento da Urina" at bounding box center [232, 120] width 444 height 14
checkbox Urina "true"
type input "co"
checkbox Urina "true"
checkbox Horas\) "true"
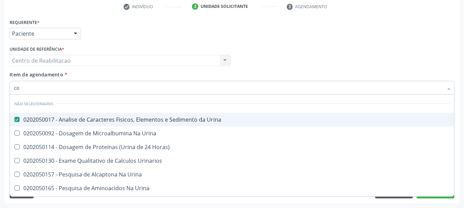
checkbox Urina "false"
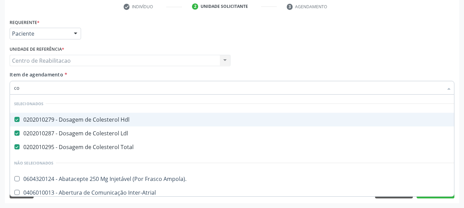
type input "col"
checkbox Urina "false"
click at [82, 74] on div "Item de agendamento * col Desfazer seleção Selecionados 0202010279 - Dosagem de…" at bounding box center [232, 82] width 444 height 22
checkbox Psicossocial "true"
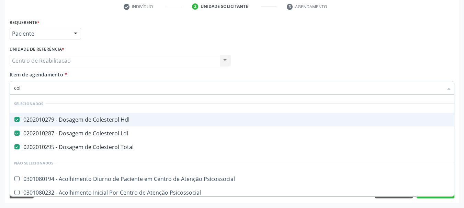
checkbox Risco "true"
checkbox Lei "true"
checkbox Psicossocial "true"
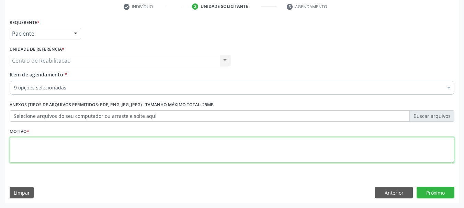
click at [43, 157] on textarea at bounding box center [232, 150] width 444 height 26
type textarea "."
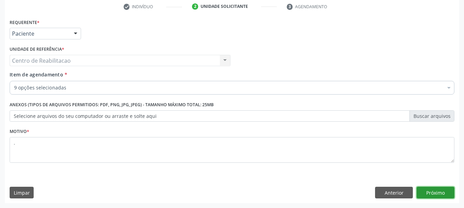
click at [435, 198] on button "Próximo" at bounding box center [435, 193] width 38 height 12
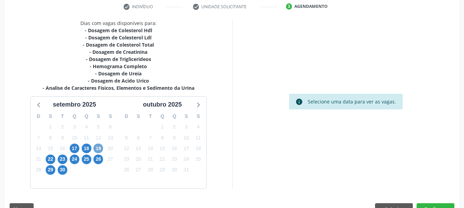
click at [102, 148] on span "19" at bounding box center [98, 149] width 10 height 10
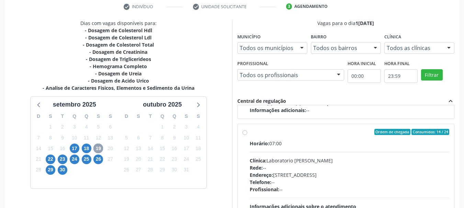
scroll to position [229, 0]
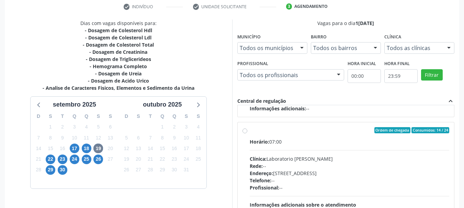
click at [304, 141] on div "Horário: 07:00" at bounding box center [350, 141] width 200 height 7
click at [247, 134] on input "Ordem de chegada Consumidos: 14 / 24 Horário: 07:00 Clínica: Laboratorio [PERSO…" at bounding box center [244, 130] width 5 height 6
radio input "true"
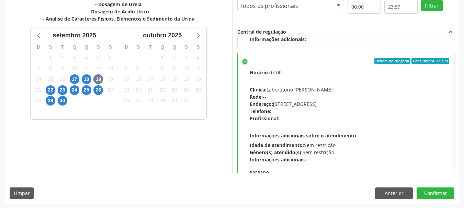
scroll to position [202, 0]
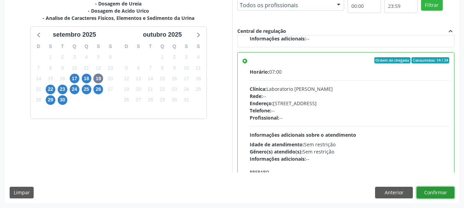
click at [451, 198] on button "Confirmar" at bounding box center [435, 193] width 38 height 12
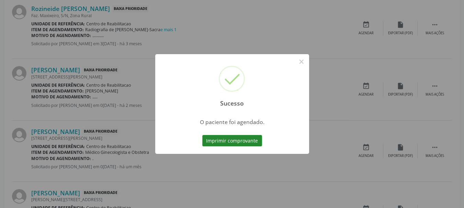
scroll to position [18, 0]
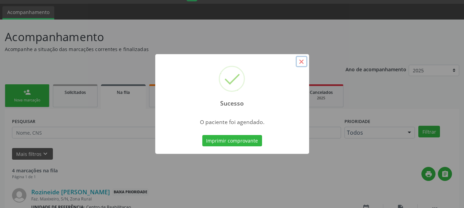
click at [304, 60] on button "×" at bounding box center [302, 62] width 12 height 12
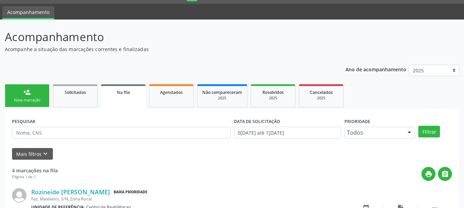
click at [27, 100] on div "Nova marcação" at bounding box center [27, 100] width 34 height 5
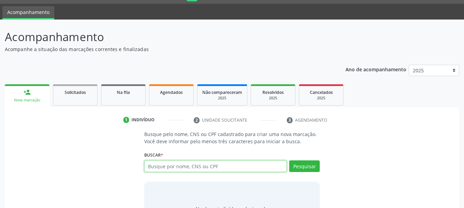
click at [172, 163] on input "text" at bounding box center [215, 167] width 143 height 12
type input "801440481475422"
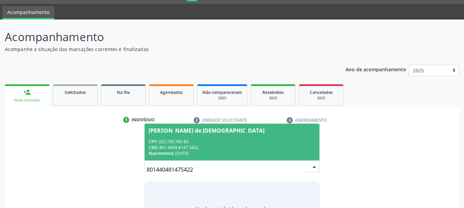
click at [216, 150] on div "CNS: 801 4404 8147 5422" at bounding box center [232, 148] width 167 height 6
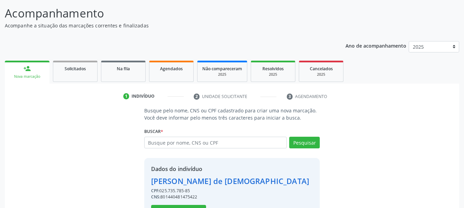
scroll to position [67, 0]
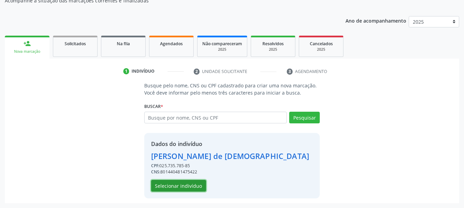
click at [194, 185] on button "Selecionar indivíduo" at bounding box center [178, 186] width 55 height 12
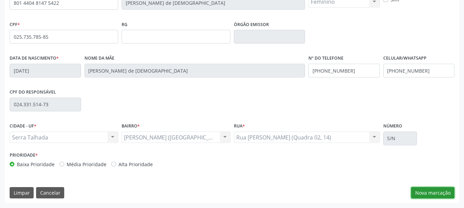
click at [422, 194] on button "Nova marcação" at bounding box center [432, 193] width 43 height 12
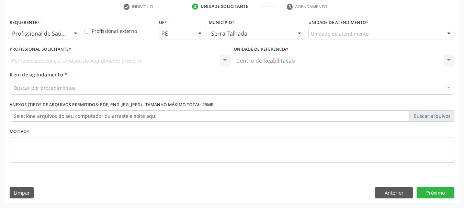
scroll to position [132, 0]
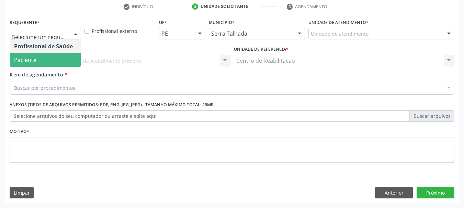
click at [43, 60] on span "Paciente" at bounding box center [45, 60] width 71 height 14
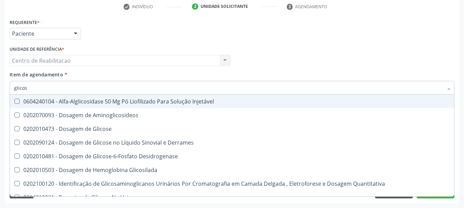
type input "glicosi"
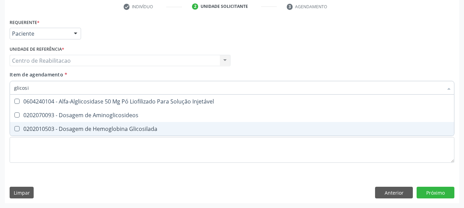
click at [123, 129] on div "0202010503 - Dosagem de Hemoglobina Glicosilada" at bounding box center [232, 128] width 436 height 5
checkbox Glicosilada "true"
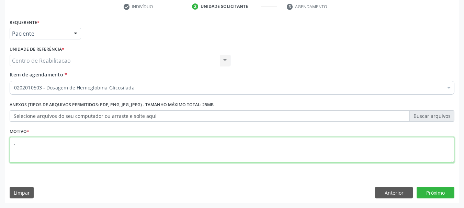
type textarea "."
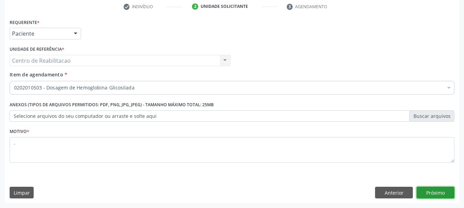
click button "Próximo" at bounding box center [435, 193] width 38 height 12
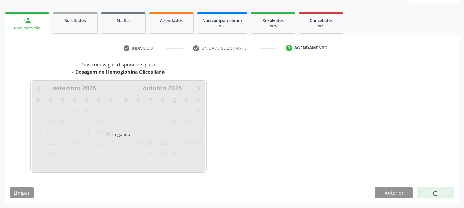
scroll to position [90, 0]
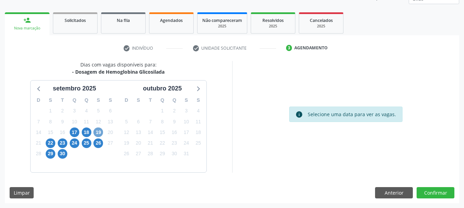
click at [97, 136] on span "19" at bounding box center [98, 133] width 10 height 10
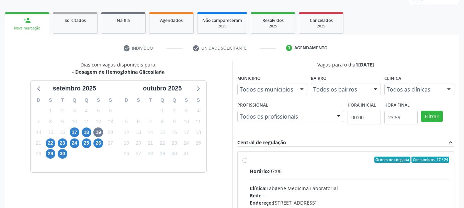
drag, startPoint x: 276, startPoint y: 173, endPoint x: 279, endPoint y: 171, distance: 3.7
click at [277, 173] on div "Horário: 07:00" at bounding box center [350, 171] width 200 height 7
radio input "true"
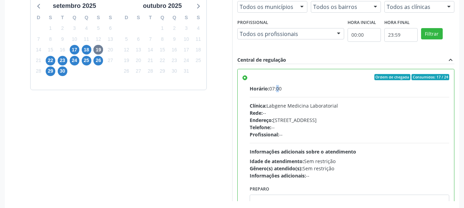
scroll to position [202, 0]
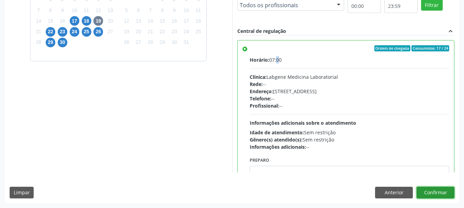
click at [437, 190] on button "Confirmar" at bounding box center [435, 193] width 38 height 12
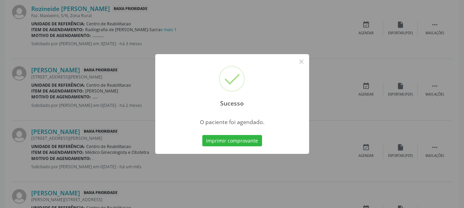
scroll to position [18, 0]
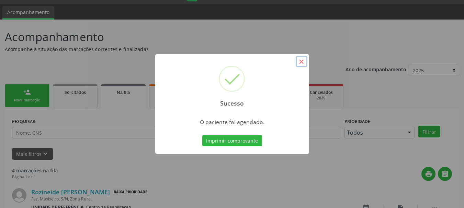
click at [303, 61] on button "×" at bounding box center [302, 62] width 12 height 12
